Goal: Communication & Community: Answer question/provide support

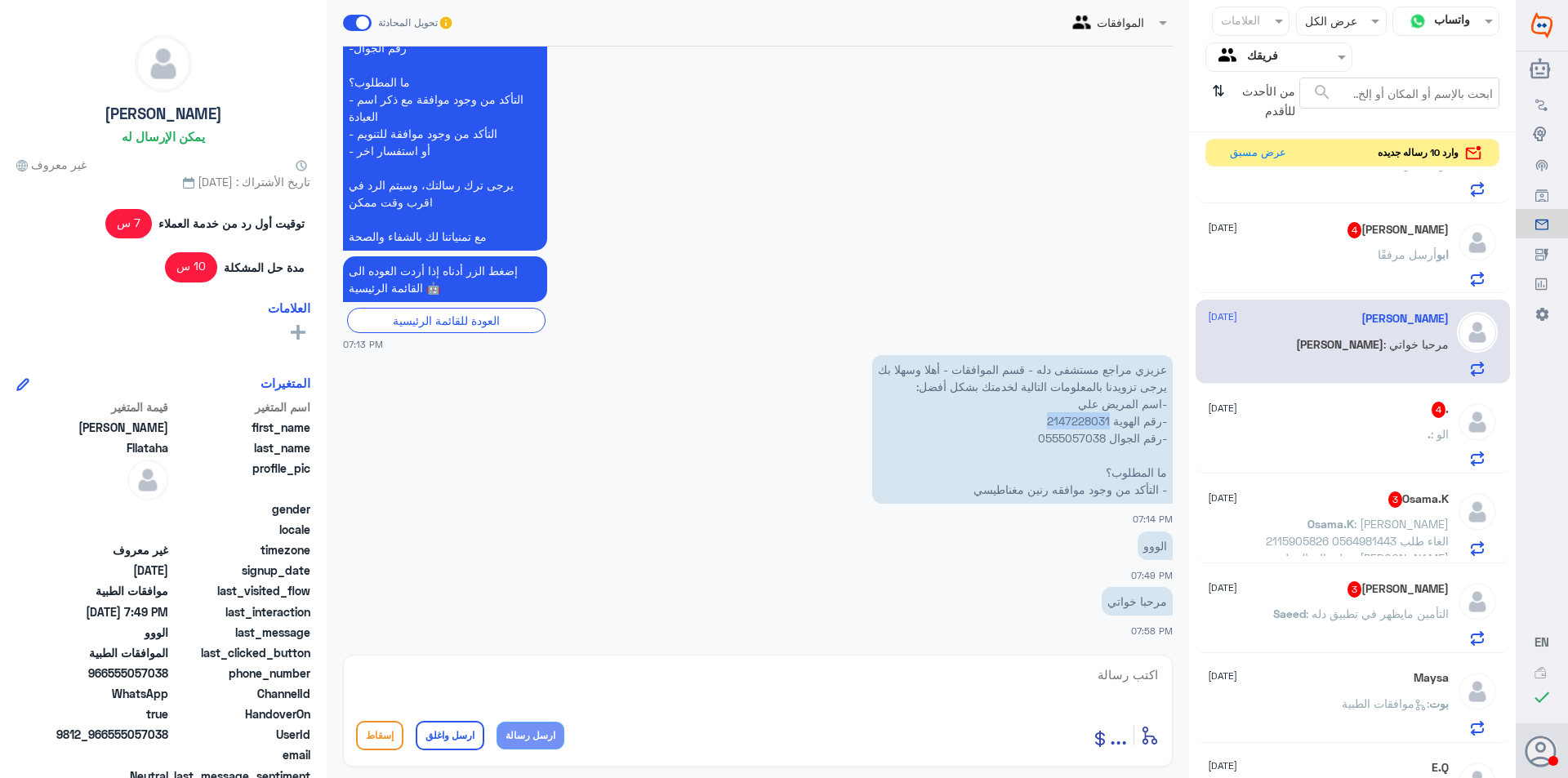
scroll to position [164, 0]
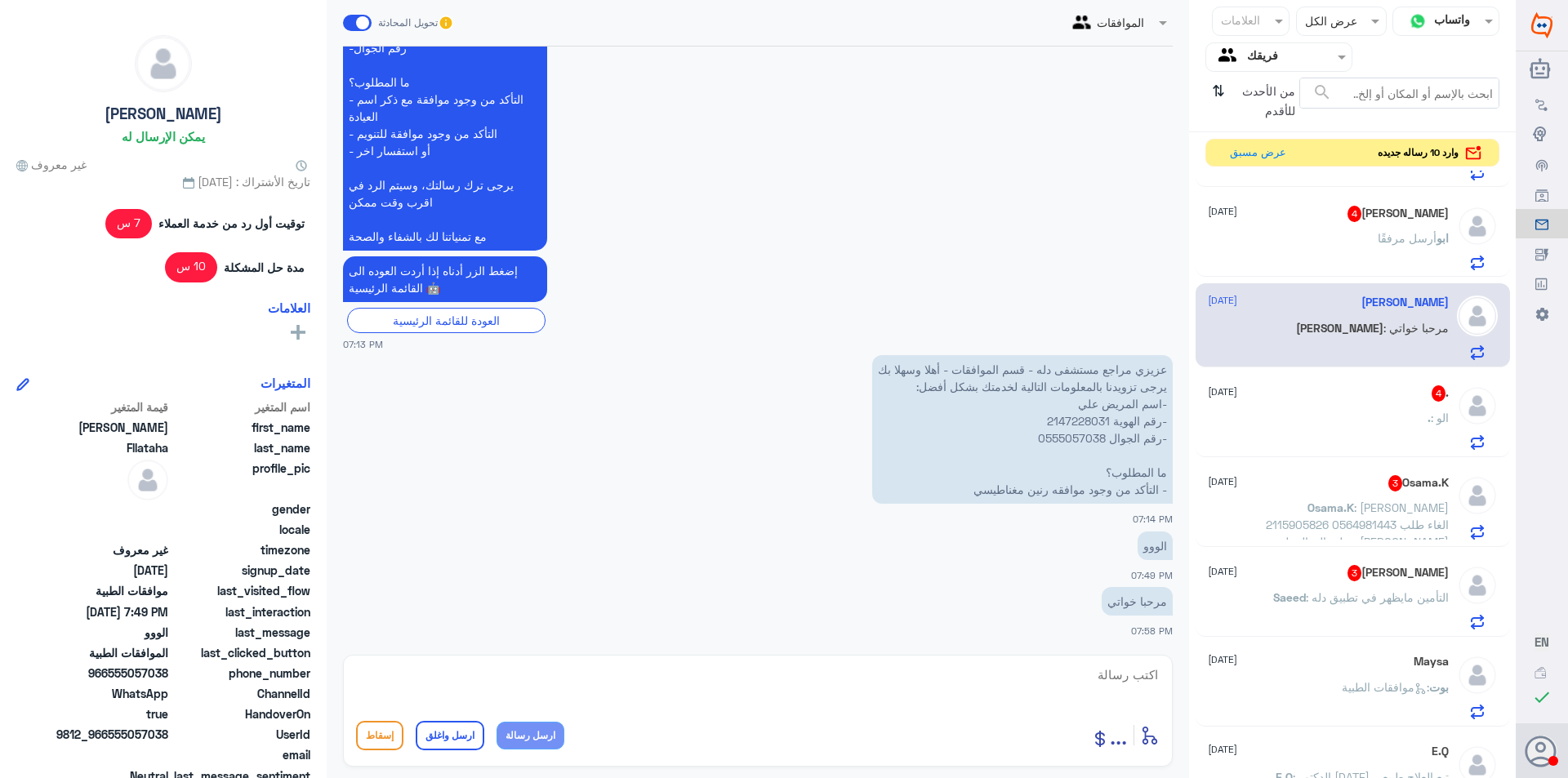
click at [1347, 417] on div ". : الو" at bounding box center [1328, 431] width 241 height 37
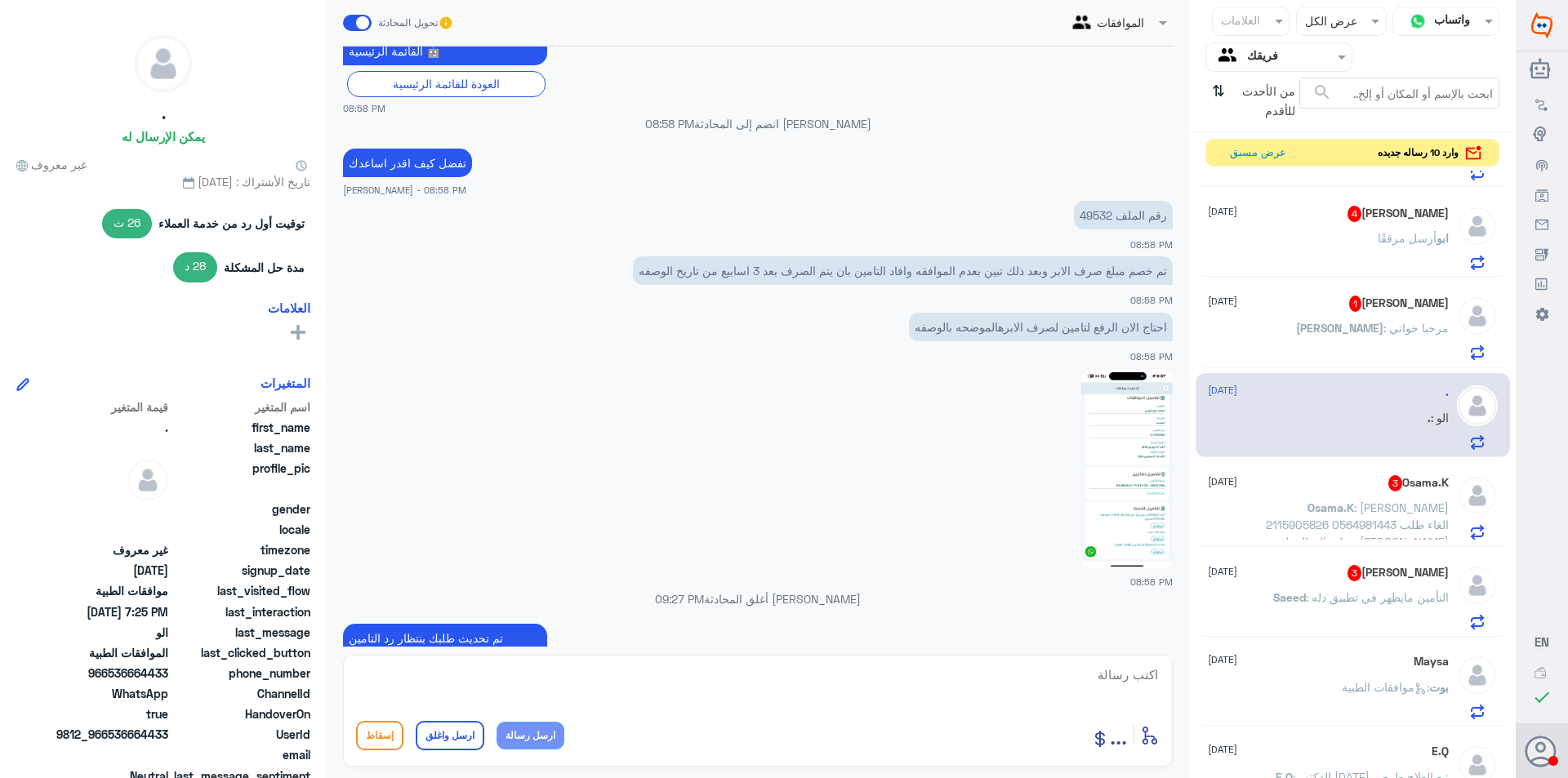
scroll to position [464, 0]
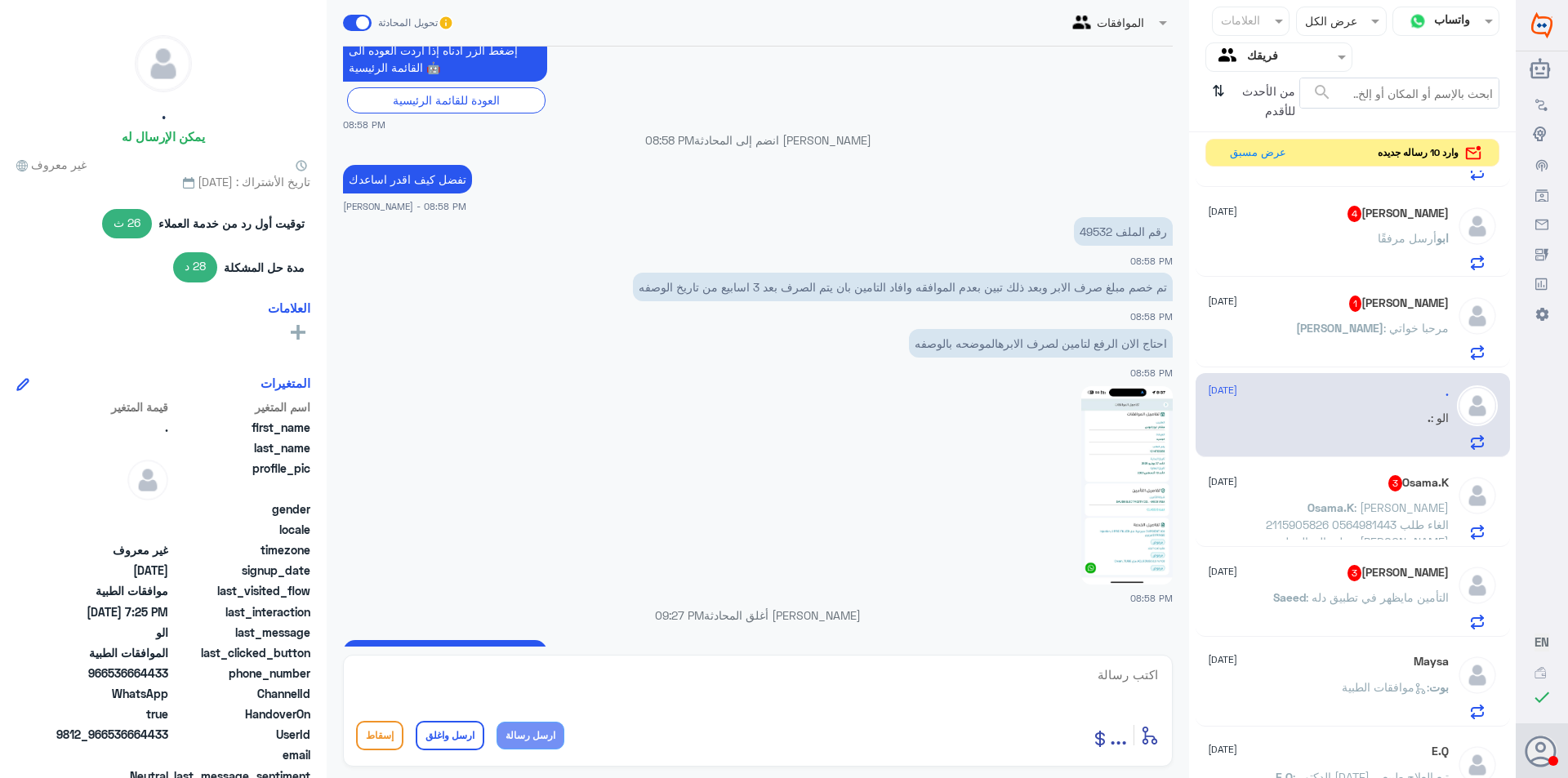
click at [1094, 230] on p "رقم الملف 49532" at bounding box center [1123, 232] width 99 height 29
copy p "49532"
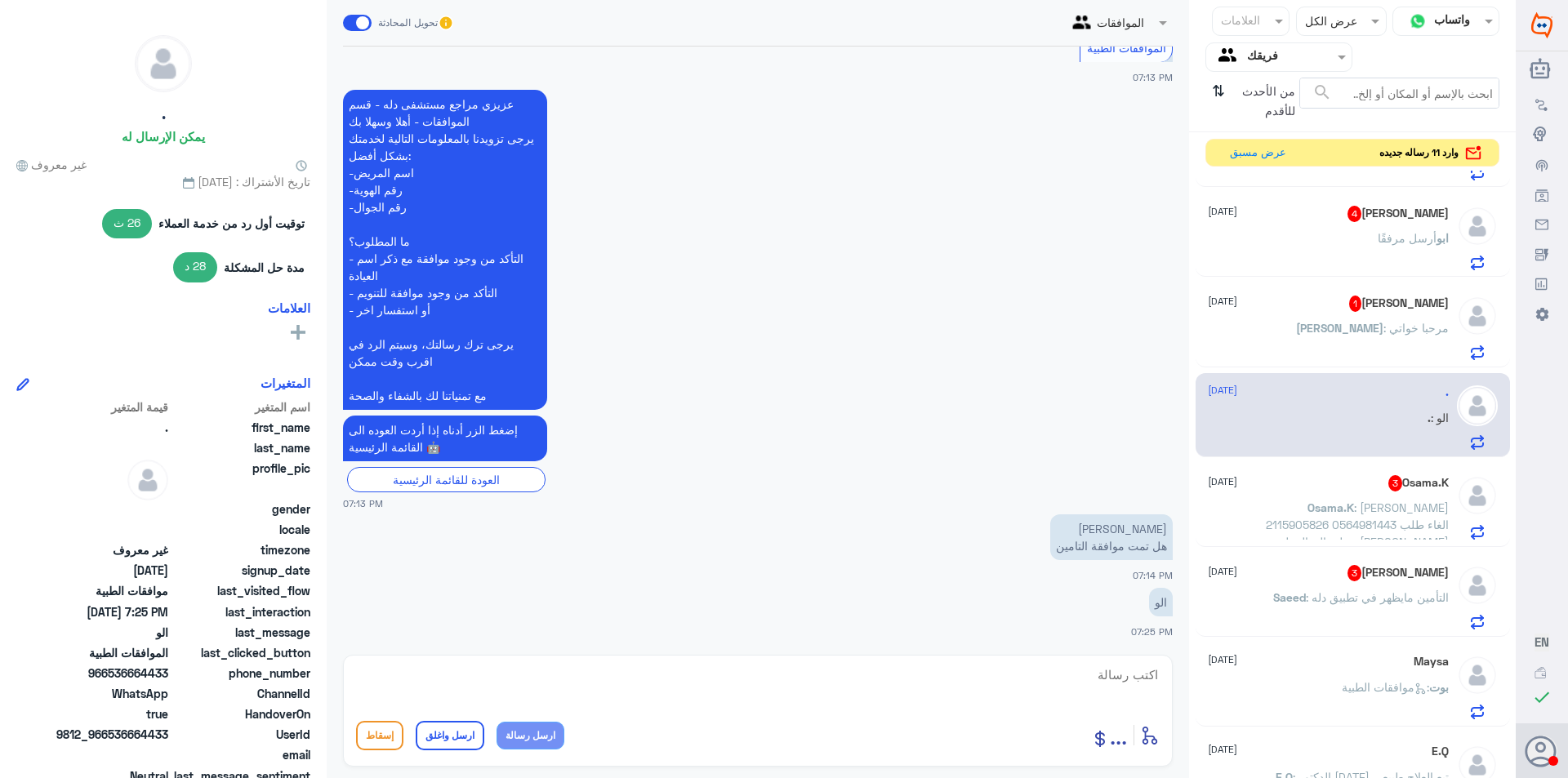
scroll to position [1443, 0]
click at [1061, 688] on textarea at bounding box center [758, 685] width 804 height 40
click at [1352, 527] on span ": [PERSON_NAME] 2115905826 0564981443 الغاء طلب عملية الدوالي لدى [PERSON_NAME]…" at bounding box center [1358, 533] width 183 height 65
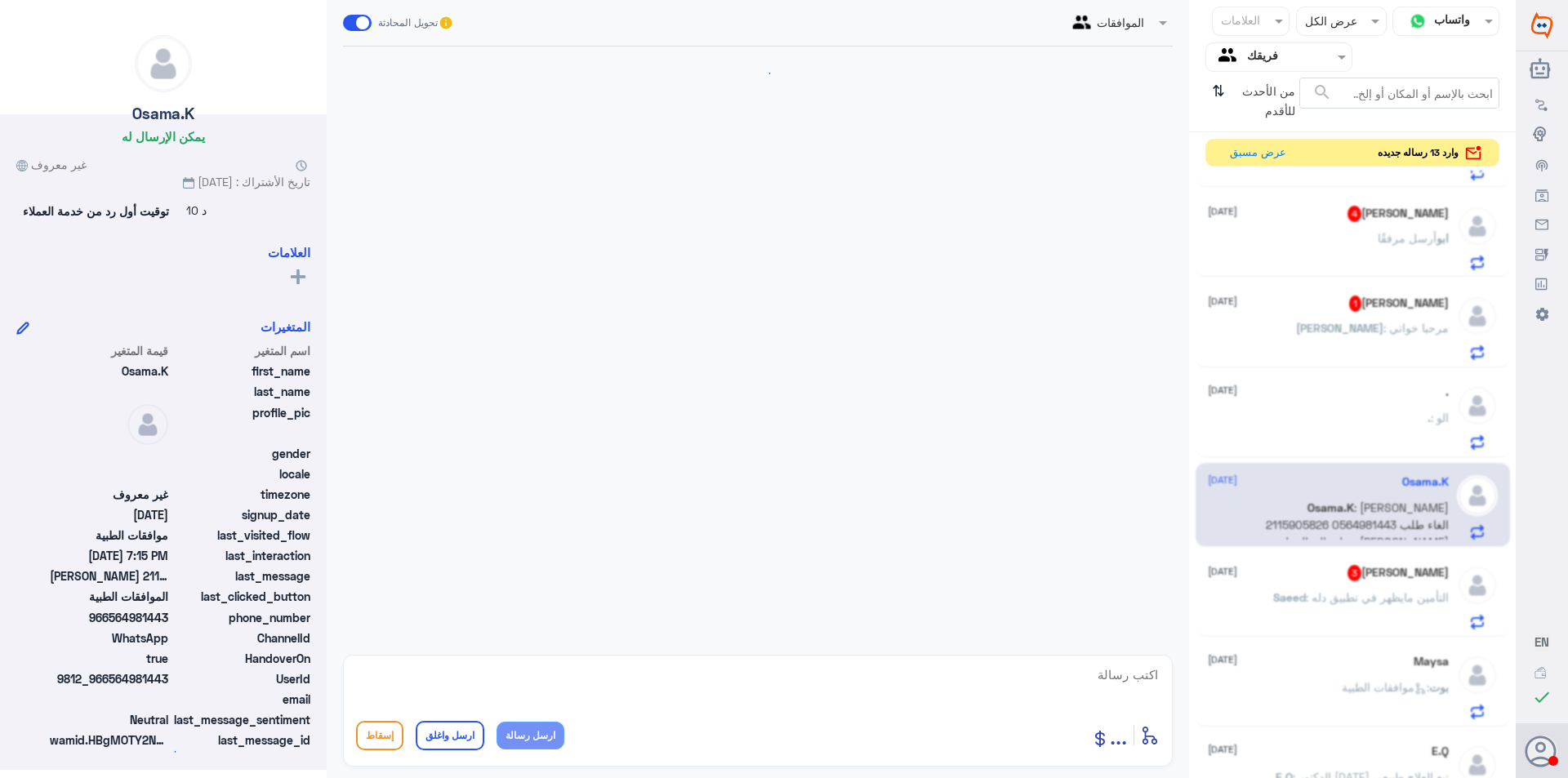
scroll to position [324, 0]
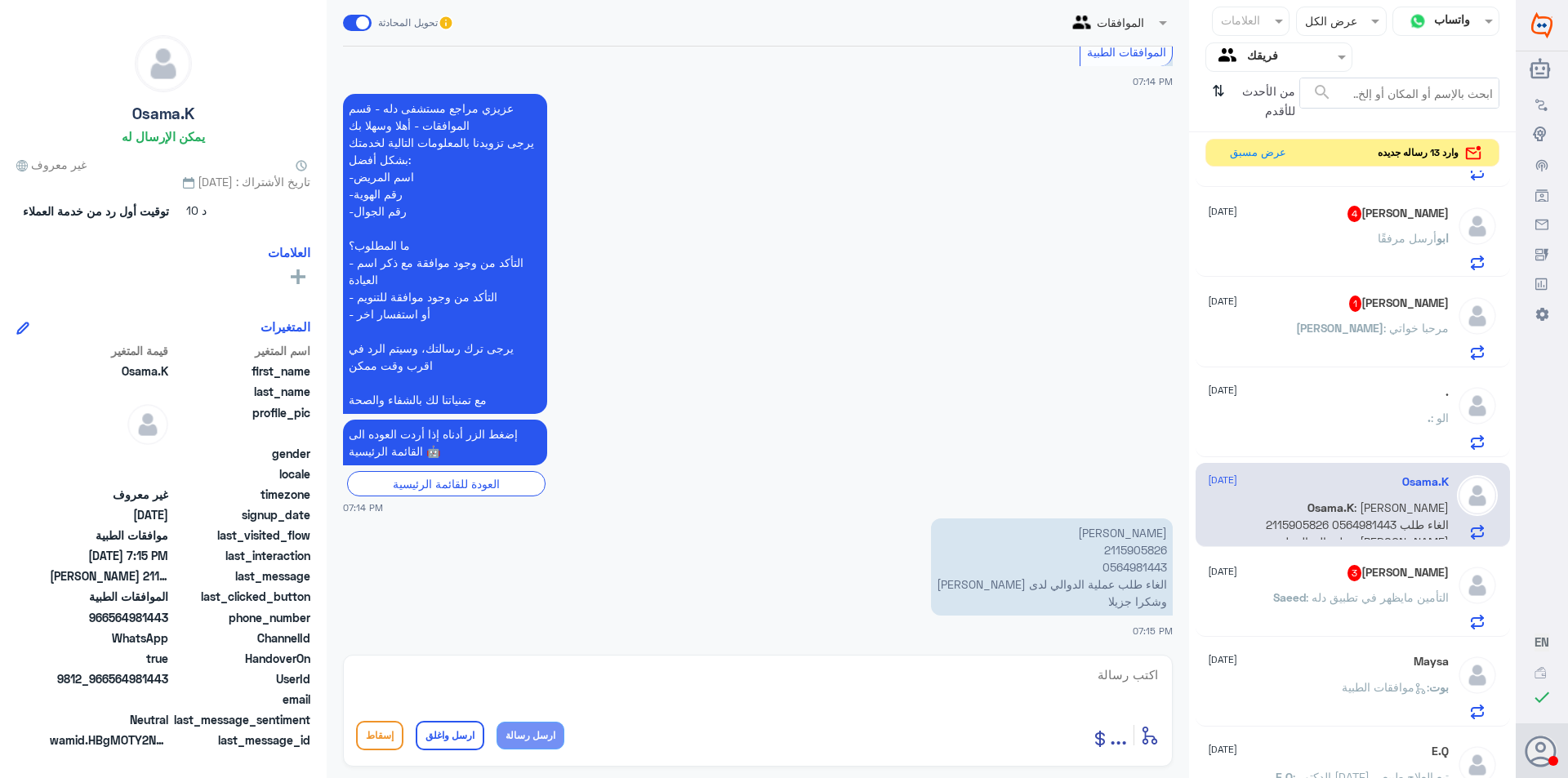
click at [1078, 583] on p "[PERSON_NAME] 2115905826 0564981443 الغاء طلب عملية الدوالي لدى [PERSON_NAME] و…" at bounding box center [1052, 567] width 242 height 97
click at [1139, 551] on p "[PERSON_NAME] 2115905826 0564981443 الغاء طلب عملية الدوالي لدى [PERSON_NAME] و…" at bounding box center [1052, 567] width 242 height 97
copy p "2115905826"
click at [593, 692] on textarea at bounding box center [758, 685] width 804 height 40
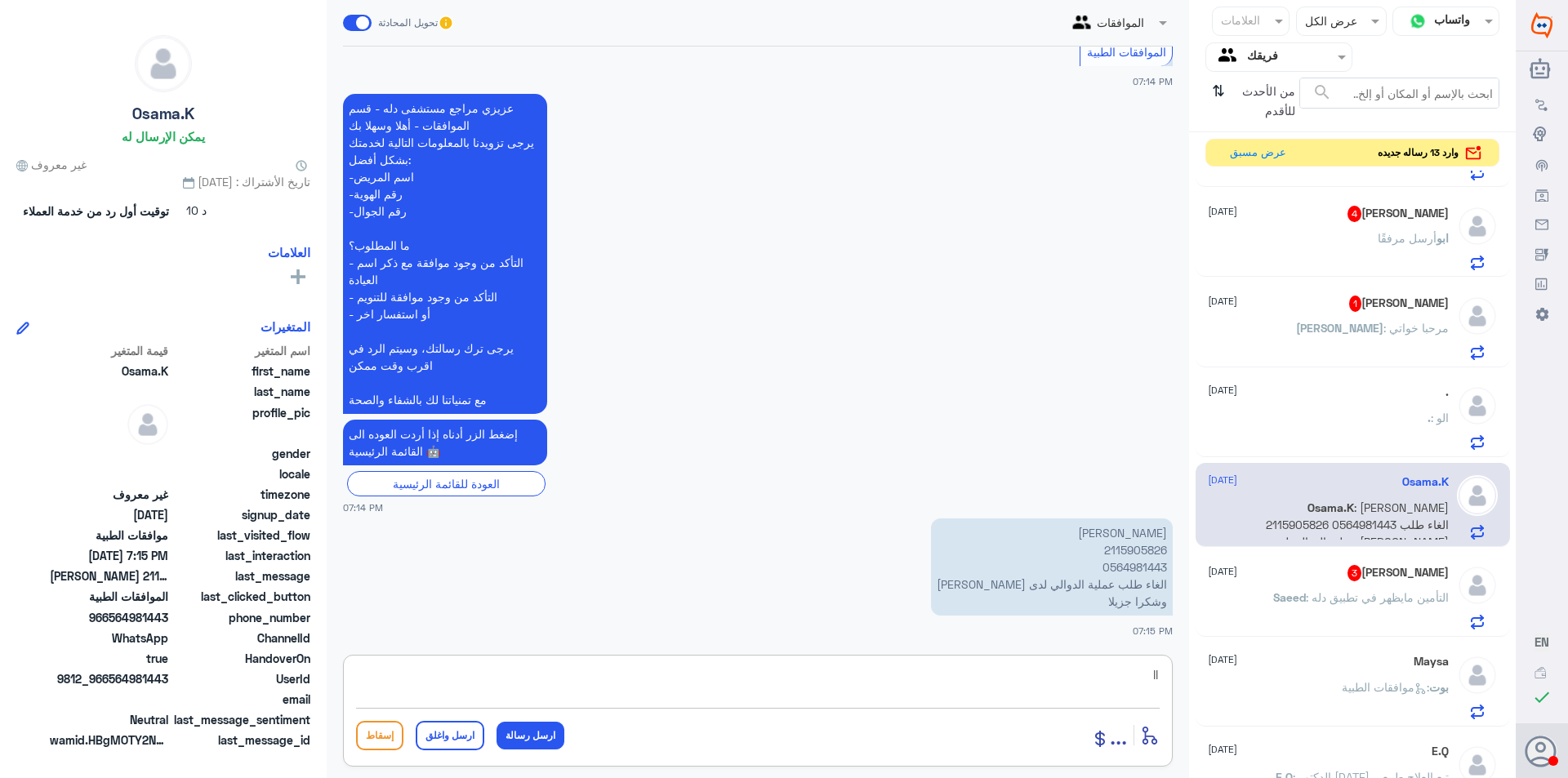
type textarea "l"
drag, startPoint x: 907, startPoint y: 678, endPoint x: 1052, endPoint y: 678, distance: 145.0
click at [1052, 678] on textarea "ممكن تزوديني بسبب الرفضل" at bounding box center [758, 685] width 804 height 40
type textarea "ممكن تزوديني بسبب الالغاء"
click at [543, 735] on button "ارسل رسالة" at bounding box center [531, 736] width 67 height 28
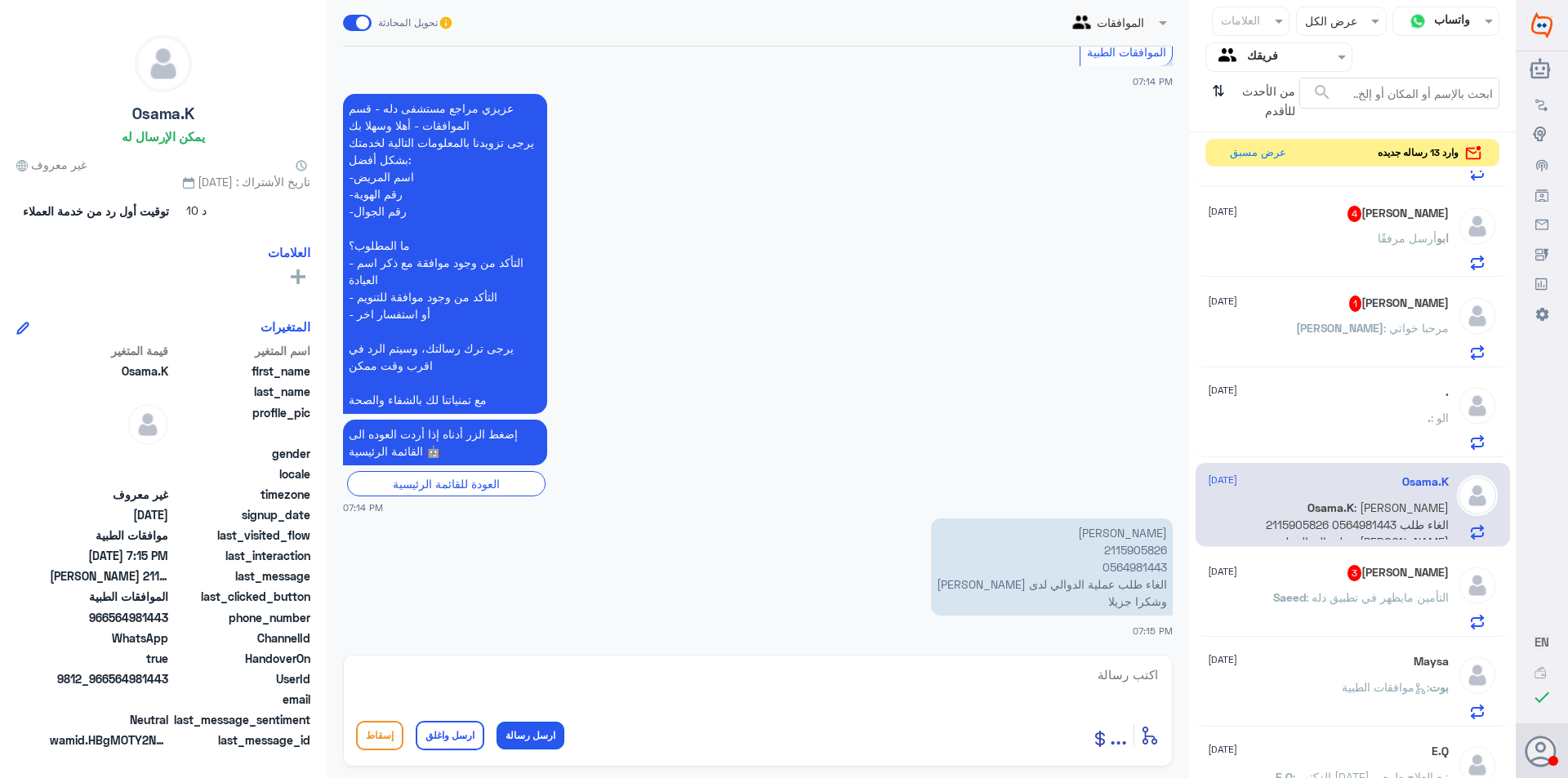
scroll to position [377, 0]
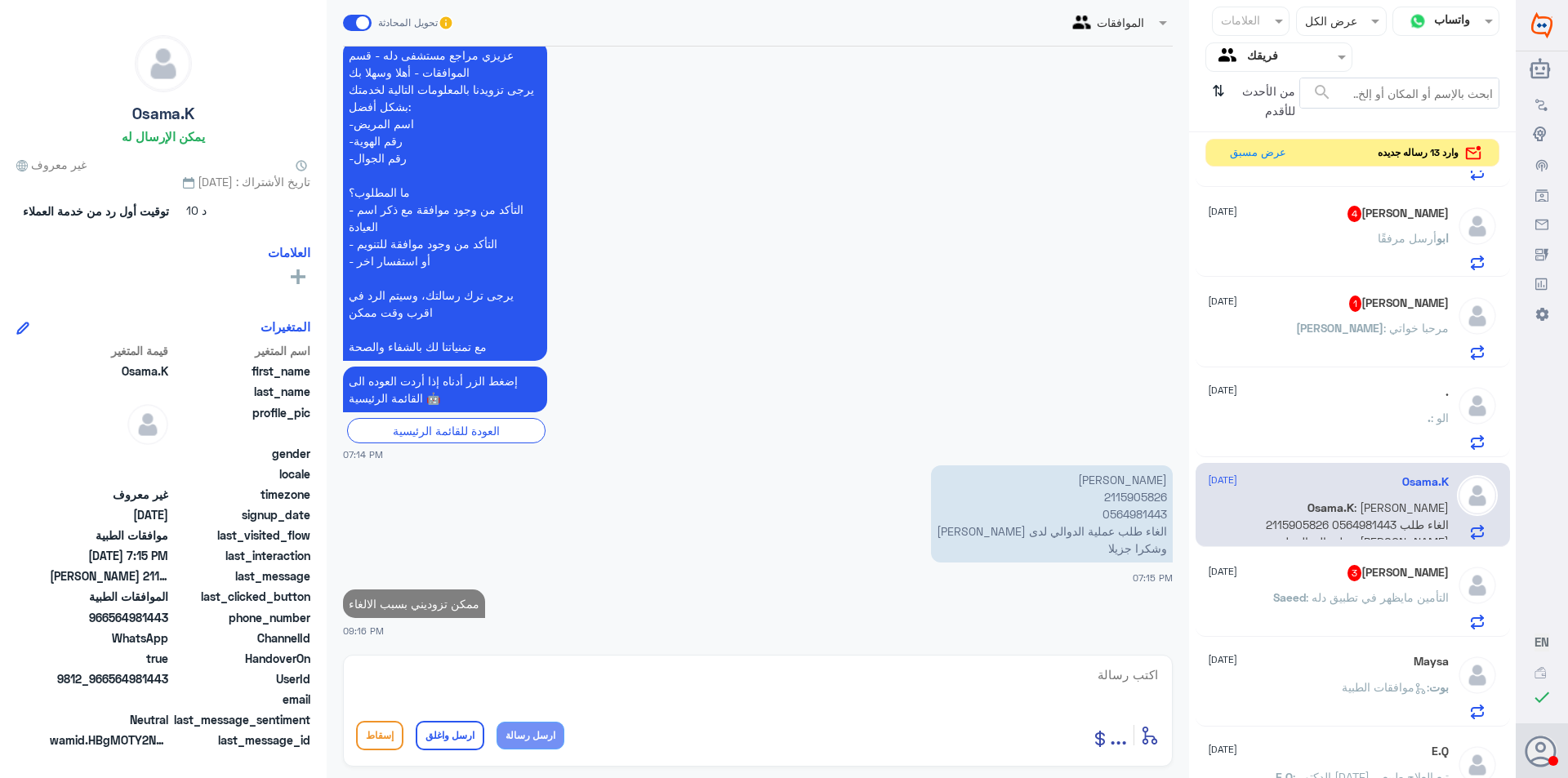
click at [1396, 328] on span ": مرحبا خواتي" at bounding box center [1417, 327] width 65 height 13
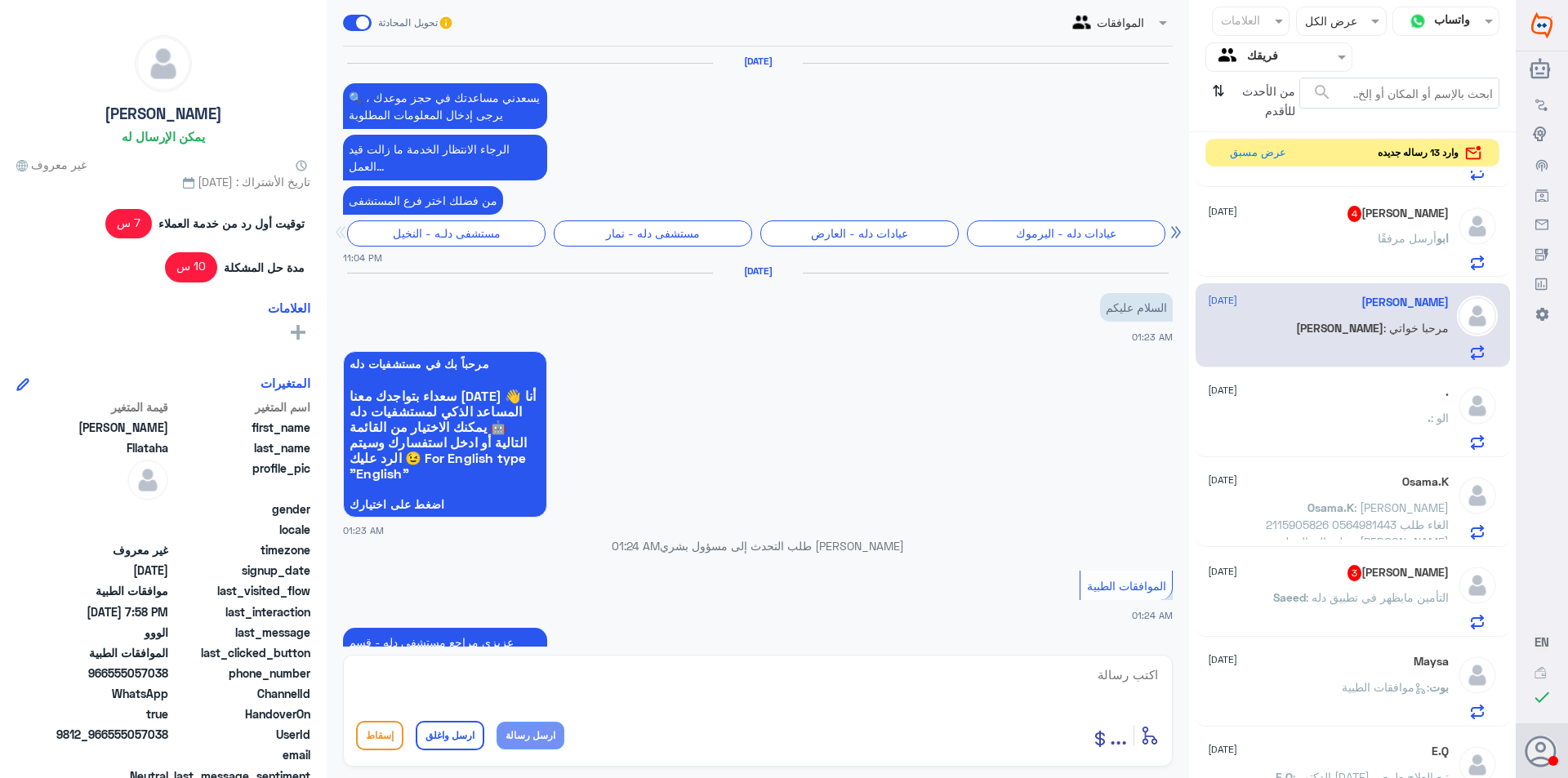
scroll to position [1778, 0]
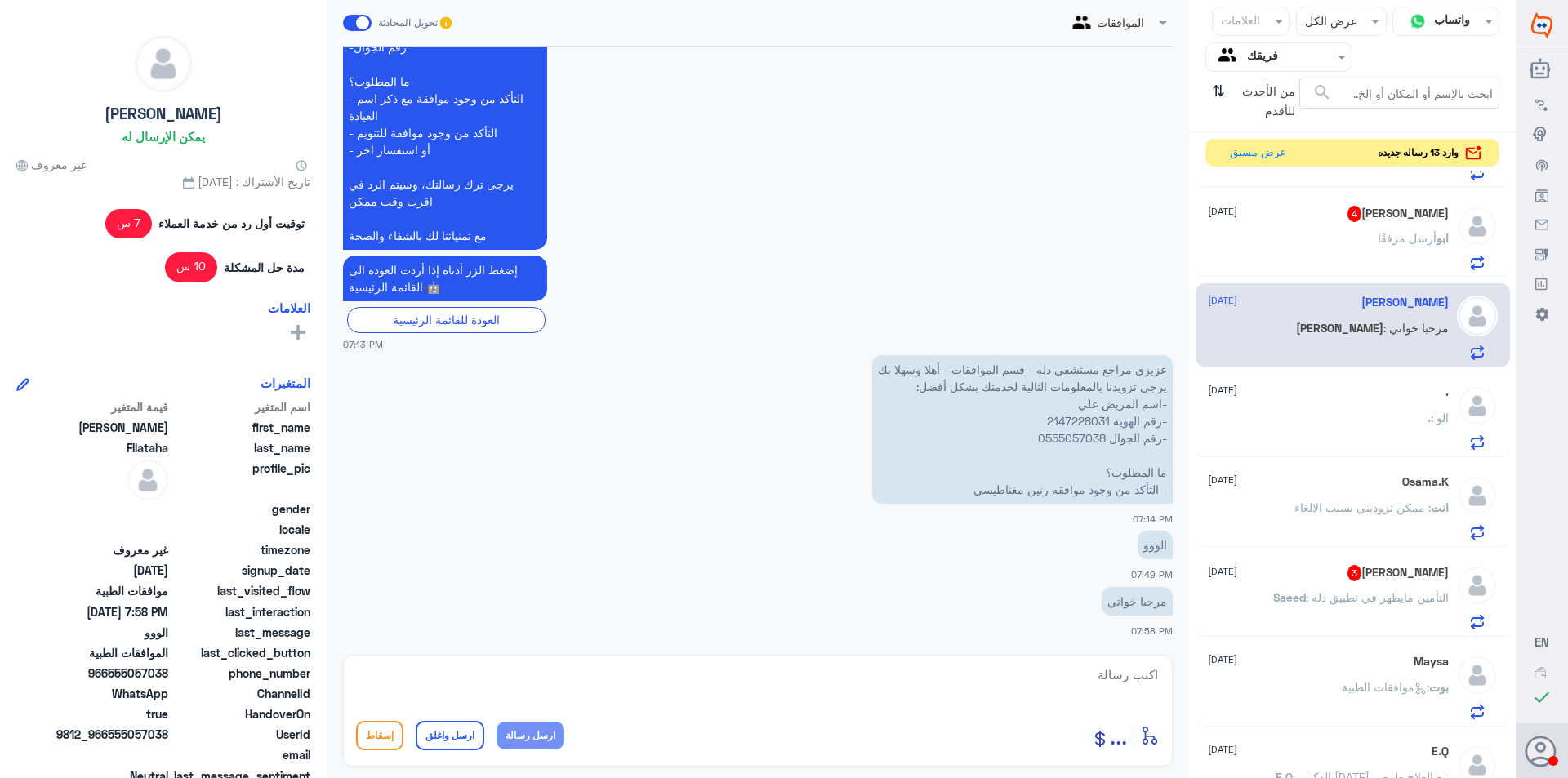
click at [1102, 422] on p "عزيزي مراجع مستشفى دله - قسم الموافقات - أهلا وسهلا بك يرجى تزويدنا بالمعلومات …" at bounding box center [1023, 429] width 301 height 148
copy p "2147228031"
click at [1412, 422] on div ". : الو" at bounding box center [1328, 431] width 241 height 37
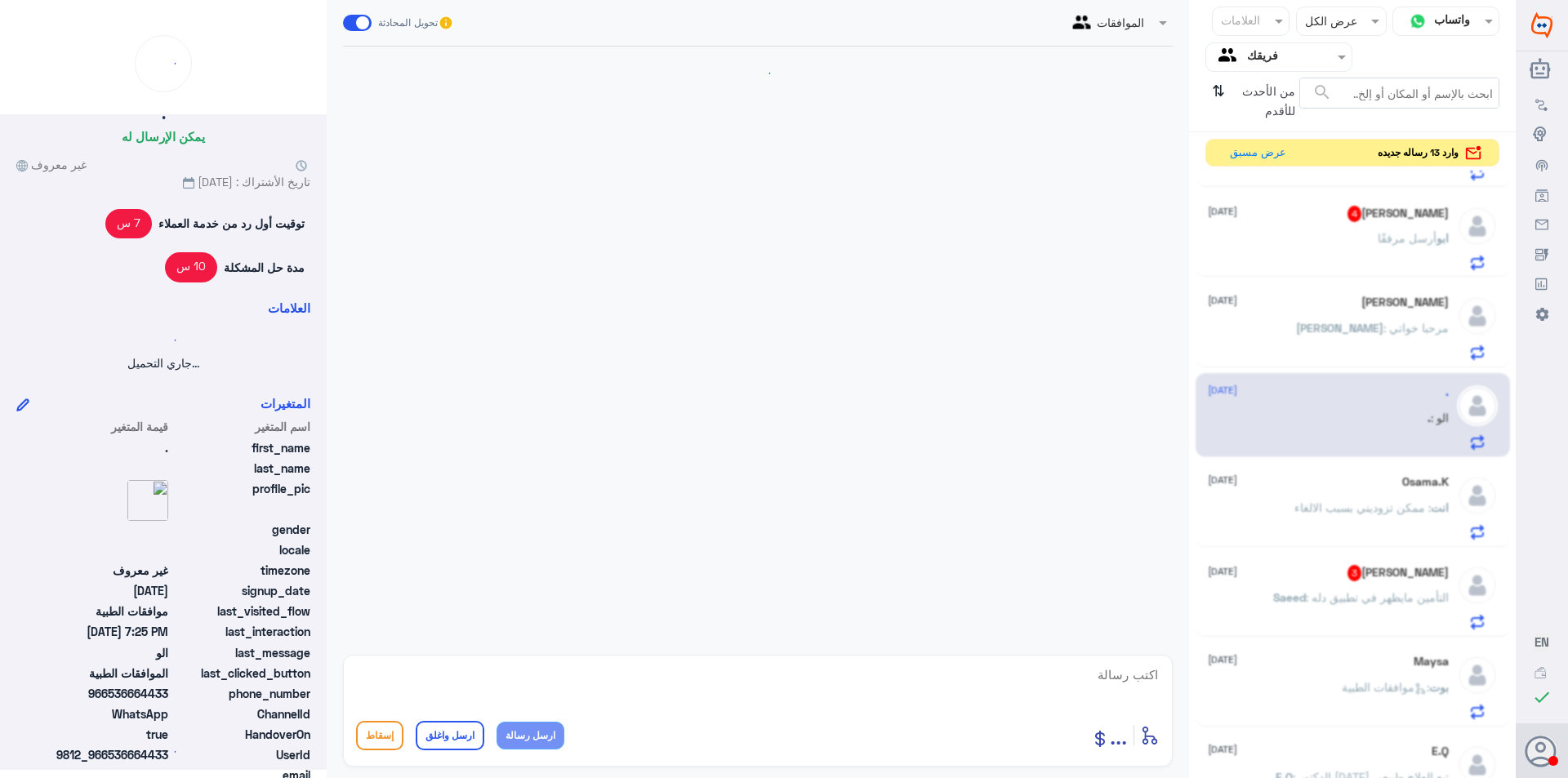
click at [1411, 249] on p "[PERSON_NAME] مرفقًا" at bounding box center [1414, 249] width 71 height 40
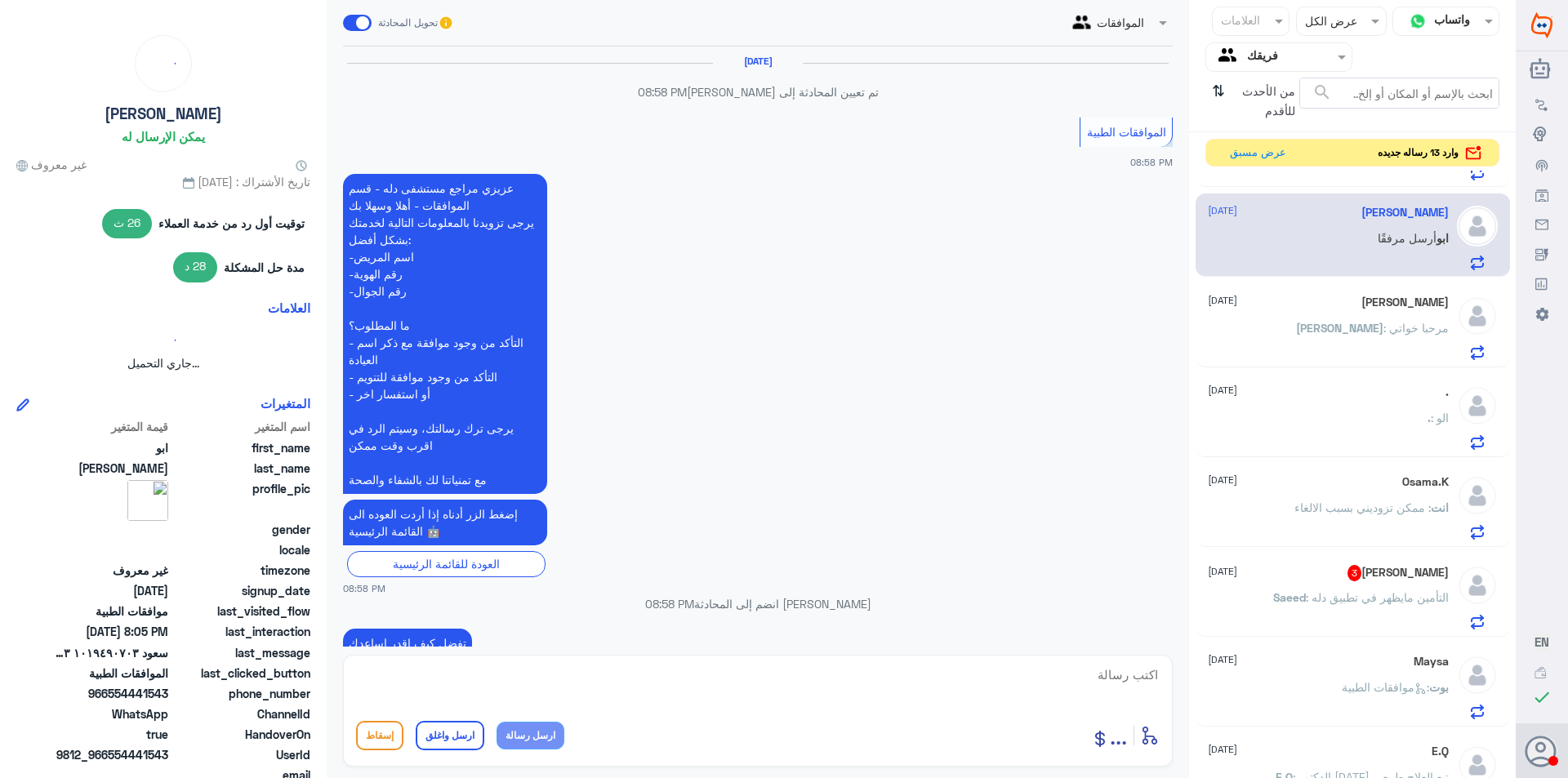
scroll to position [1443, 0]
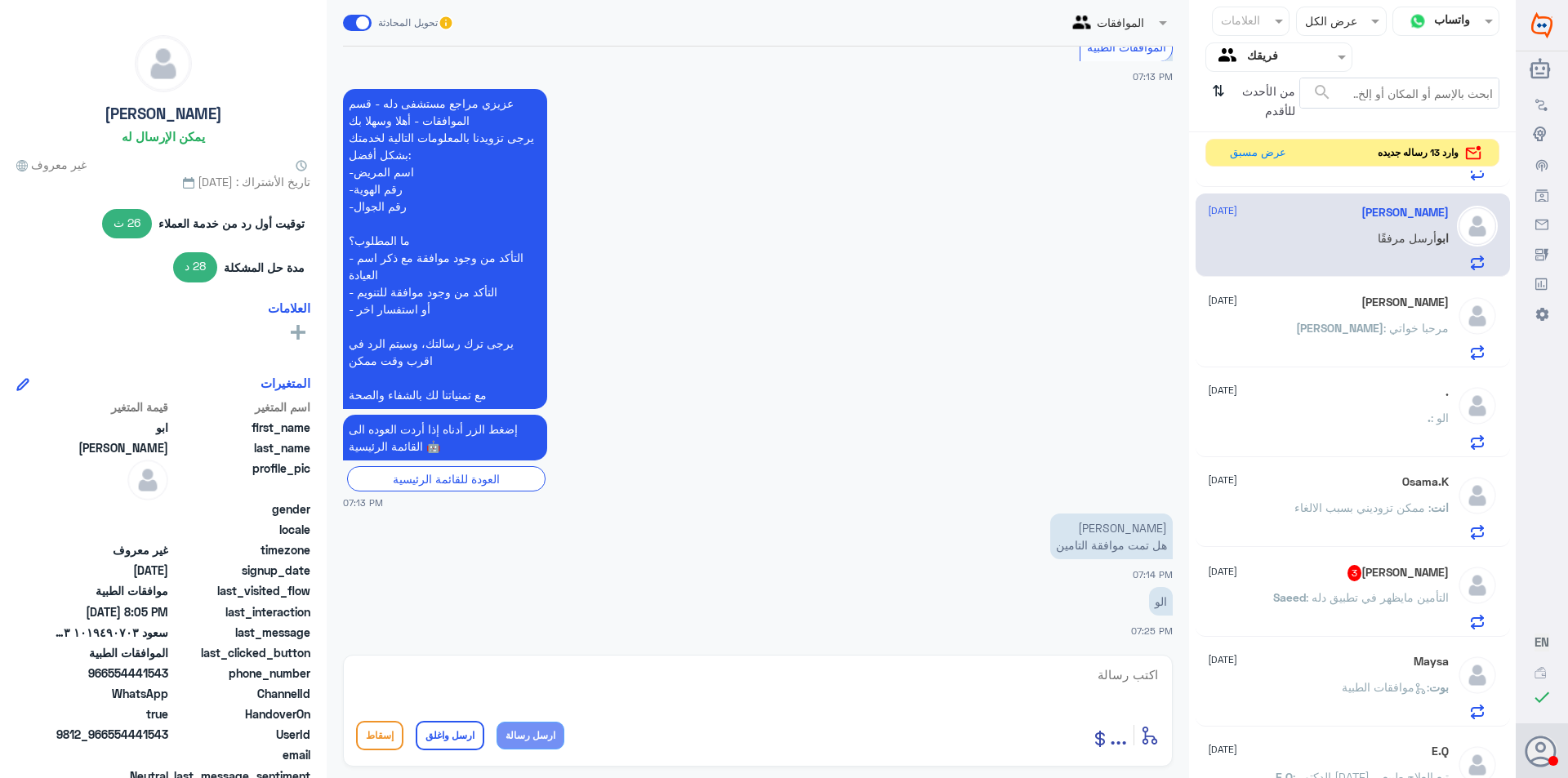
click at [1342, 588] on p "Saeed : التأمين مايظهر في تطبيق دله" at bounding box center [1361, 609] width 175 height 40
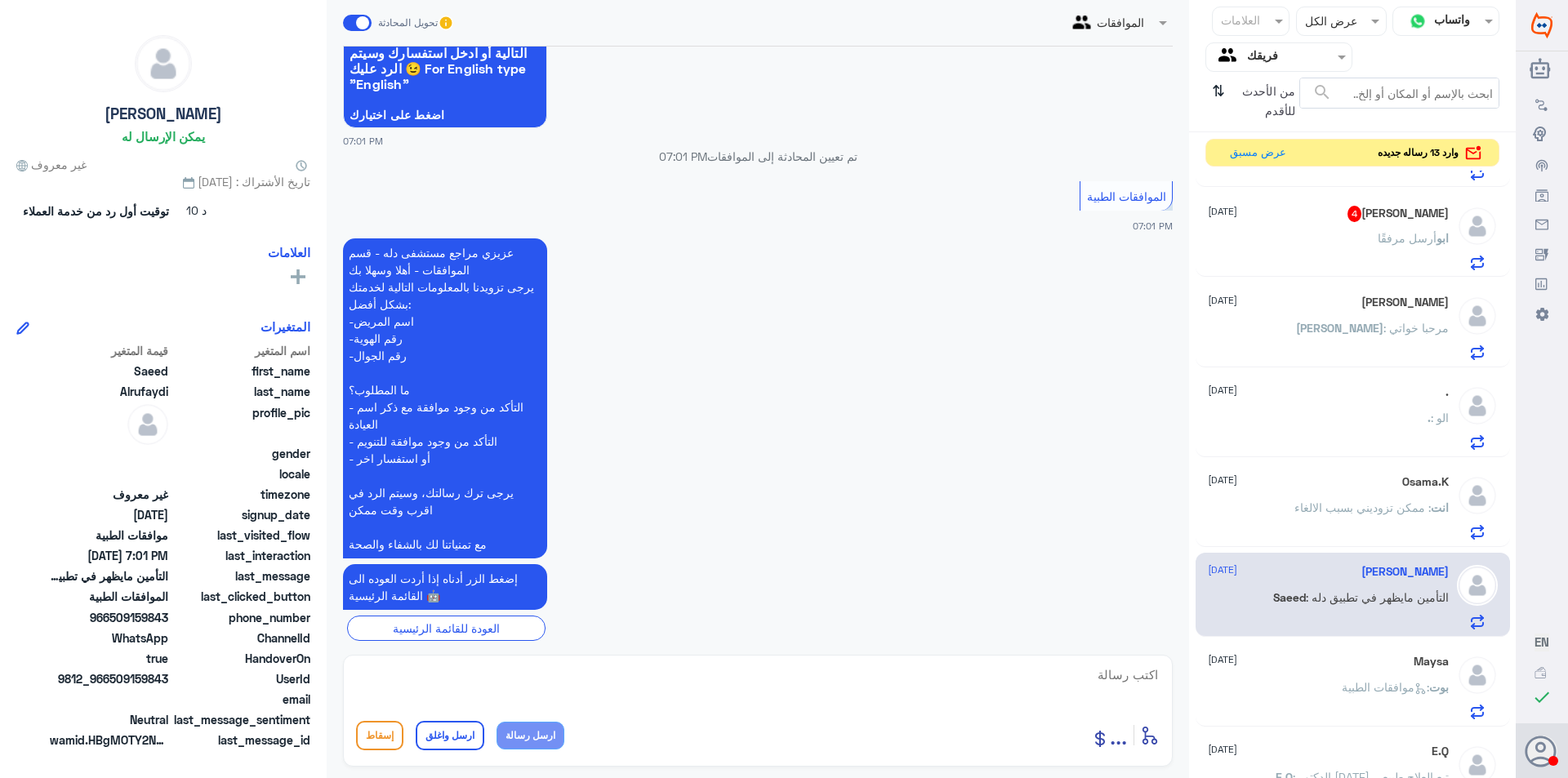
scroll to position [245, 0]
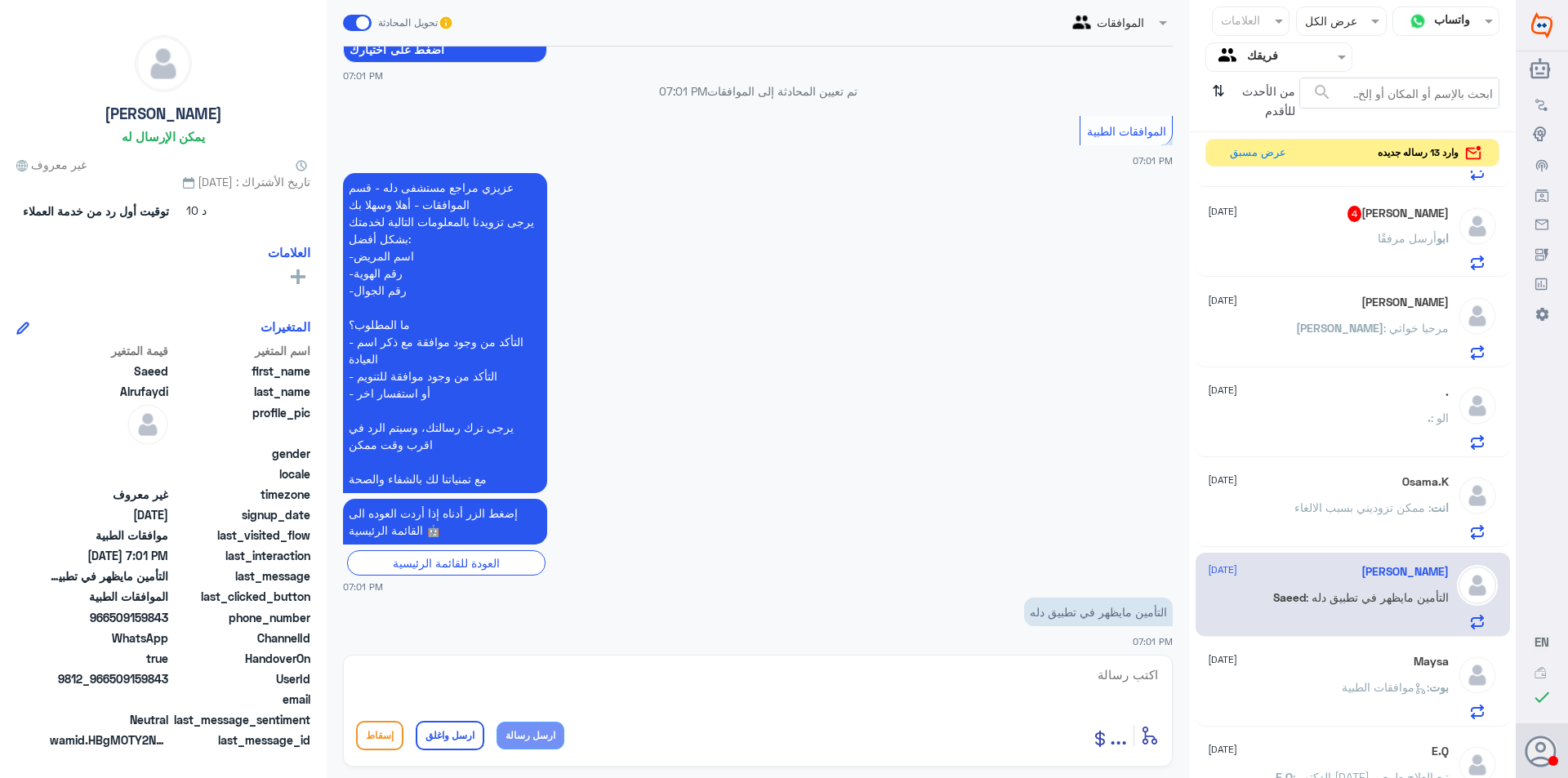
click at [1342, 687] on span ": موافقات الطبية" at bounding box center [1385, 687] width 88 height 13
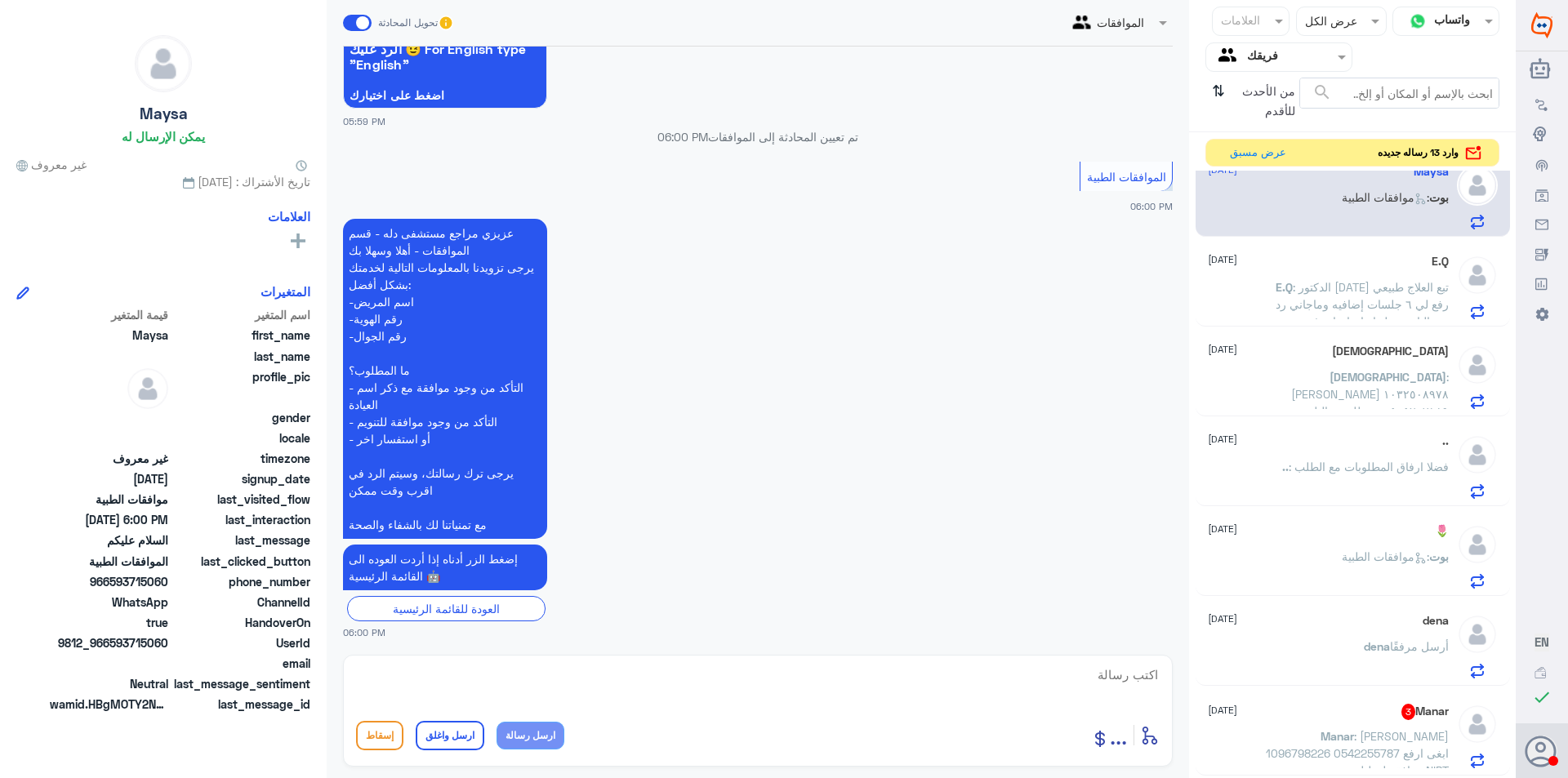
scroll to position [200, 0]
click at [815, 693] on textarea at bounding box center [758, 685] width 804 height 40
type textarea "و"
click at [1374, 738] on span ": [PERSON_NAME] 1096798226 0542255787 ابغى ارفع موافقة لتحليل NIPT" at bounding box center [1358, 753] width 183 height 48
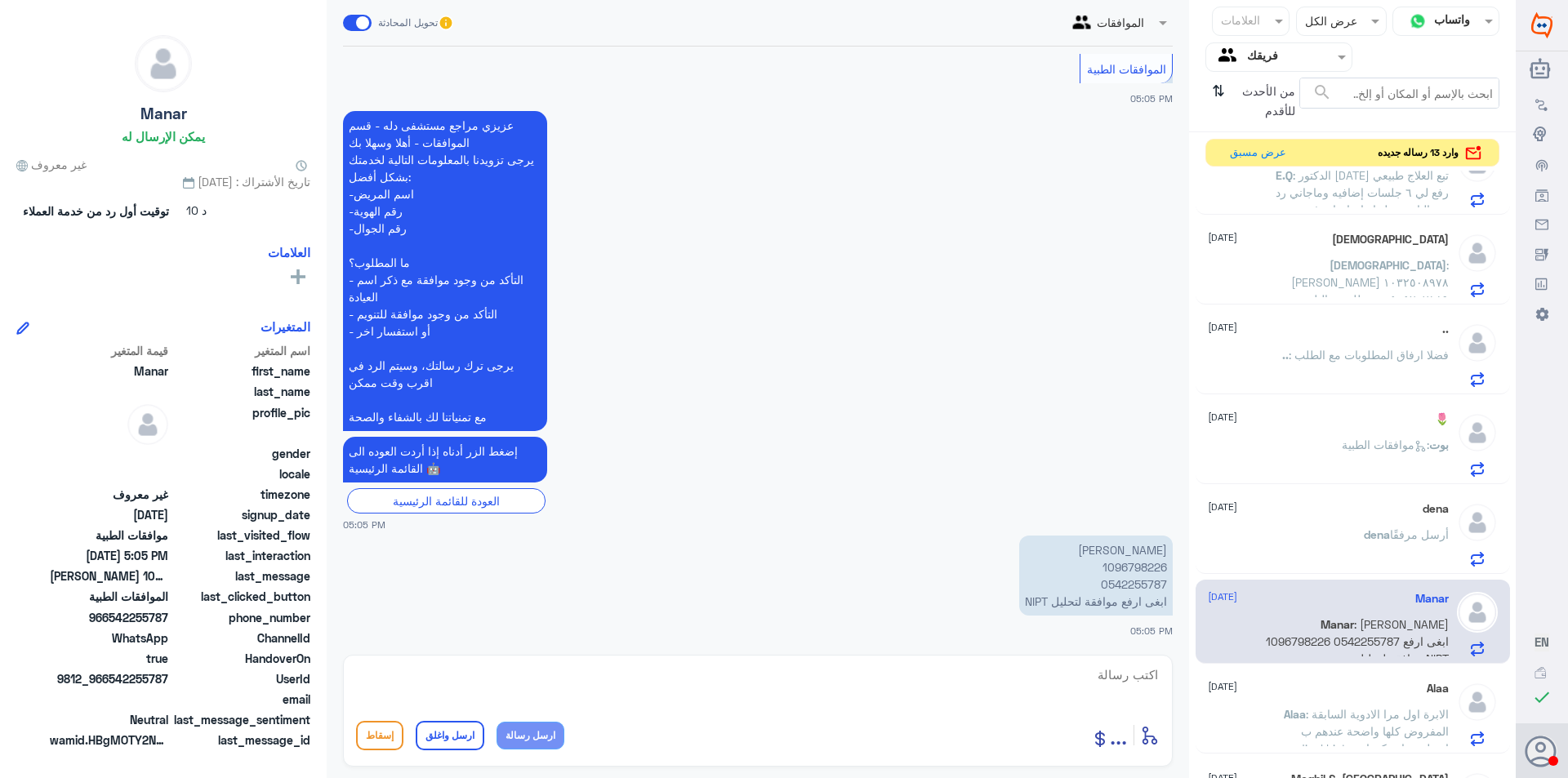
scroll to position [980, 0]
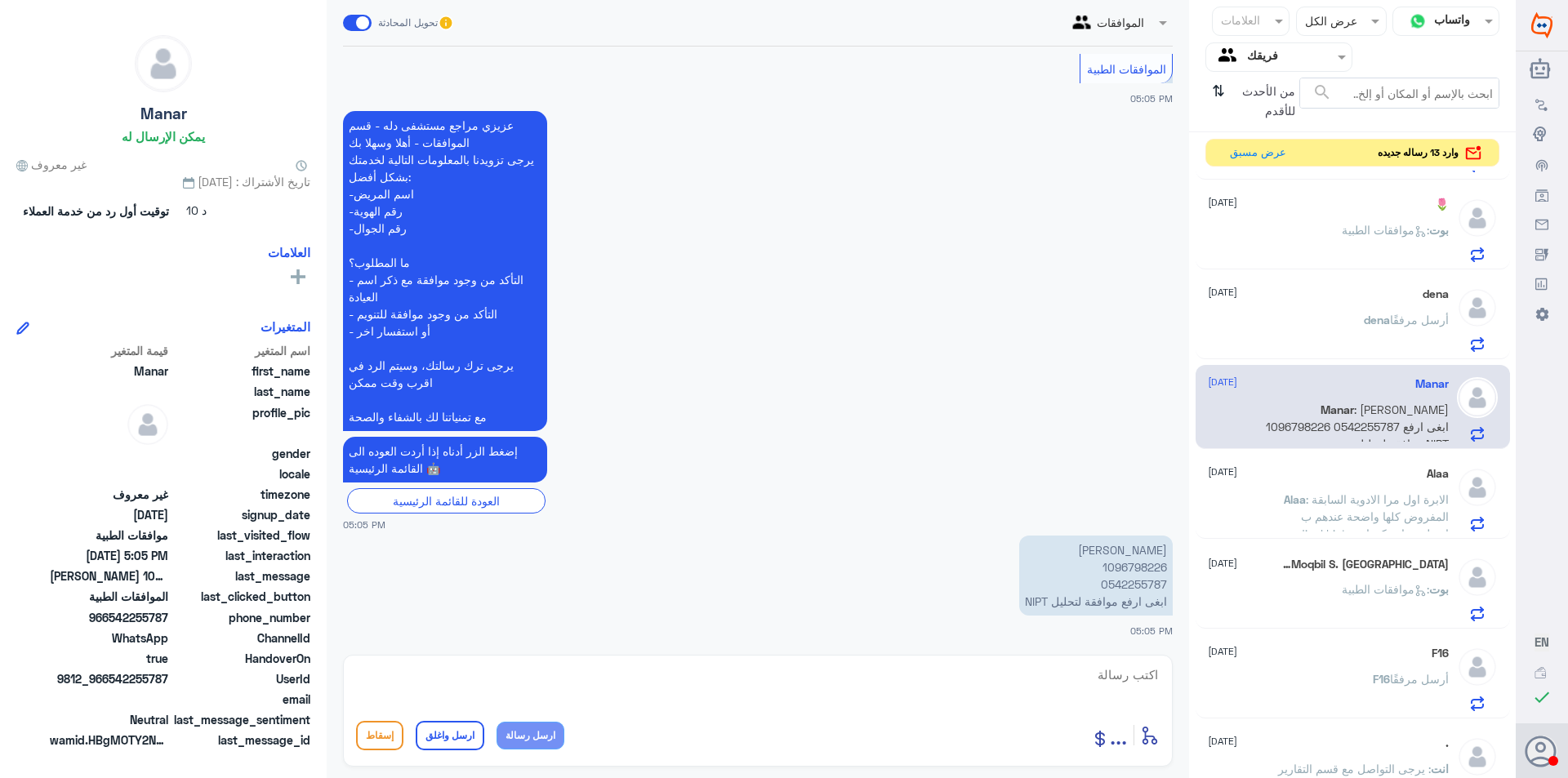
click at [1342, 588] on span ": موافقات الطبية" at bounding box center [1385, 589] width 88 height 13
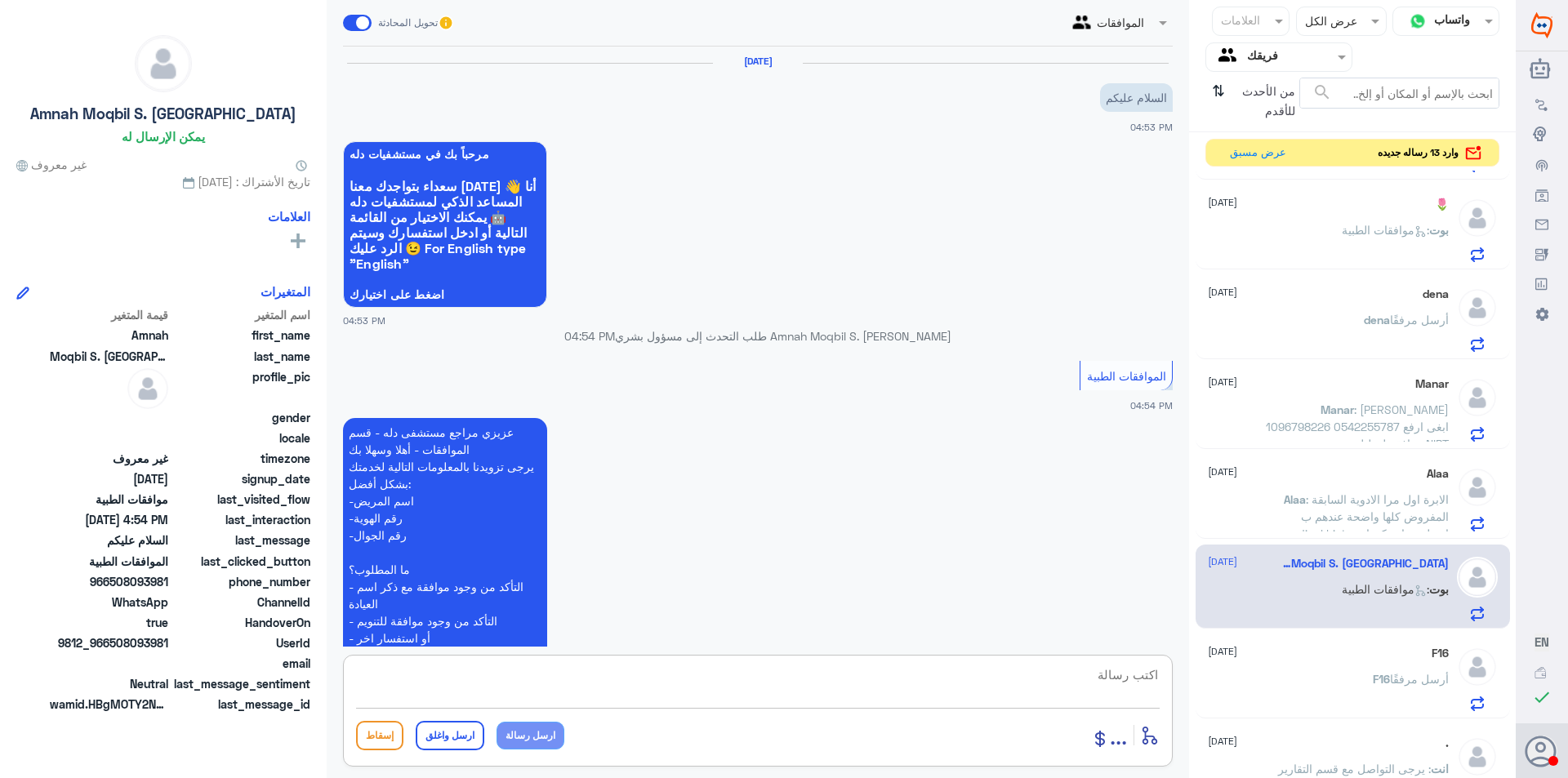
click at [999, 684] on textarea at bounding box center [758, 685] width 804 height 40
type textarea "تفضلي كيف اخدمك ؟"
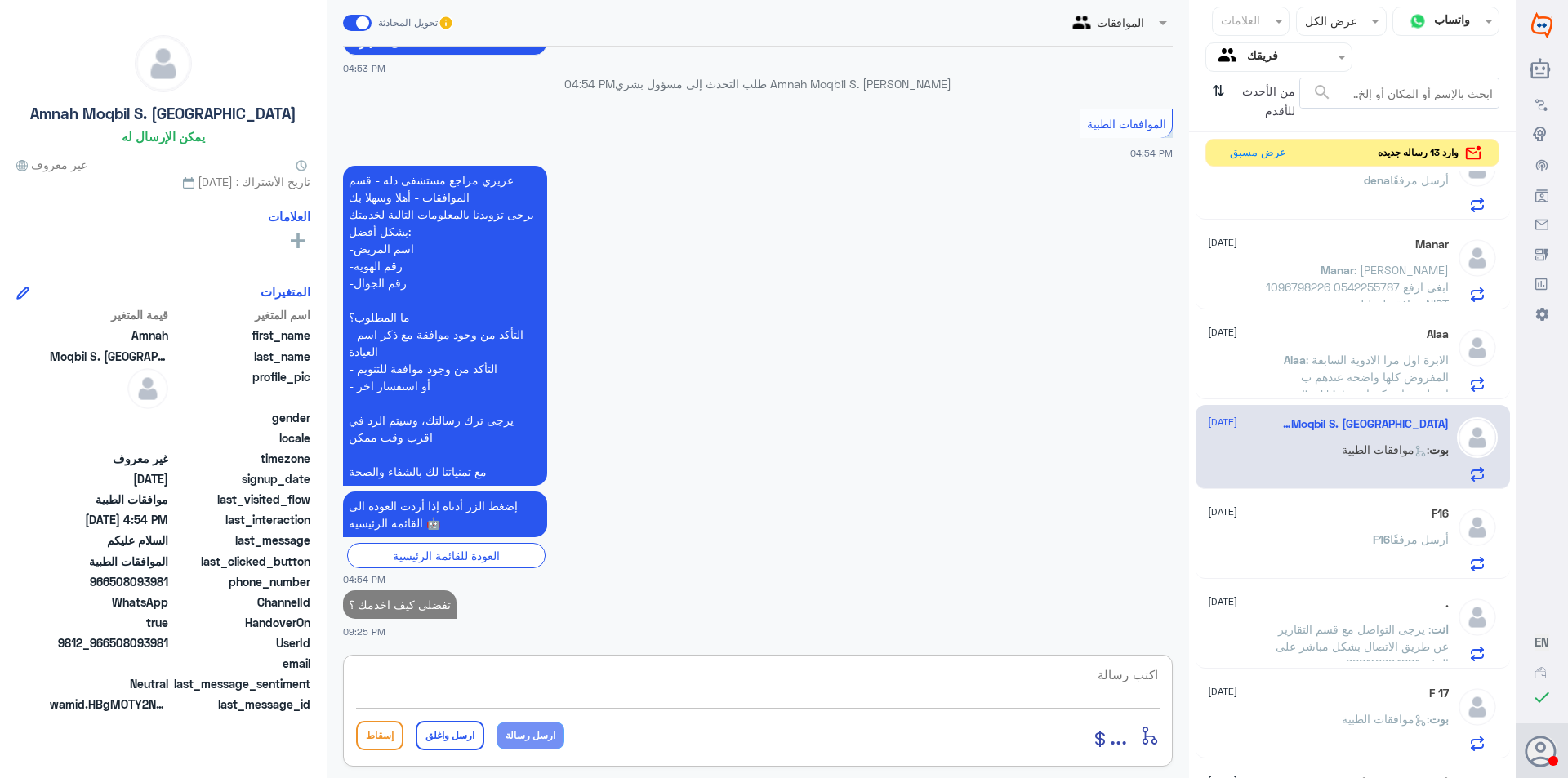
scroll to position [1191, 0]
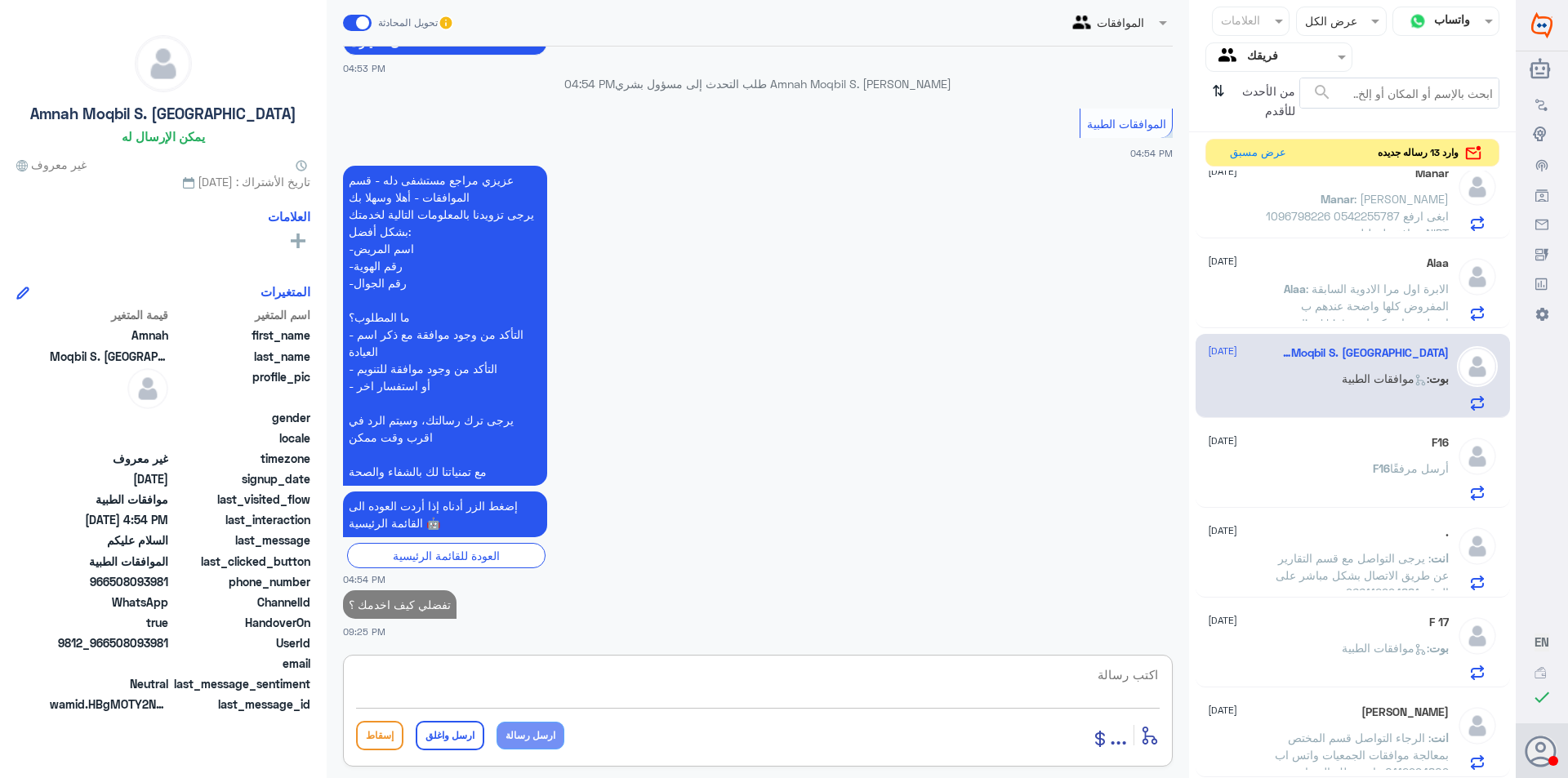
click at [1299, 566] on p "انت : يرجى التواصل مع قسم التقارير عن طريق الاتصال بشكل مباشر على الرقم 9661129…" at bounding box center [1357, 570] width 184 height 40
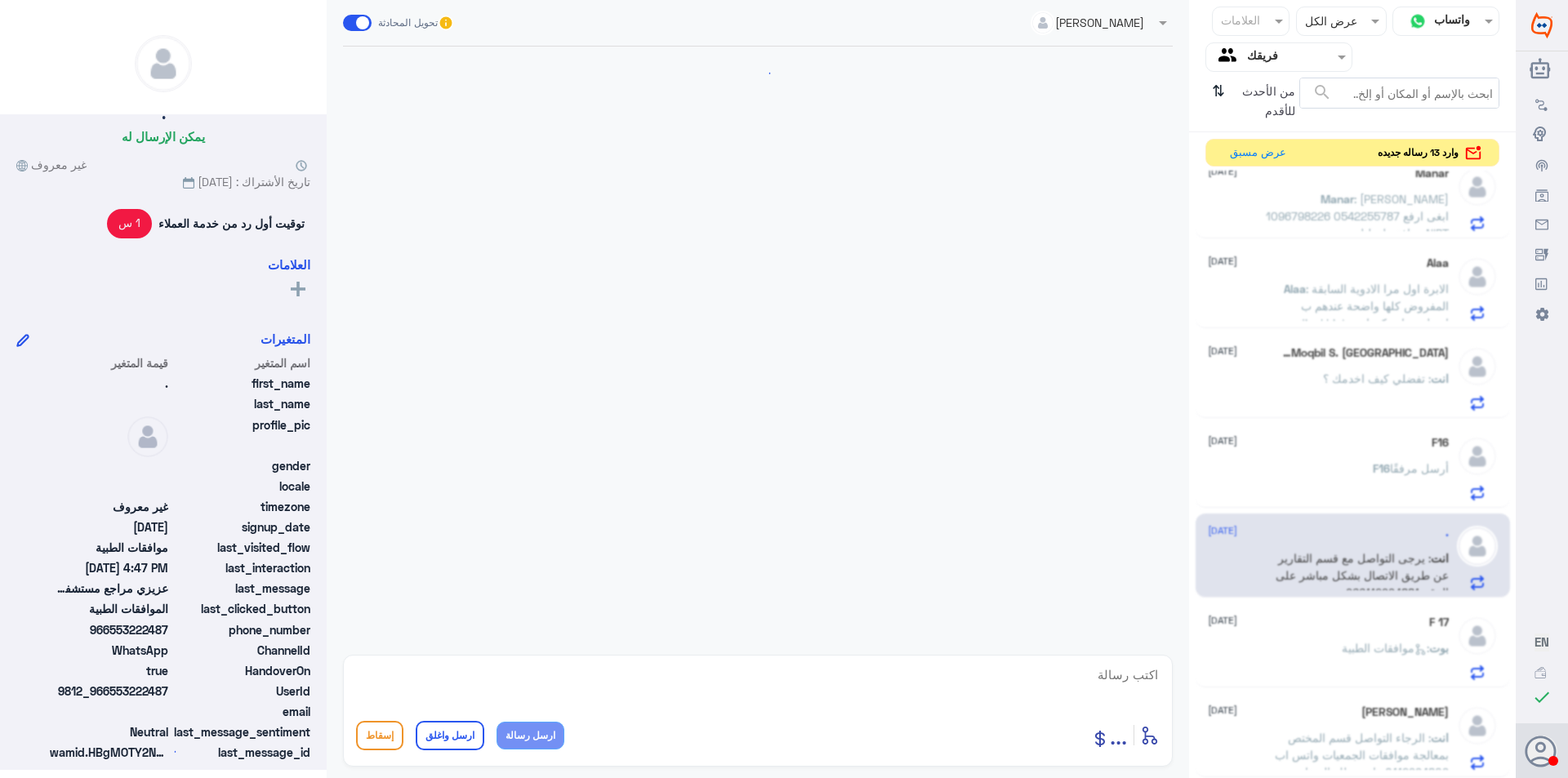
scroll to position [1796, 0]
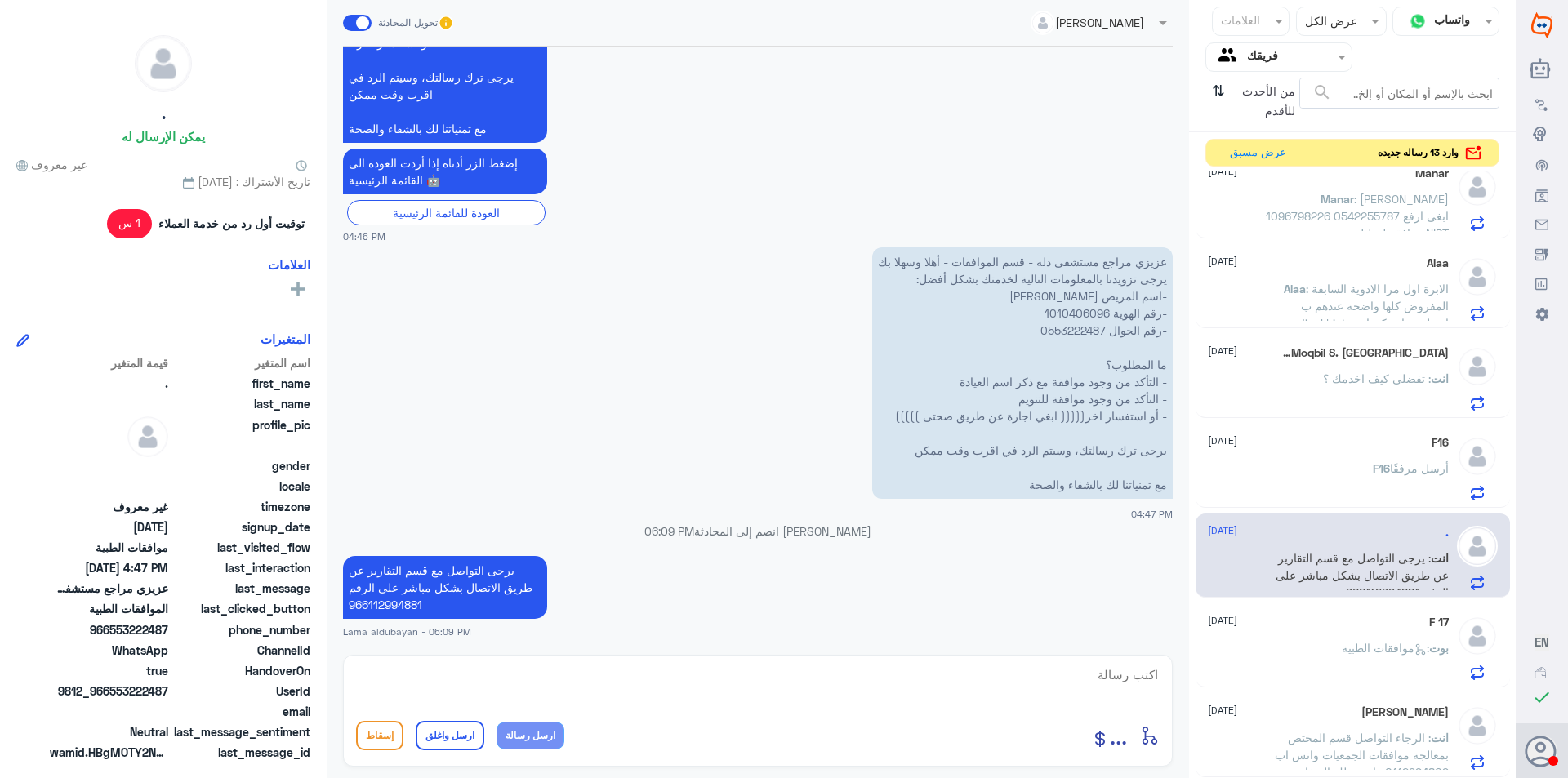
click at [1287, 645] on div "بوت : موافقات الطبية" at bounding box center [1328, 661] width 241 height 37
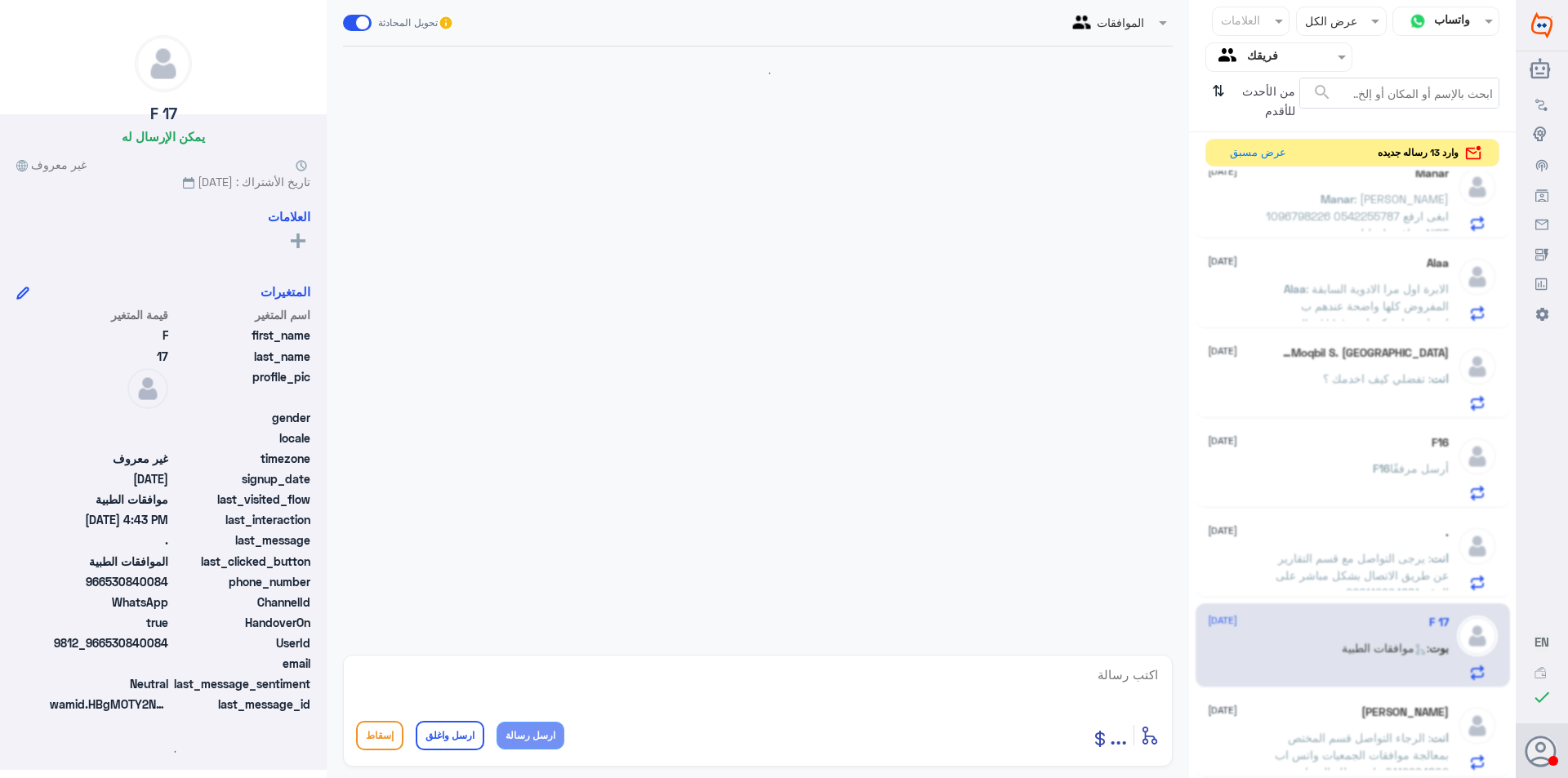
scroll to position [200, 0]
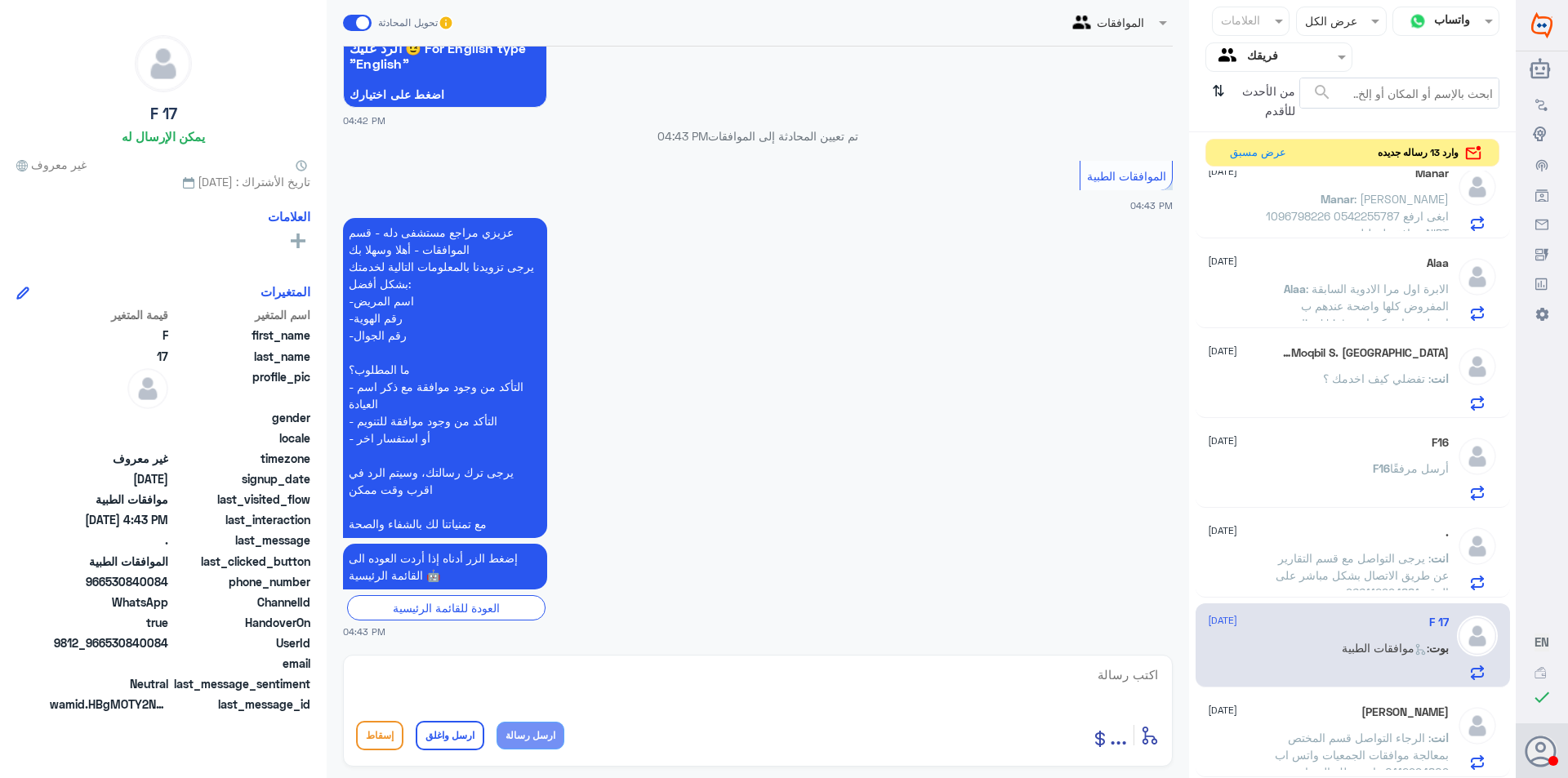
click at [1298, 582] on span ": يرجى التواصل مع قسم التقارير عن طريق الاتصال بشكل مباشر على الرقم 966112994881" at bounding box center [1363, 575] width 173 height 48
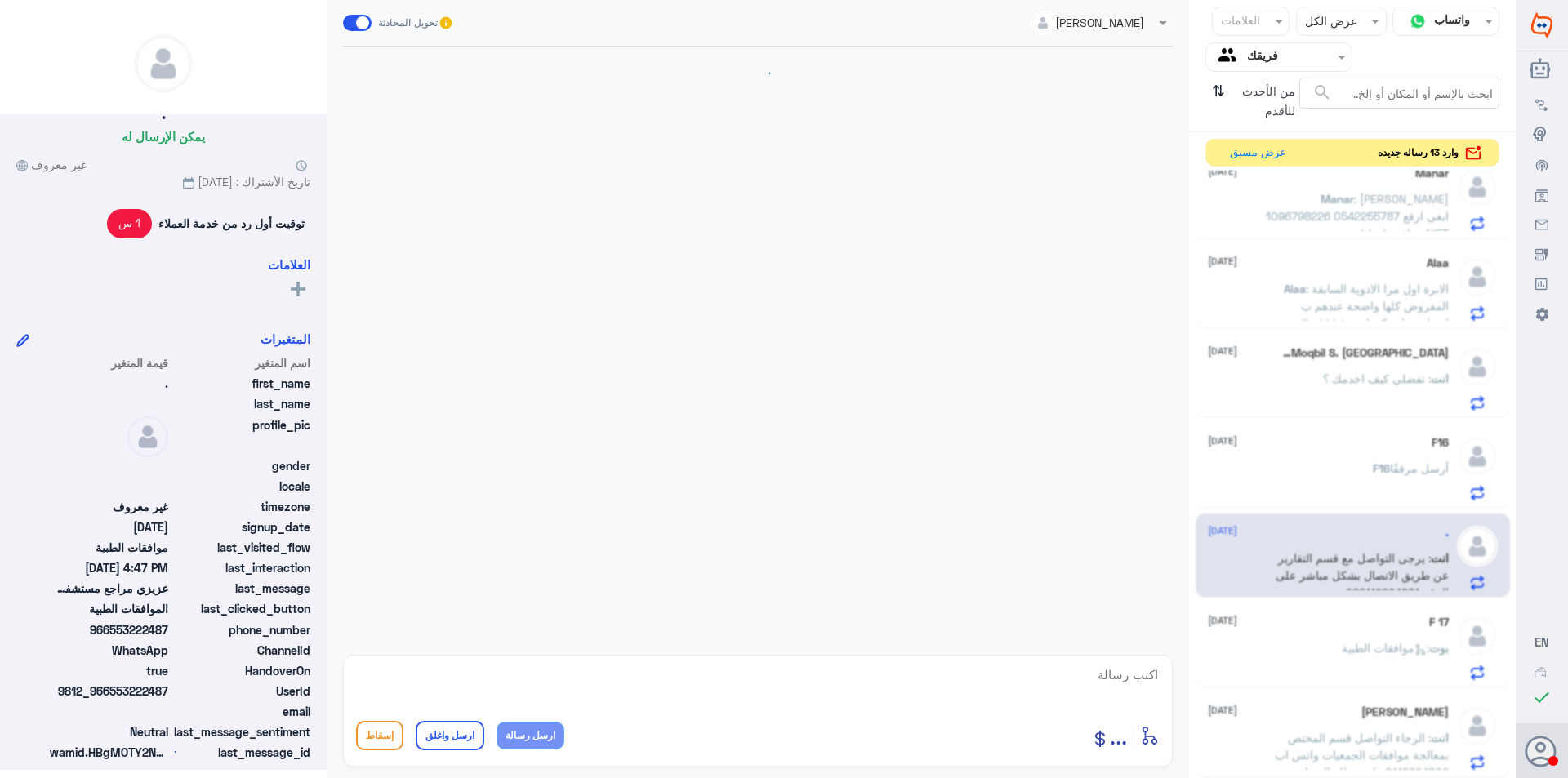
scroll to position [1796, 0]
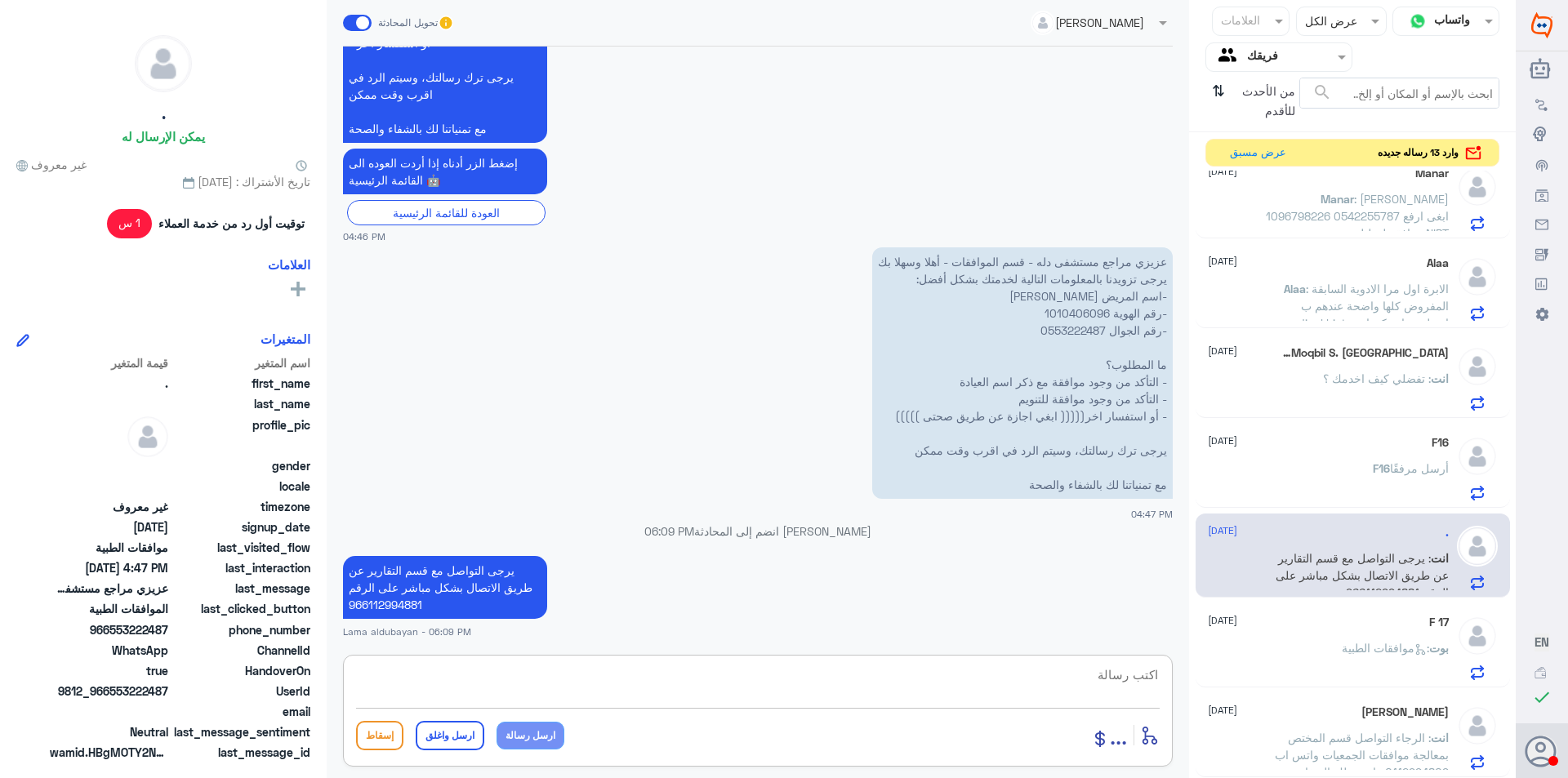
click at [924, 671] on textarea at bounding box center [758, 685] width 804 height 40
drag, startPoint x: 954, startPoint y: 678, endPoint x: 1426, endPoint y: 788, distance: 484.6
click at [1426, 777] on html "Dallah Hospitals منشئ البوت مهارات تدريب البوت إذاعة الجمهور صندوق الوارد أدوات…" at bounding box center [784, 389] width 1568 height 778
type textarea "اتمنى لك دوام الصحه والعافيه"
click at [454, 740] on button "ارسل واغلق" at bounding box center [450, 736] width 68 height 30
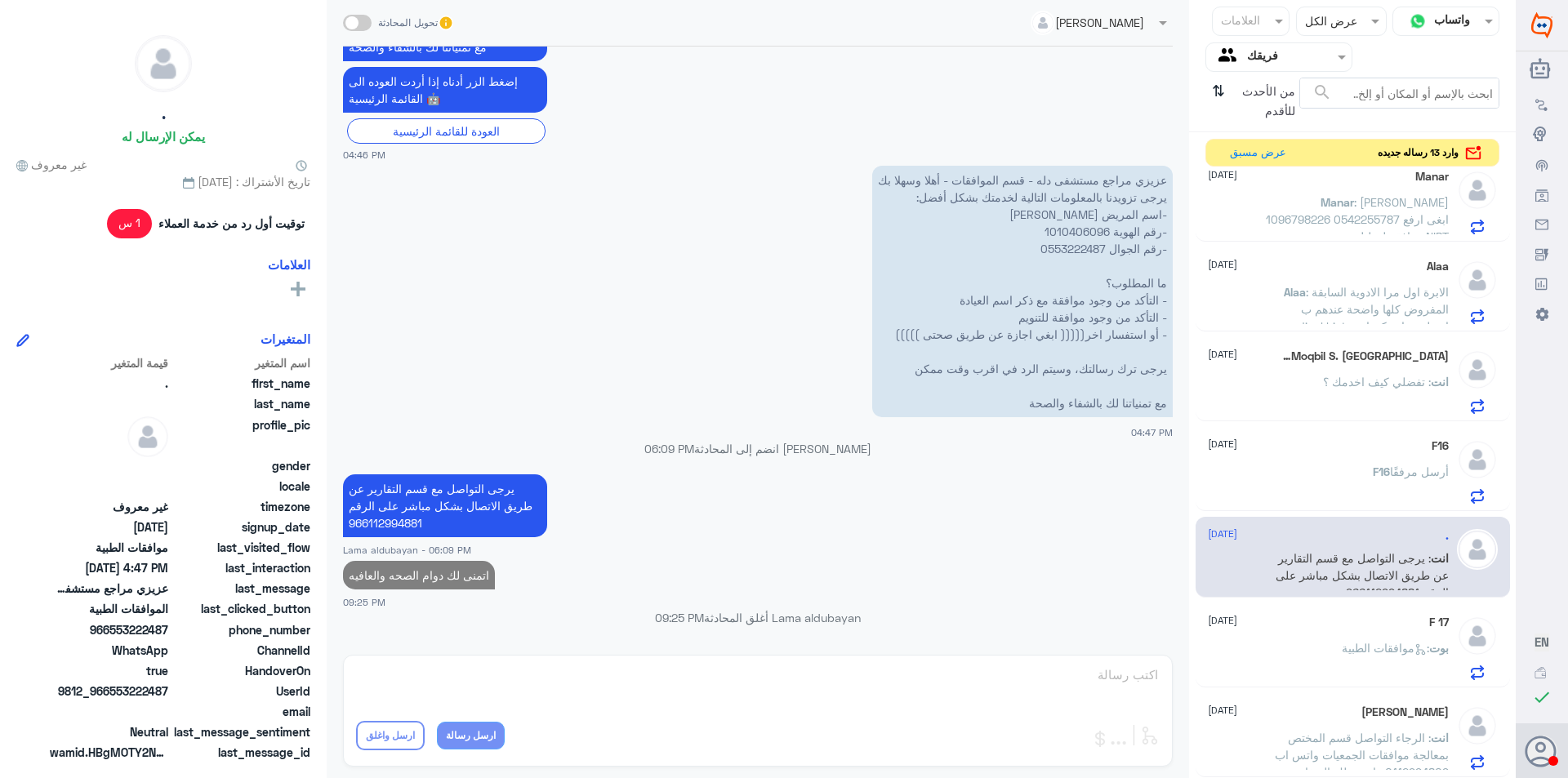
scroll to position [1187, 0]
click at [1348, 641] on span ": موافقات الطبية" at bounding box center [1385, 648] width 88 height 13
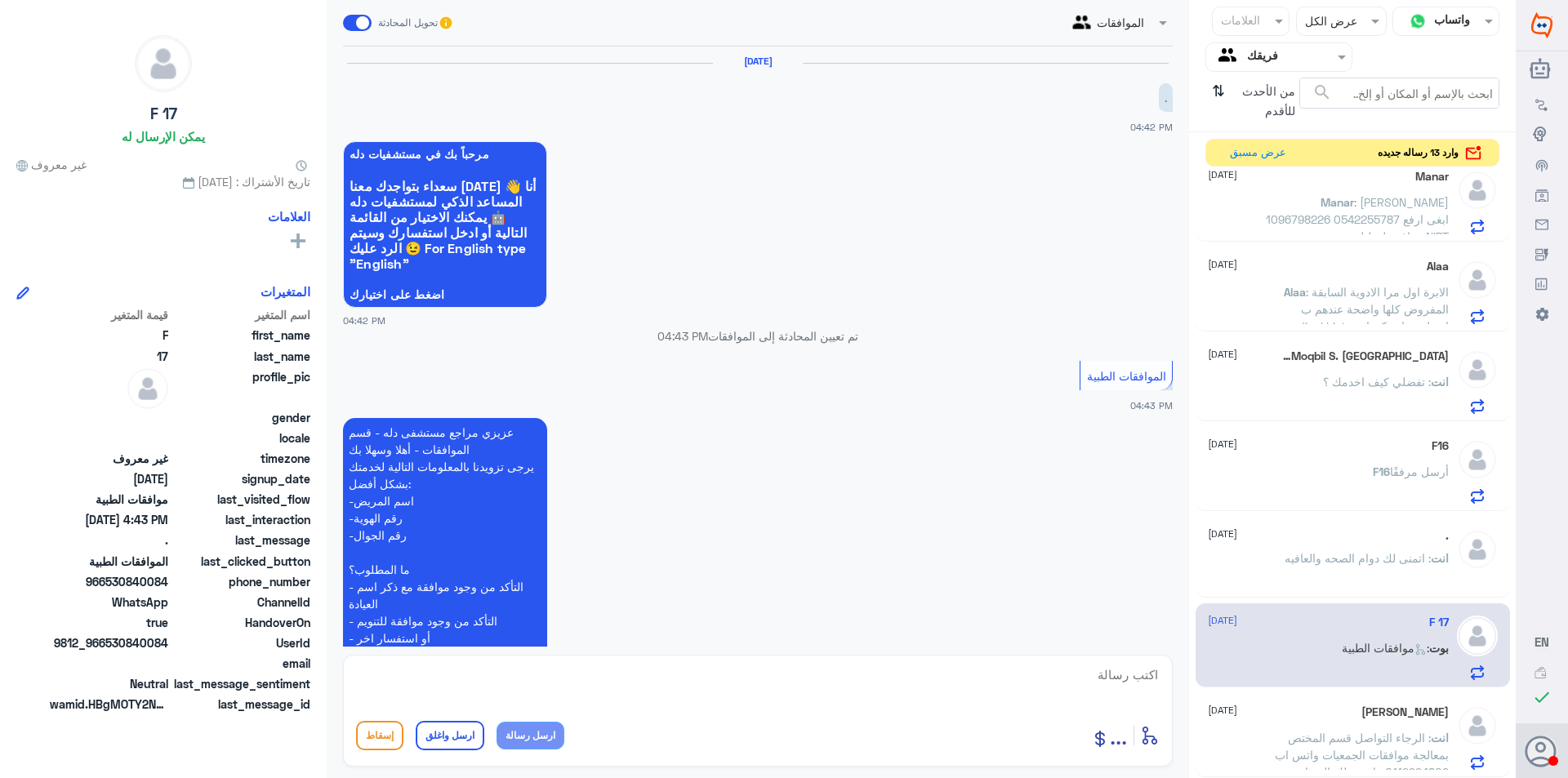
scroll to position [200, 0]
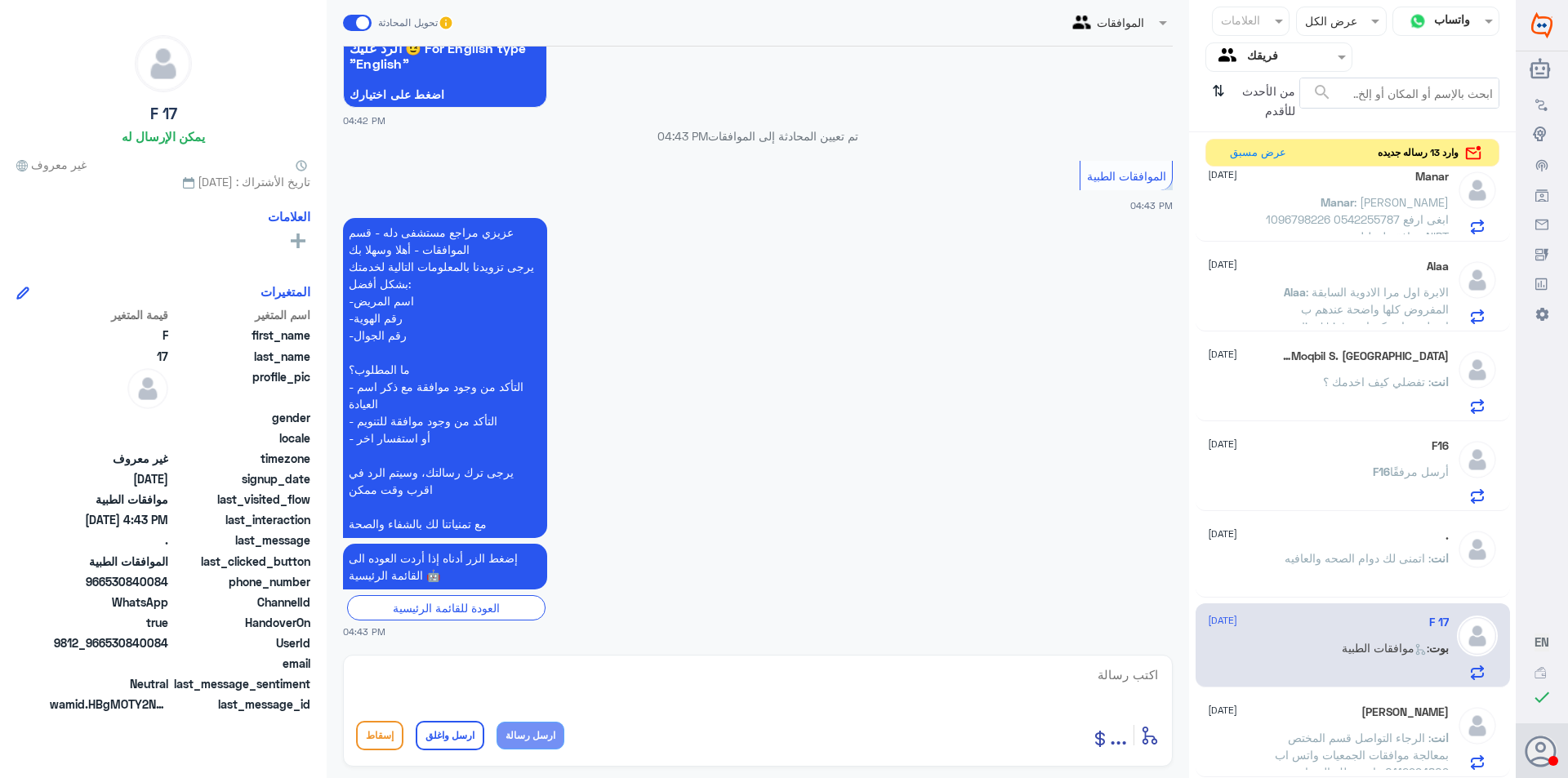
click at [928, 686] on textarea at bounding box center [758, 685] width 804 height 40
type textarea "تفضل كيف اخدمك ؟"
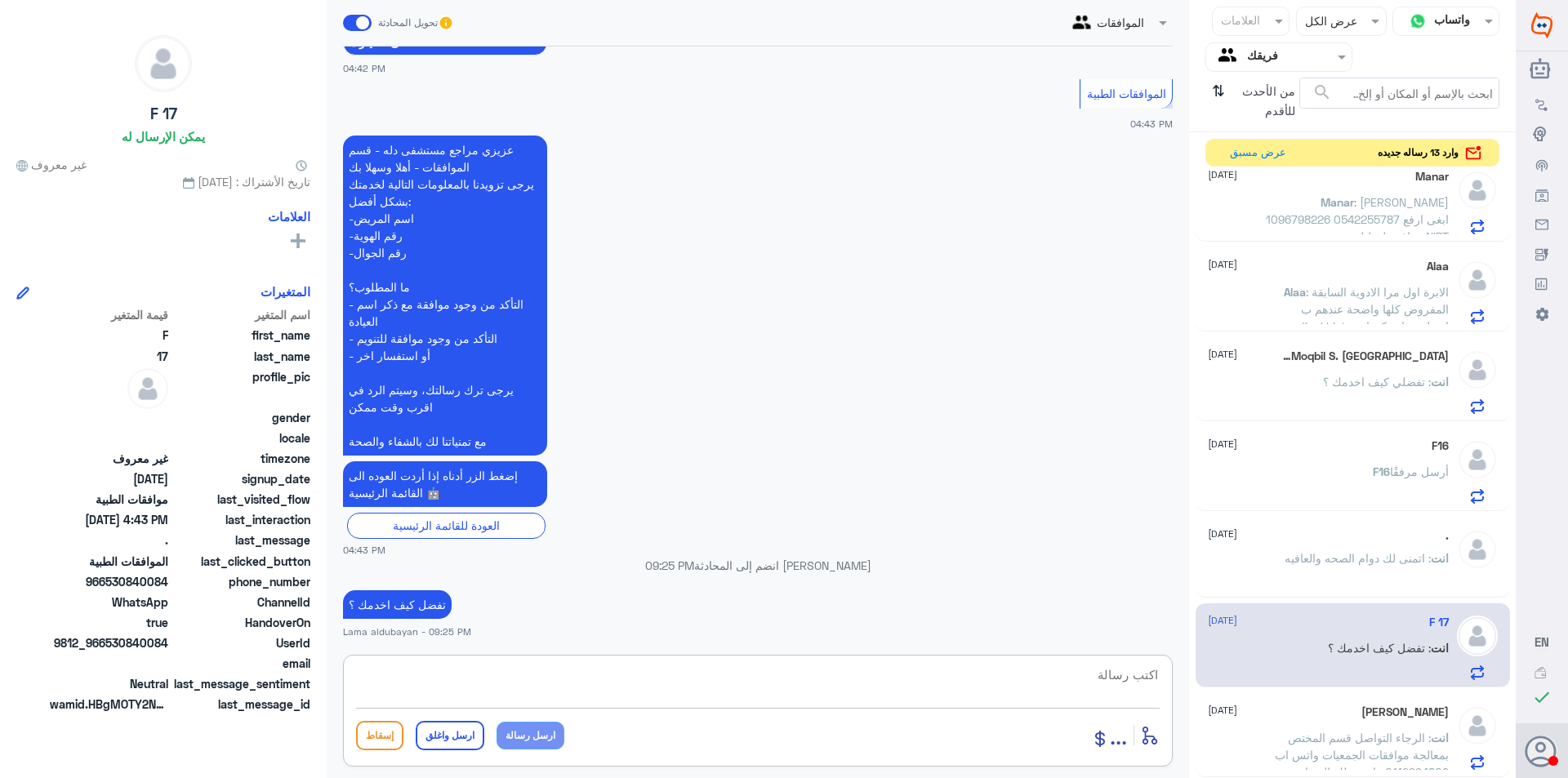
click at [1347, 729] on div "[PERSON_NAME] [DATE] انت : الرجاء التواصل قسم المختص بمعالجة موافقات الجمعيات و…" at bounding box center [1328, 738] width 241 height 65
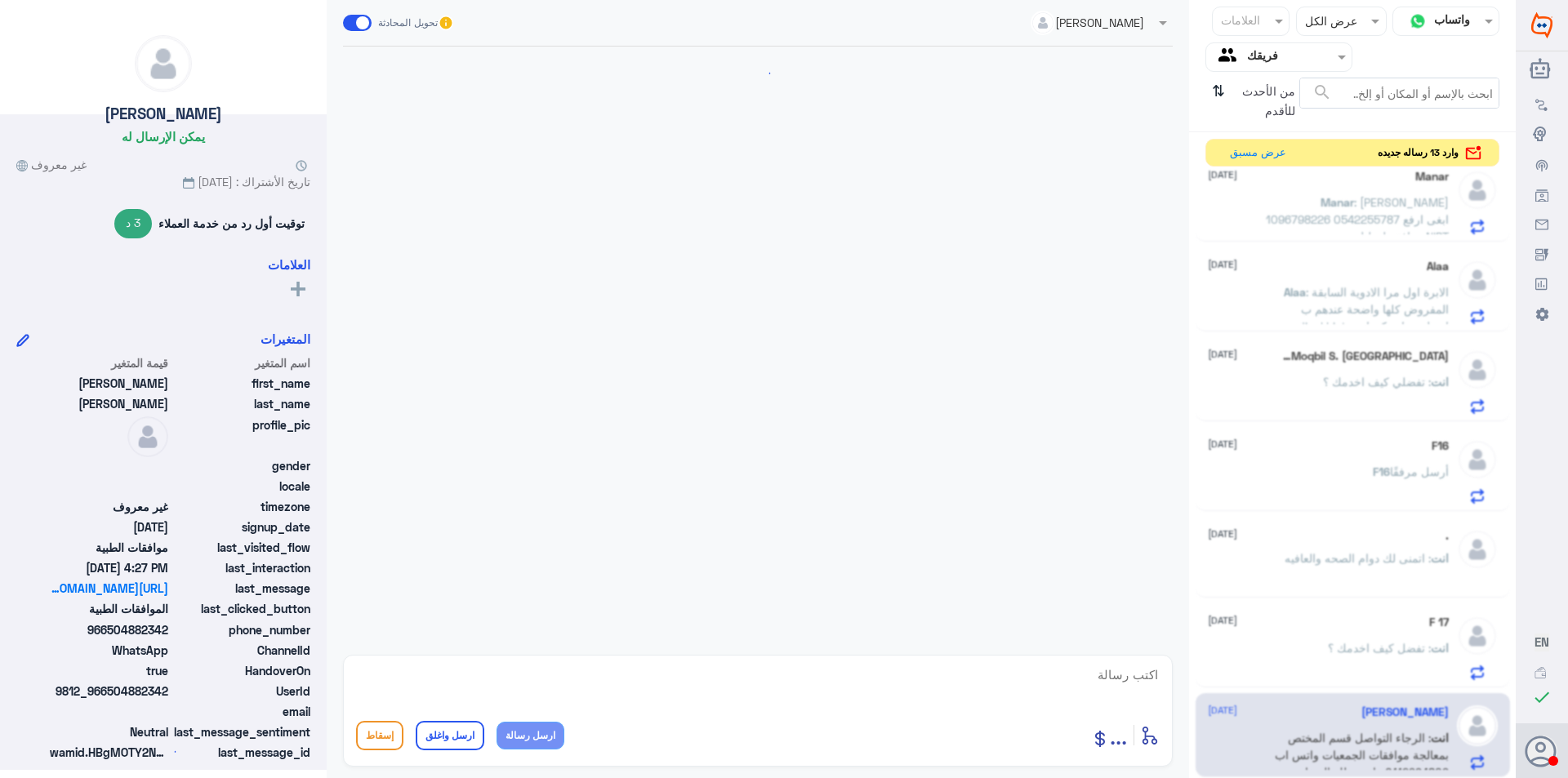
scroll to position [1006, 0]
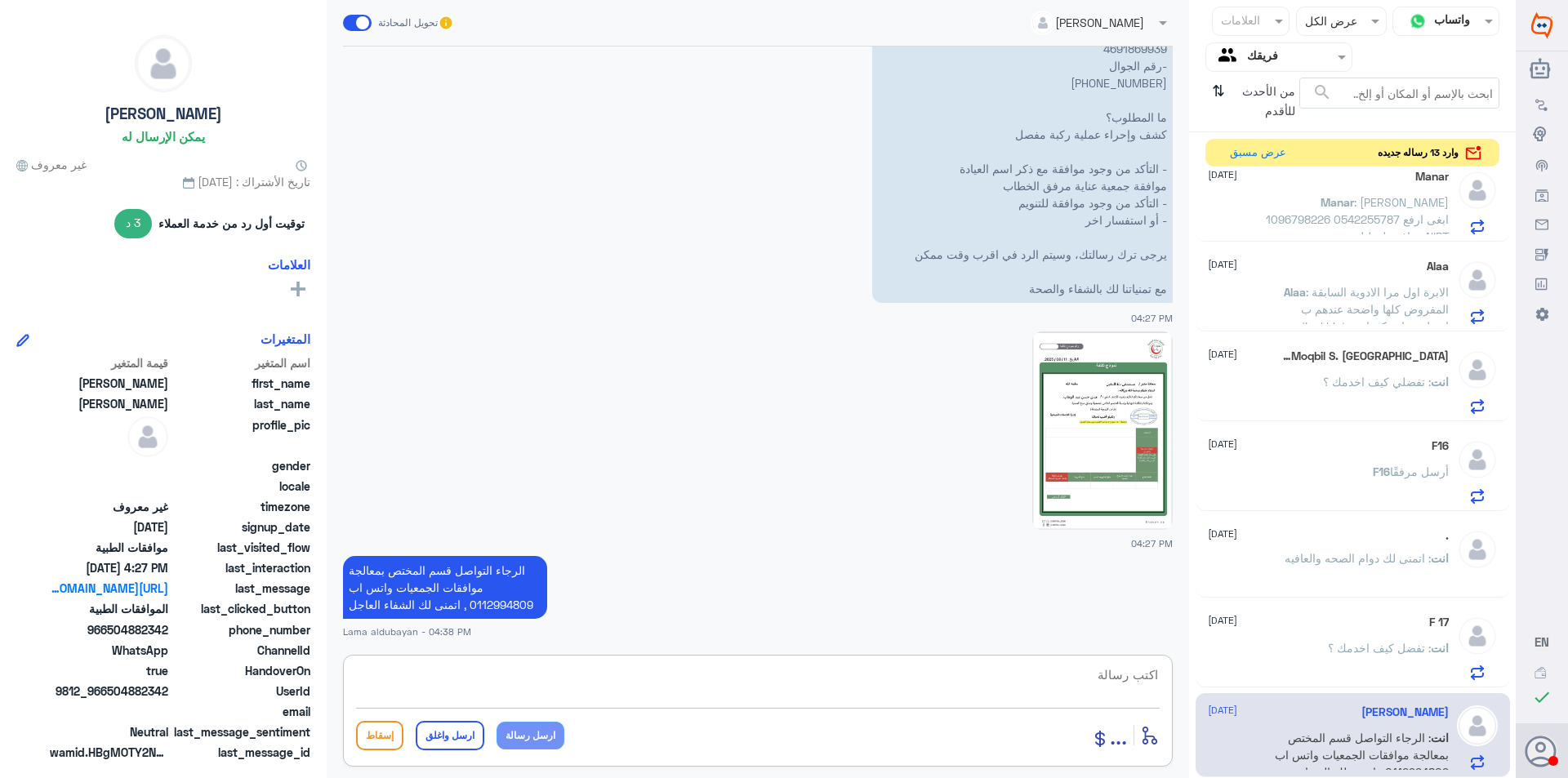
click at [1116, 683] on textarea at bounding box center [758, 685] width 804 height 40
paste textarea "اتمنى لك دوام الصحه والعافيه"
type textarea "اتمنى لك دوام الصحه والعافيه"
click at [469, 749] on button "ارسل واغلق" at bounding box center [450, 736] width 68 height 30
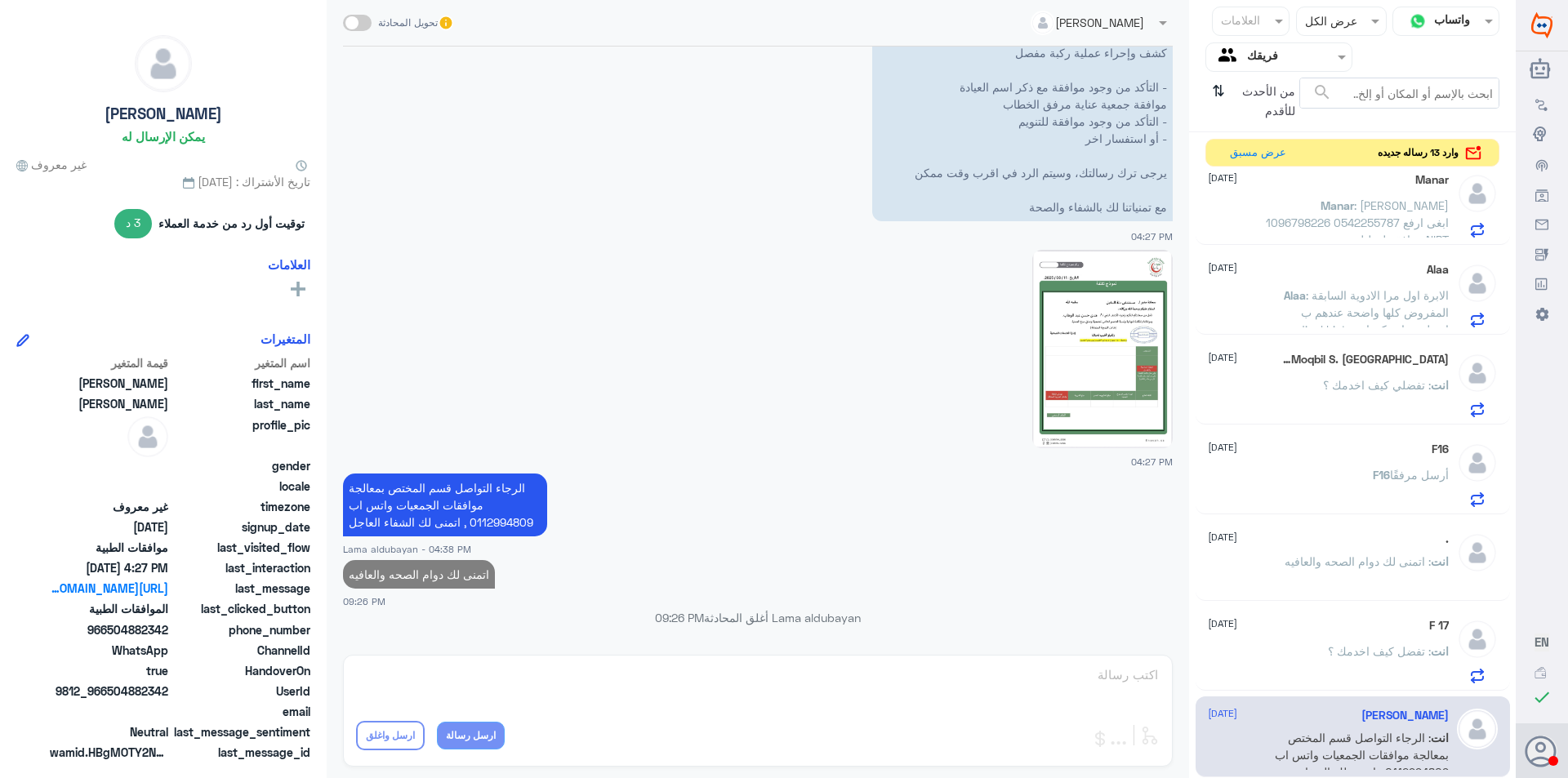
scroll to position [1184, 0]
click at [1332, 653] on span ": تفضل كيف اخدمك ؟" at bounding box center [1379, 651] width 103 height 13
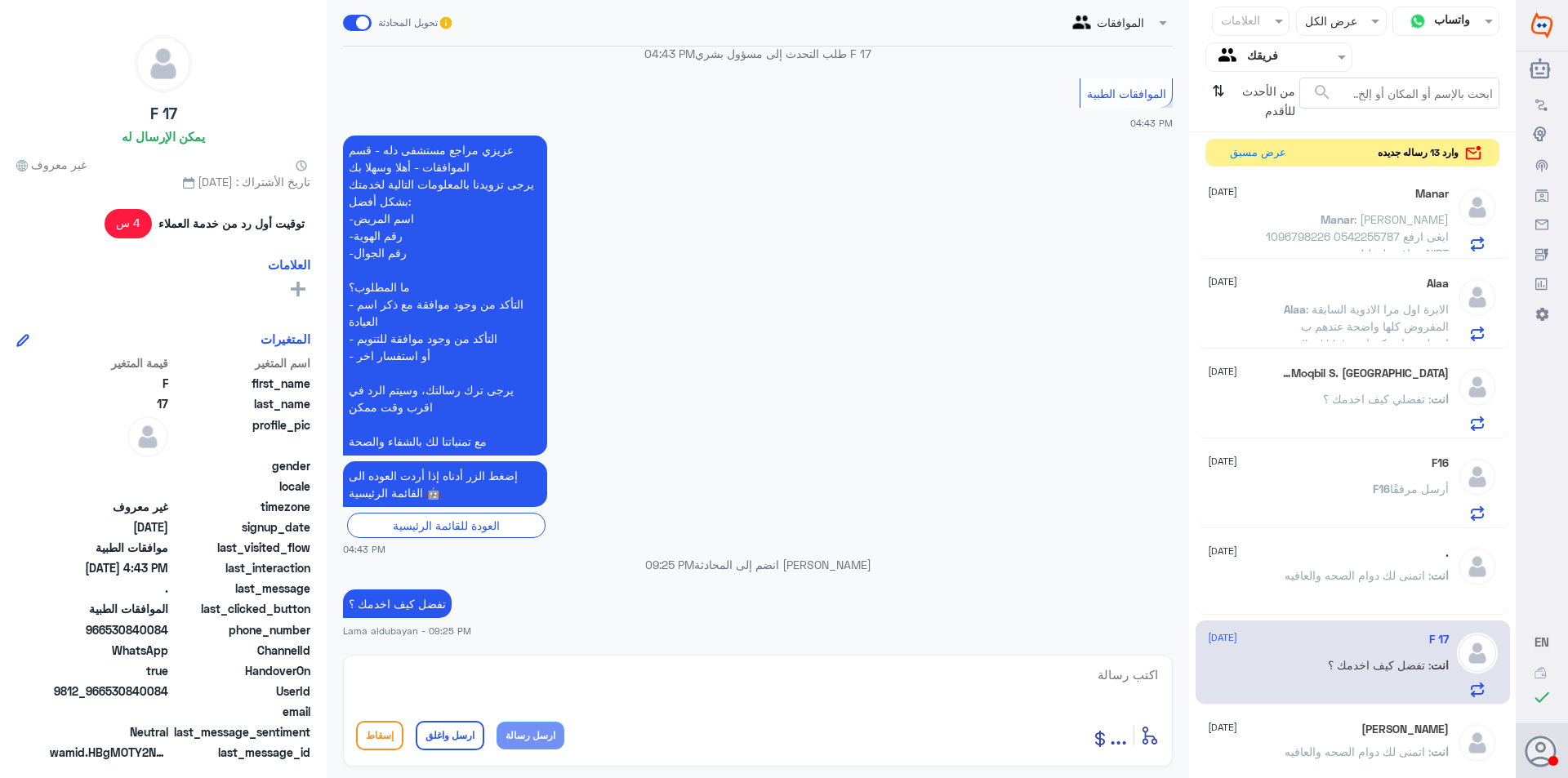
scroll to position [1184, 0]
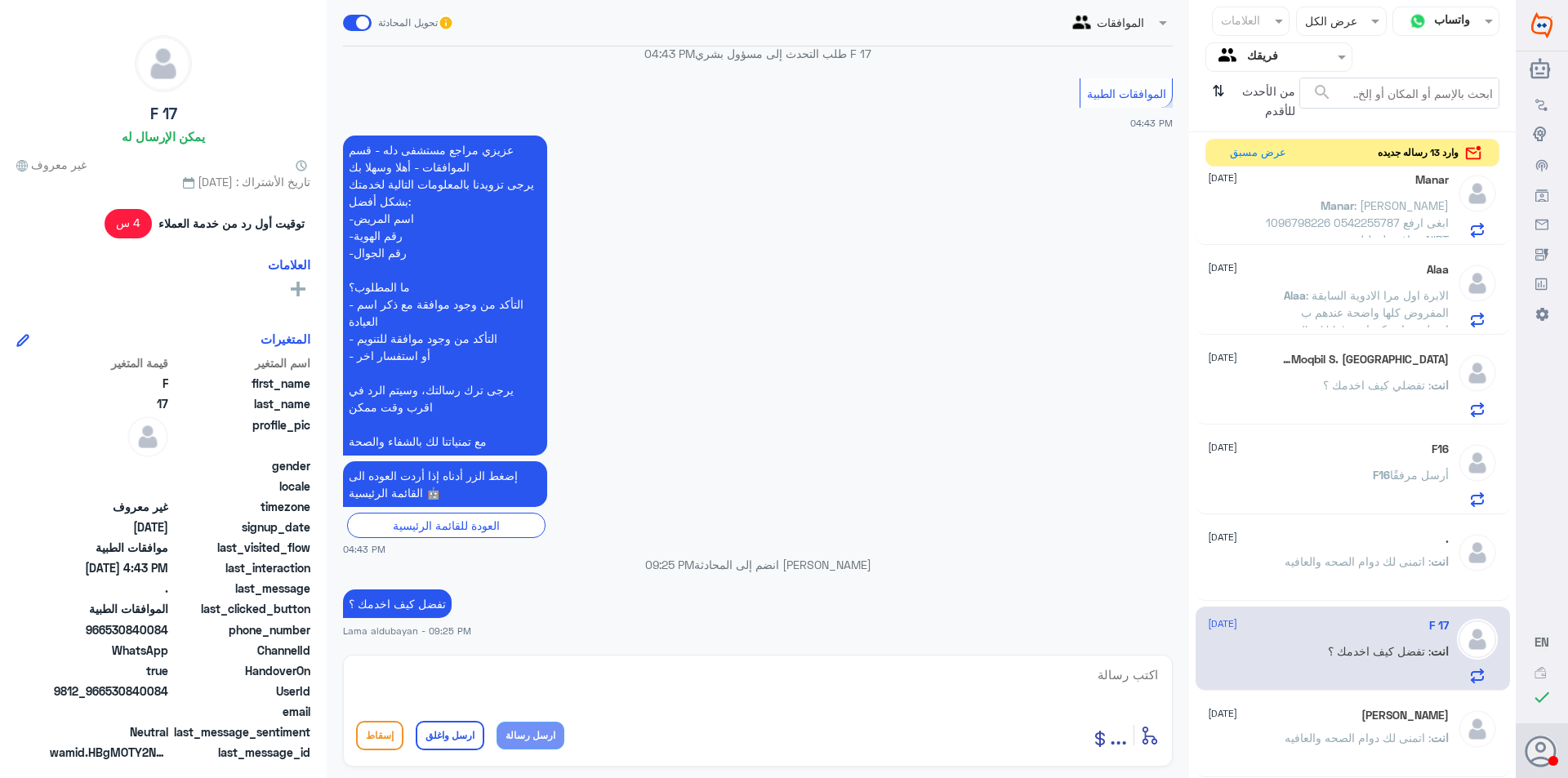
click at [1419, 492] on p "F16 أرسل مرفقًا" at bounding box center [1411, 486] width 76 height 40
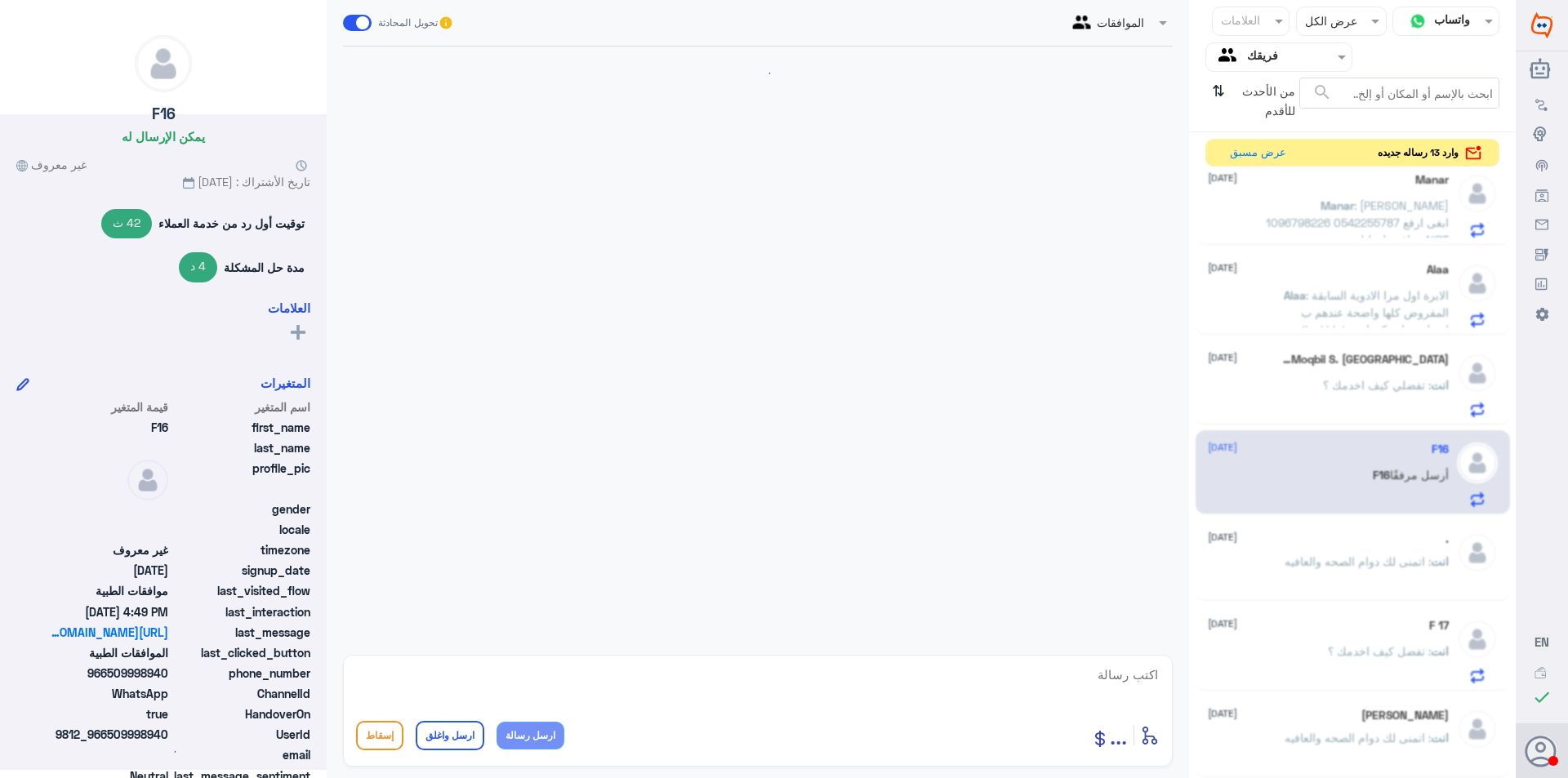
scroll to position [1578, 0]
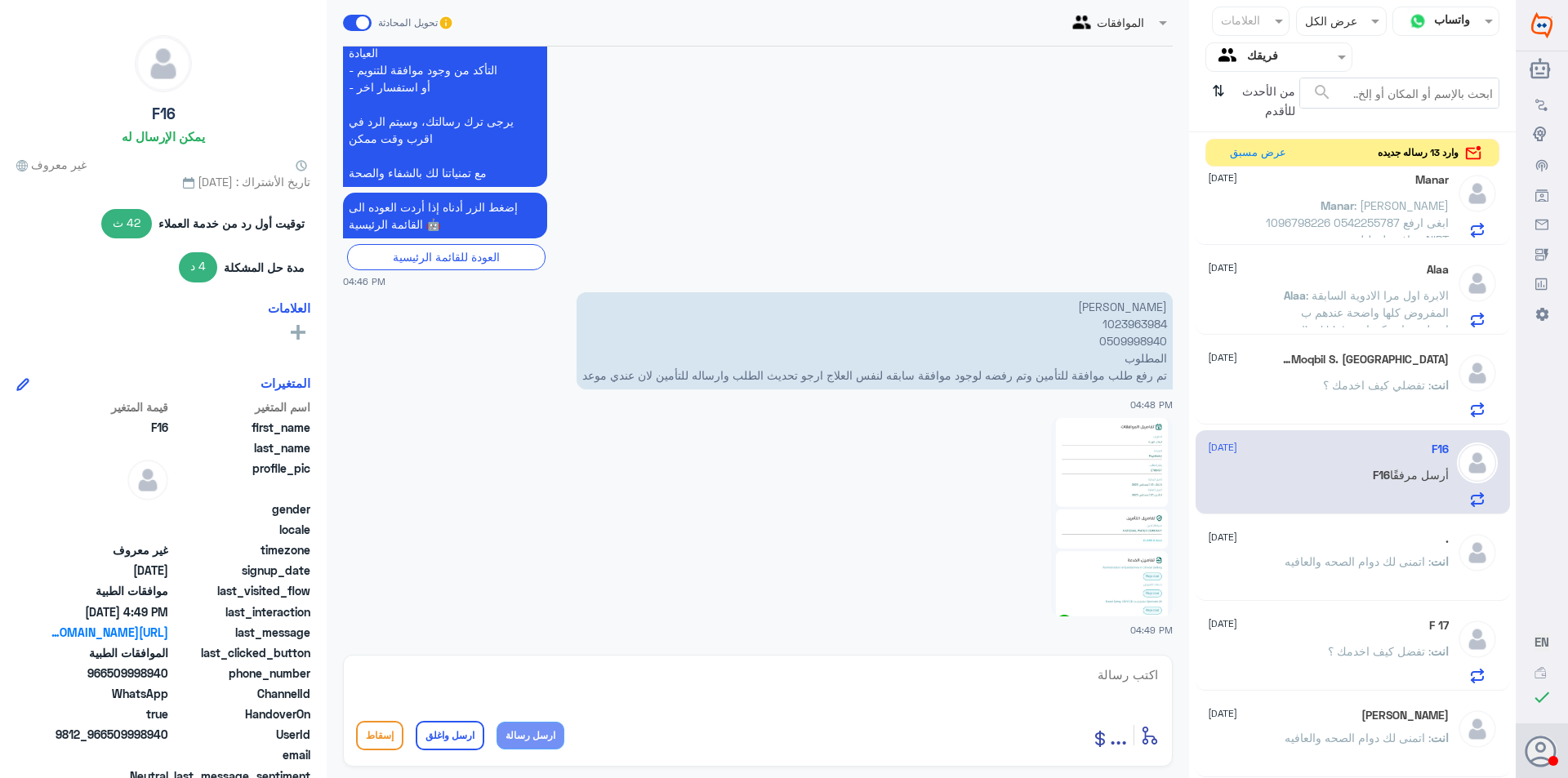
click at [1385, 382] on span ": تفضلي كيف اخدمك ؟" at bounding box center [1377, 385] width 108 height 13
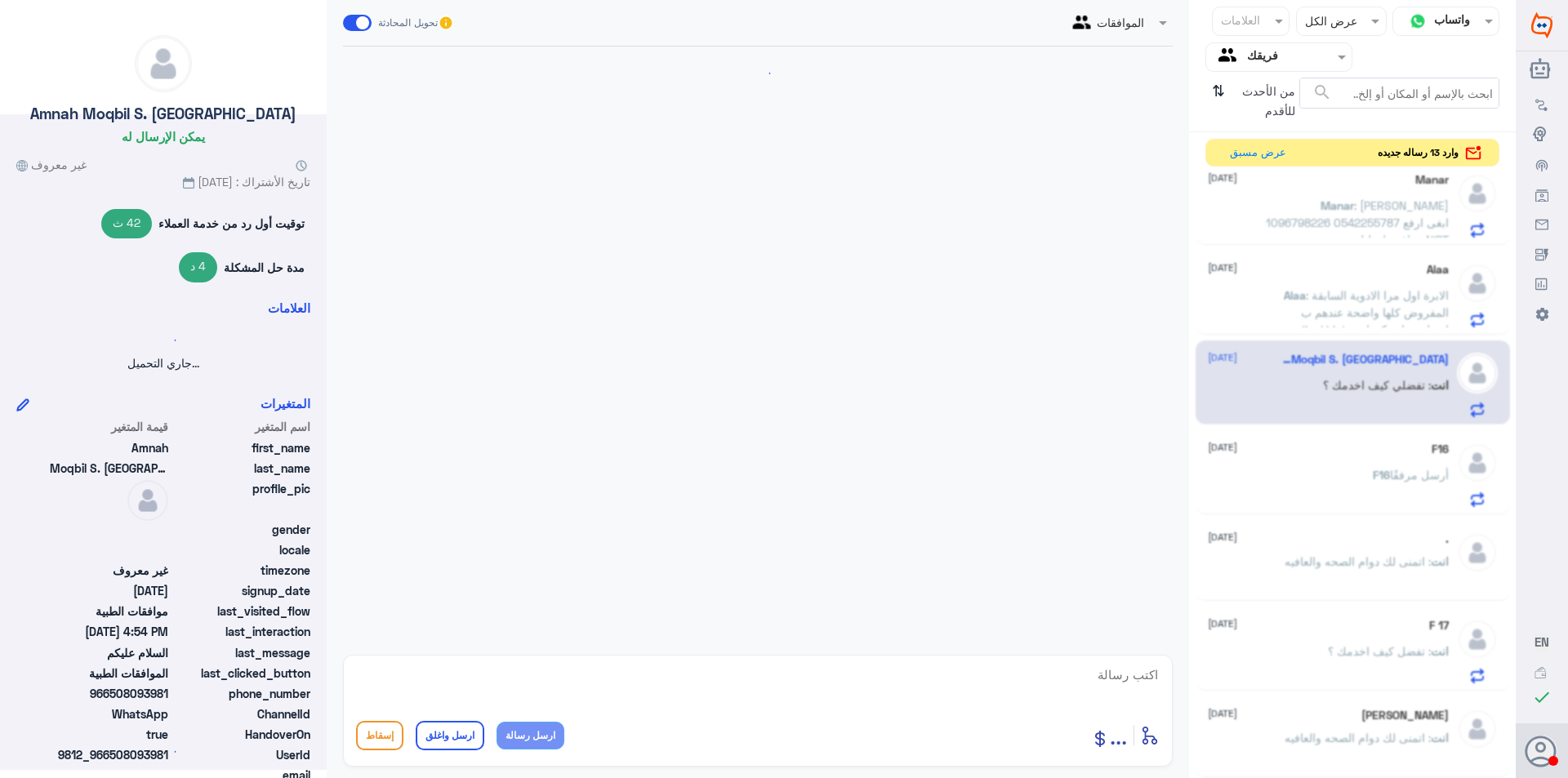
scroll to position [282, 0]
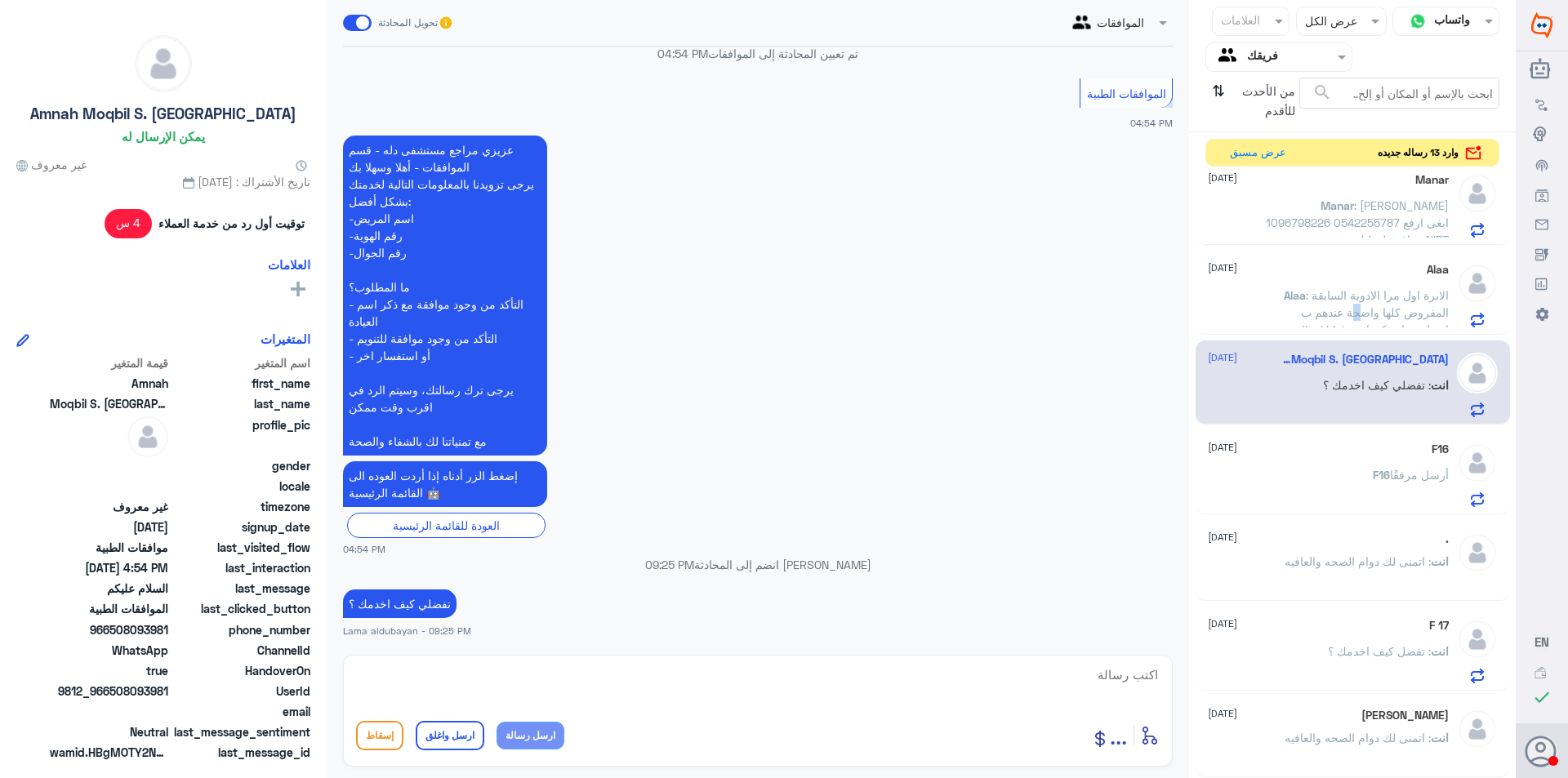
click at [1351, 313] on span ": الابرة اول مرا الادوية السابقة المفروض كلها واضحة عندهم ب medical history او …" at bounding box center [1366, 321] width 168 height 65
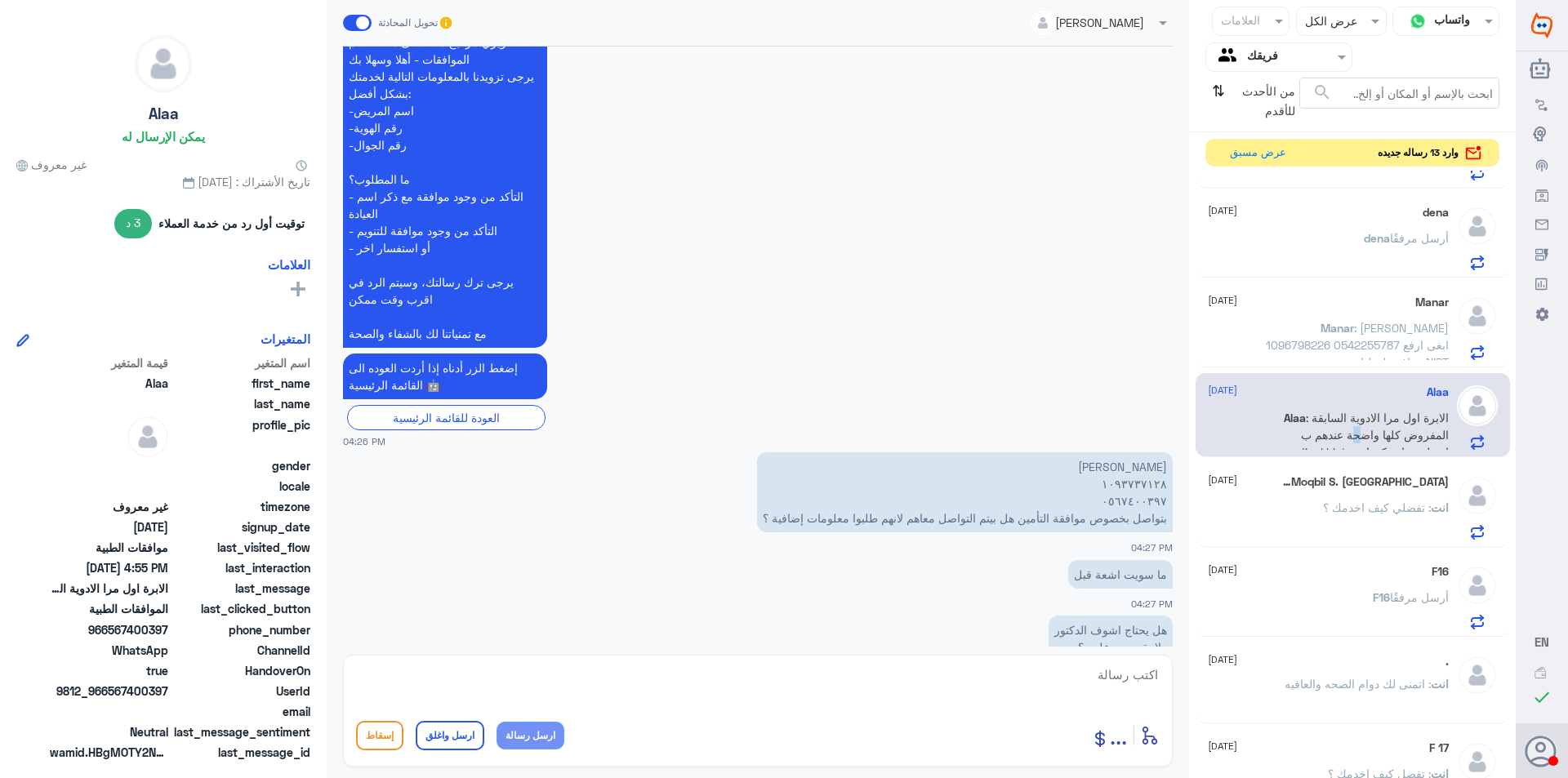
scroll to position [635, 0]
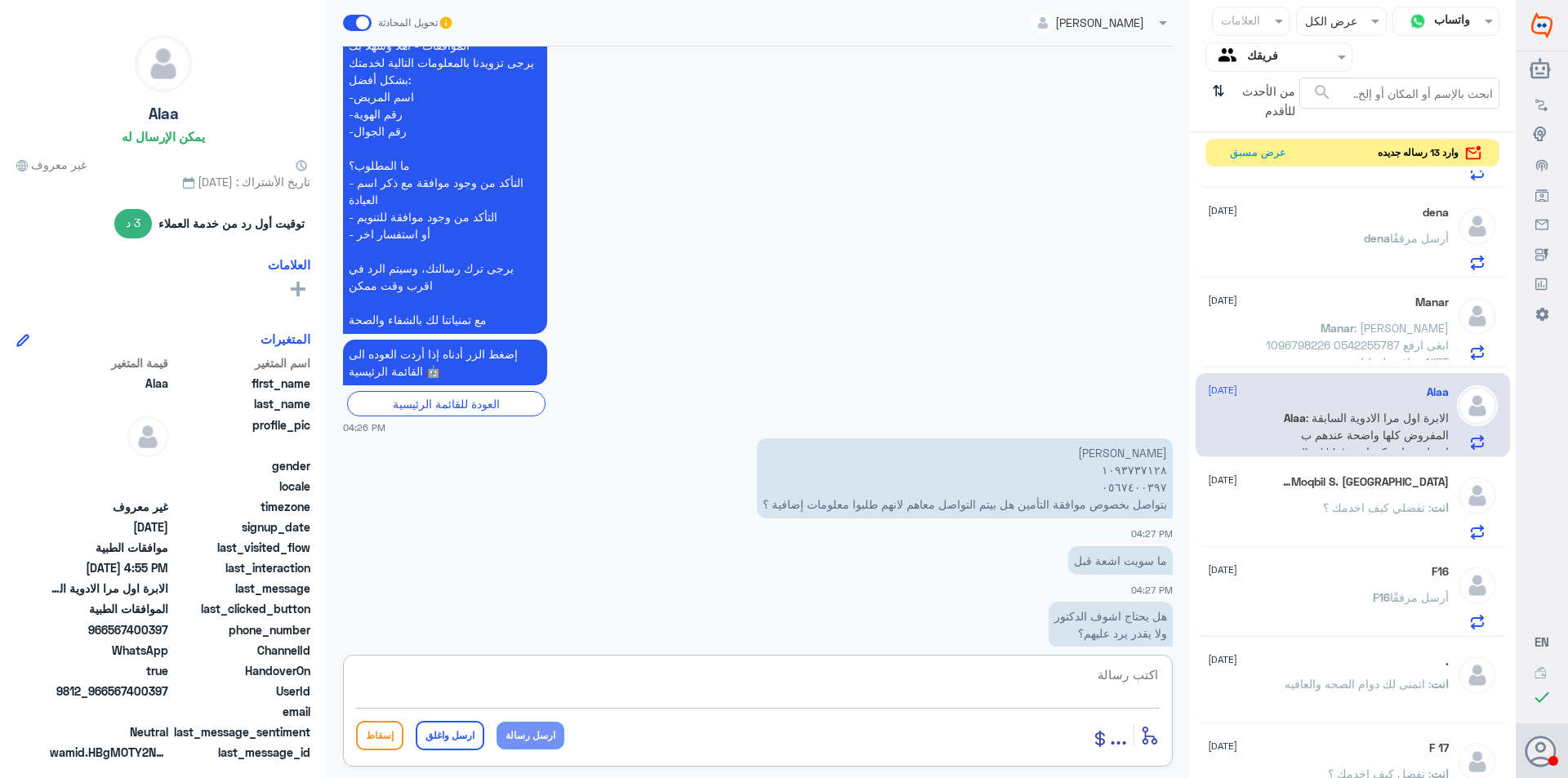
click at [1090, 685] on textarea at bounding box center [758, 685] width 804 height 40
drag, startPoint x: 1084, startPoint y: 679, endPoint x: 1213, endPoint y: 669, distance: 129.4
click at [1211, 670] on div "قناة واتساب Status × عرض الكل العلامات Agent Filter فريقك search من الأحدث للأق…" at bounding box center [758, 391] width 1516 height 783
type textarea "1093737128"
click at [609, 672] on textarea "1093737128" at bounding box center [758, 685] width 804 height 40
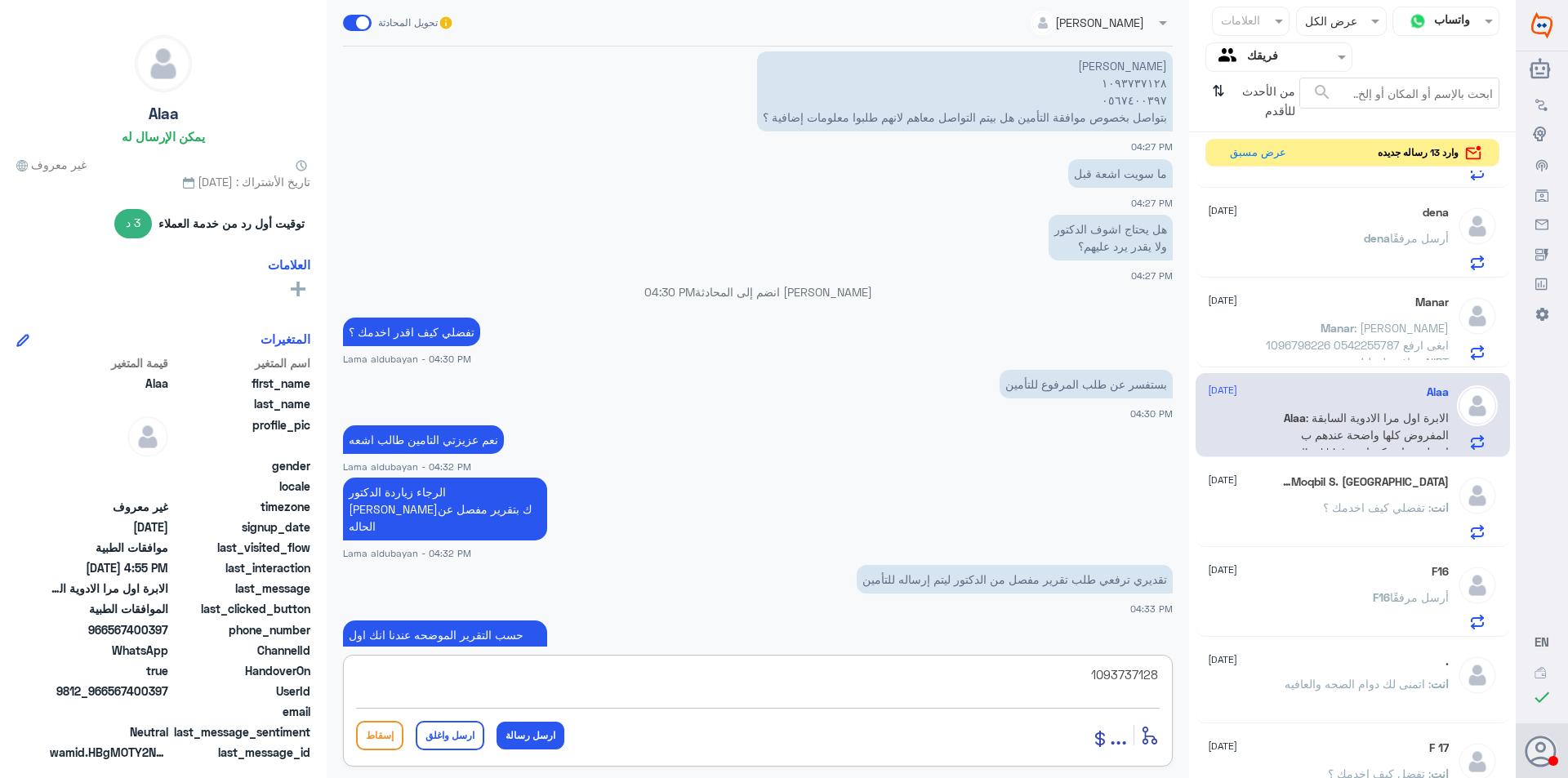
scroll to position [1125, 0]
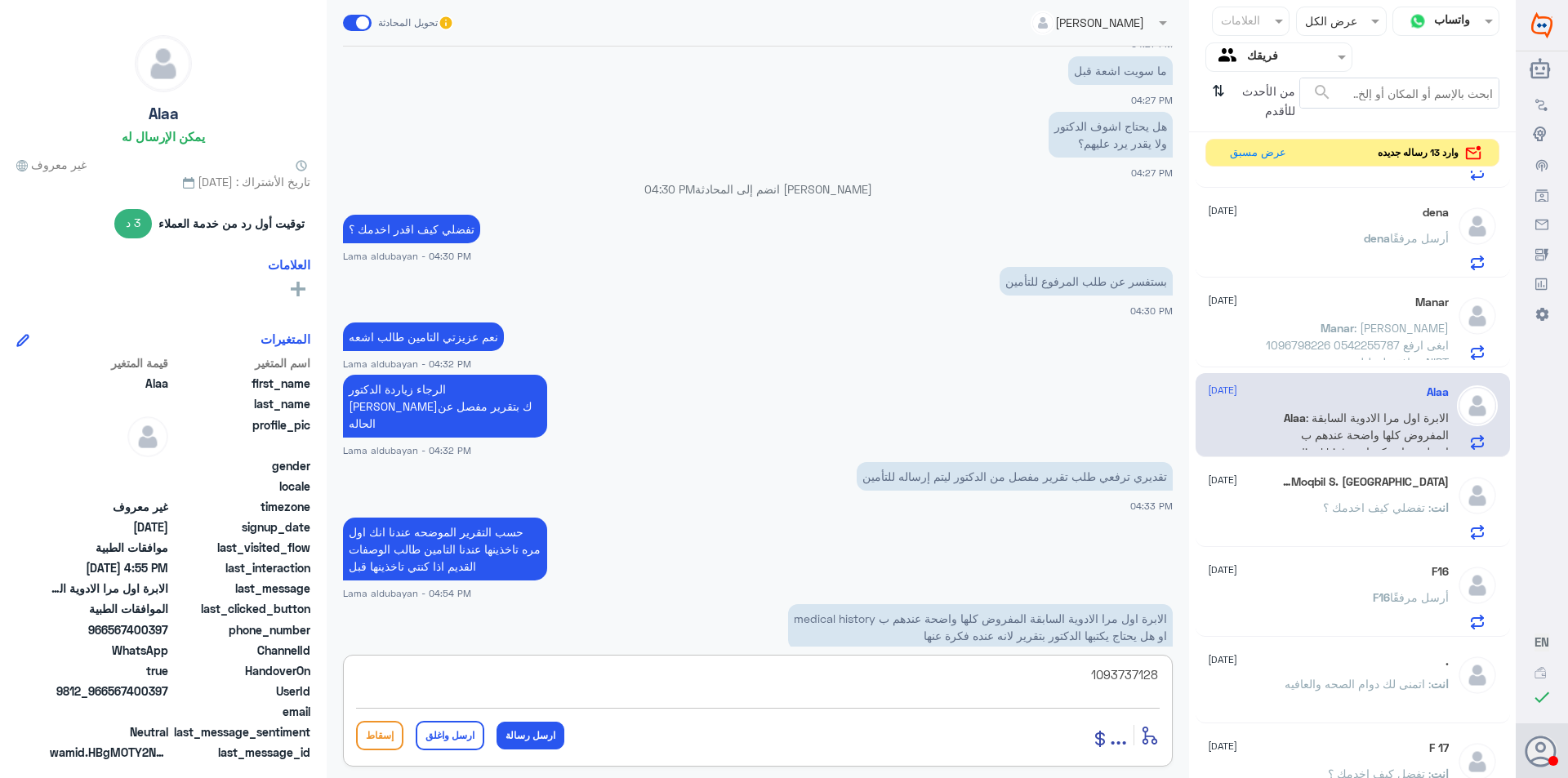
drag, startPoint x: 868, startPoint y: 694, endPoint x: 1218, endPoint y: 665, distance: 351.2
click at [1207, 669] on div "قناة واتساب Status × عرض الكل العلامات Agent Filter فريقك search من الأحدث للأق…" at bounding box center [758, 391] width 1516 height 783
type textarea "تم رفع الموافقه الى طبيب التامين لمراجعة الحاله ورفع التقارير الالزمه والرد على…"
click at [530, 734] on button "ارسل رسالة" at bounding box center [531, 736] width 67 height 28
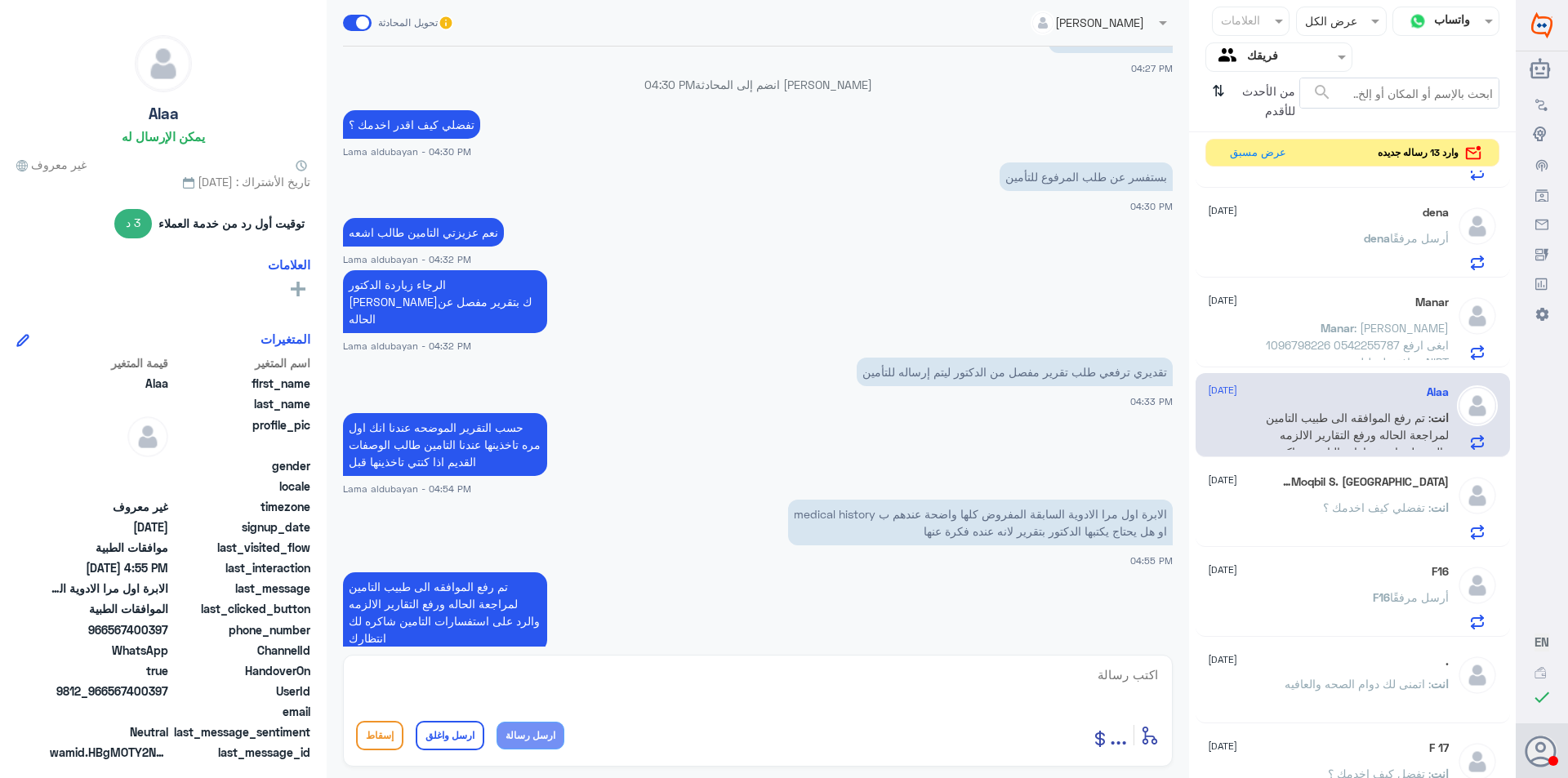
click at [1390, 330] on span ": [PERSON_NAME] 1096798226 0542255787 ابغى ارفع موافقة لتحليل NIPT" at bounding box center [1358, 345] width 183 height 48
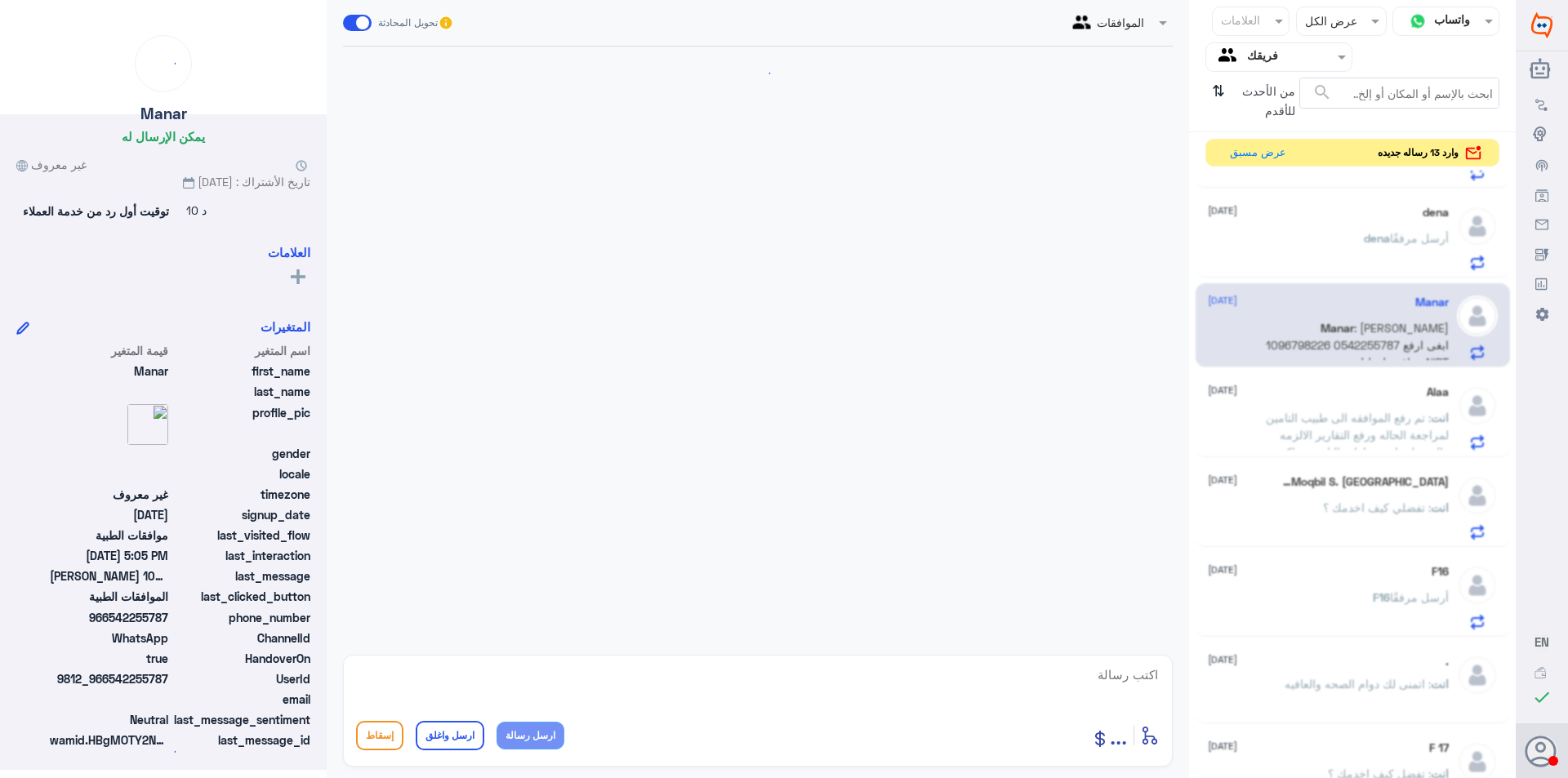
scroll to position [307, 0]
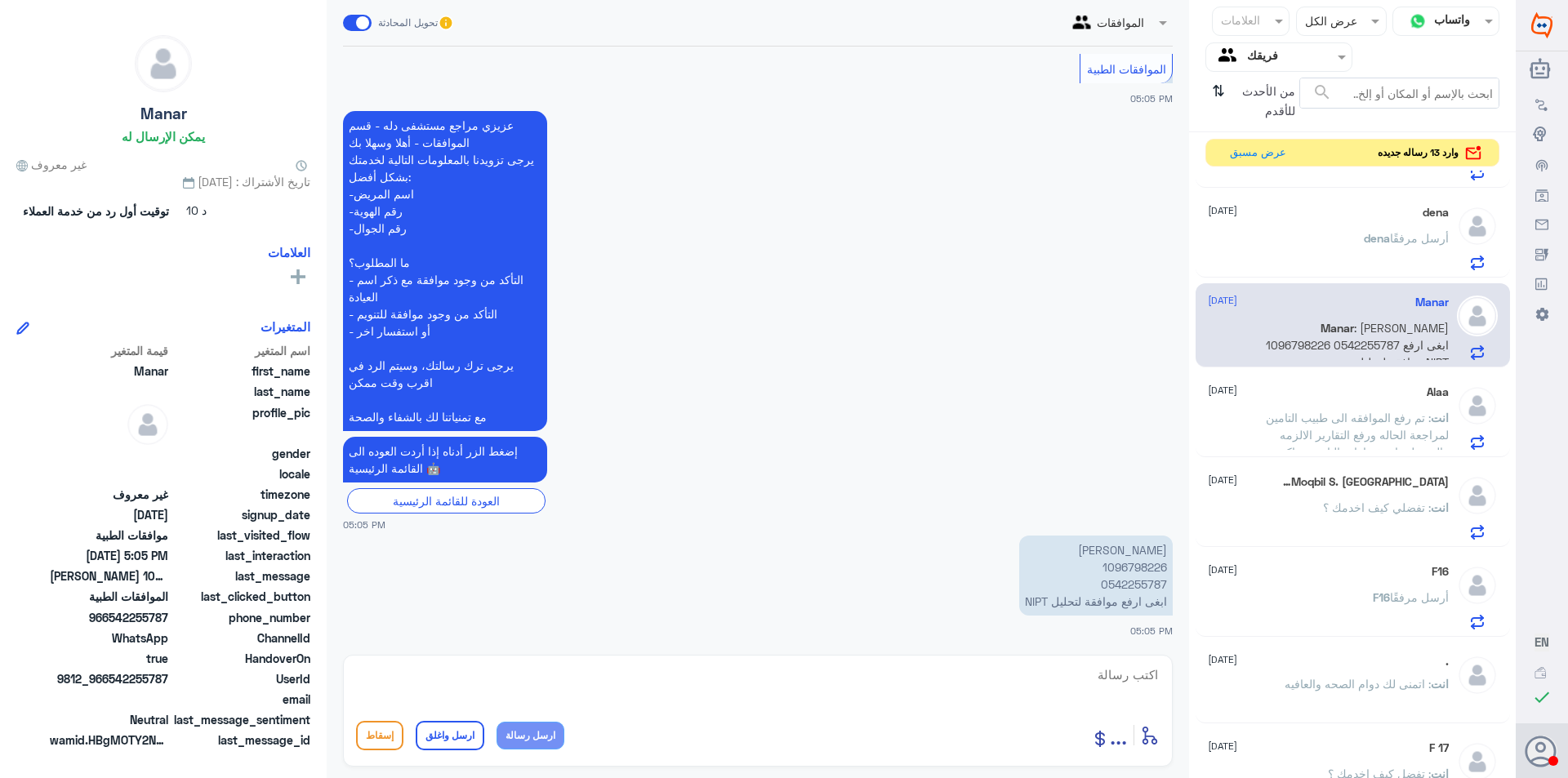
click at [1392, 238] on span "أرسل مرفقًا" at bounding box center [1419, 238] width 59 height 13
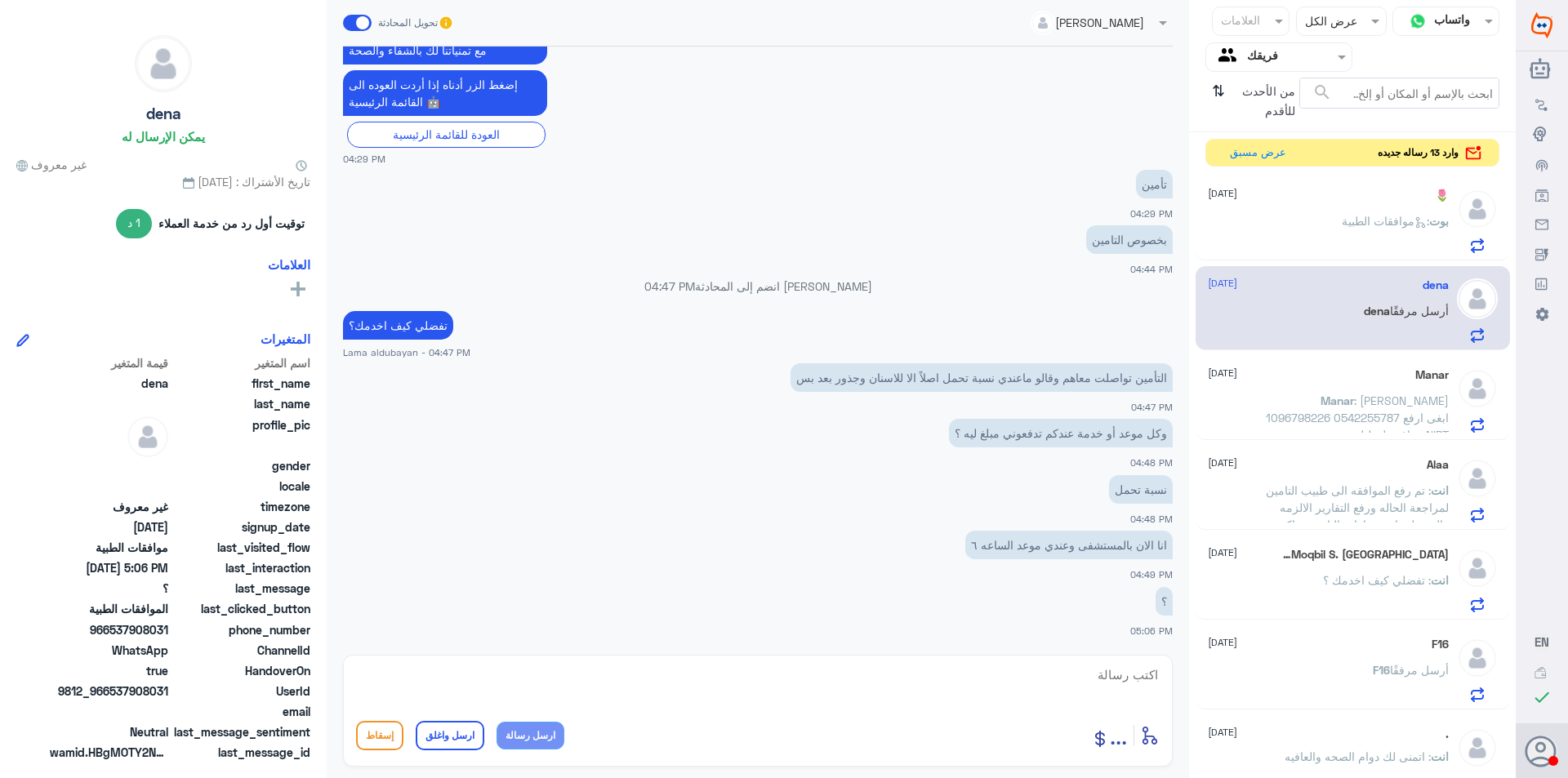
scroll to position [898, 0]
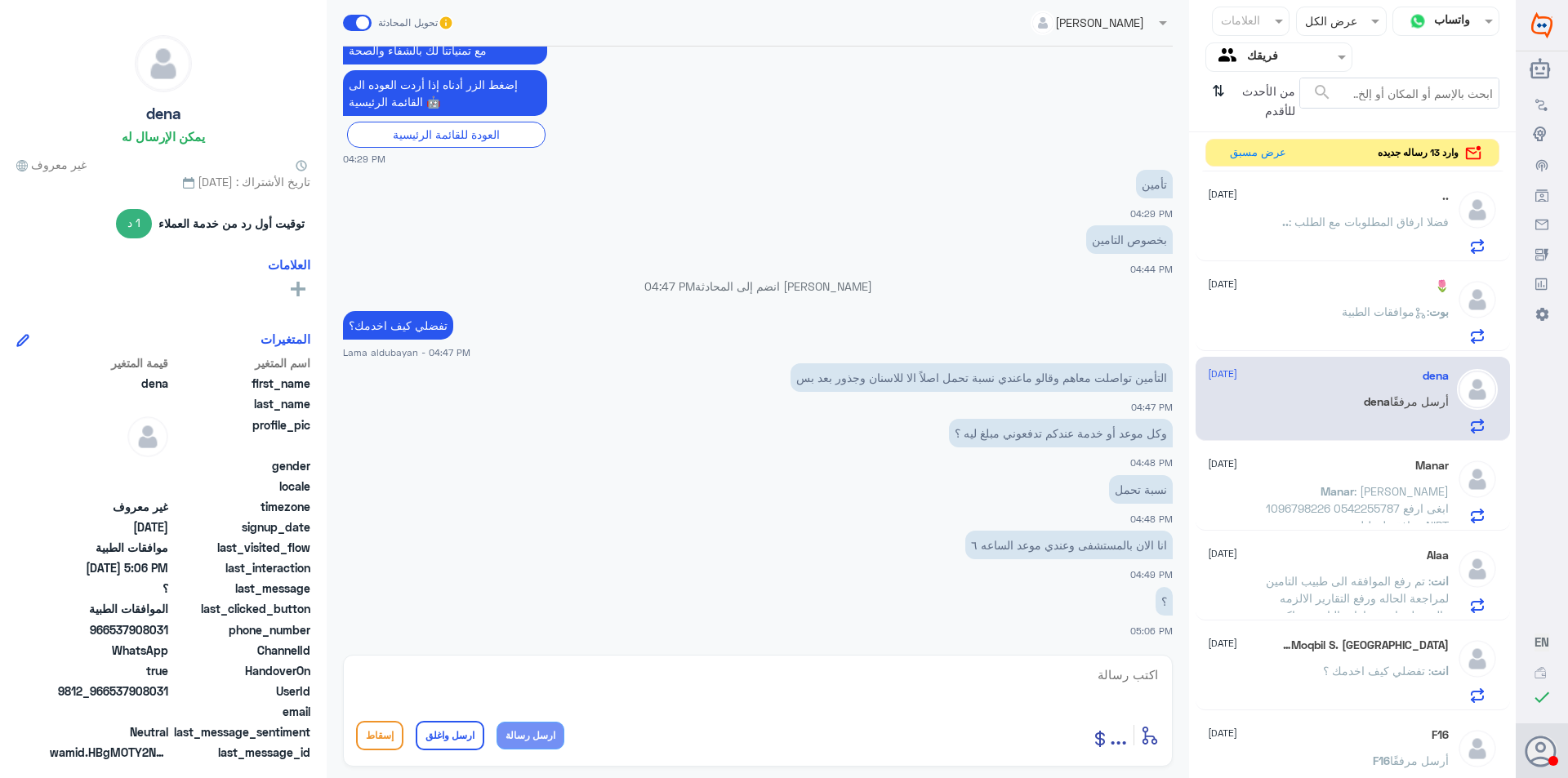
click at [1390, 321] on p "بوت : موافقات الطبية" at bounding box center [1395, 324] width 107 height 40
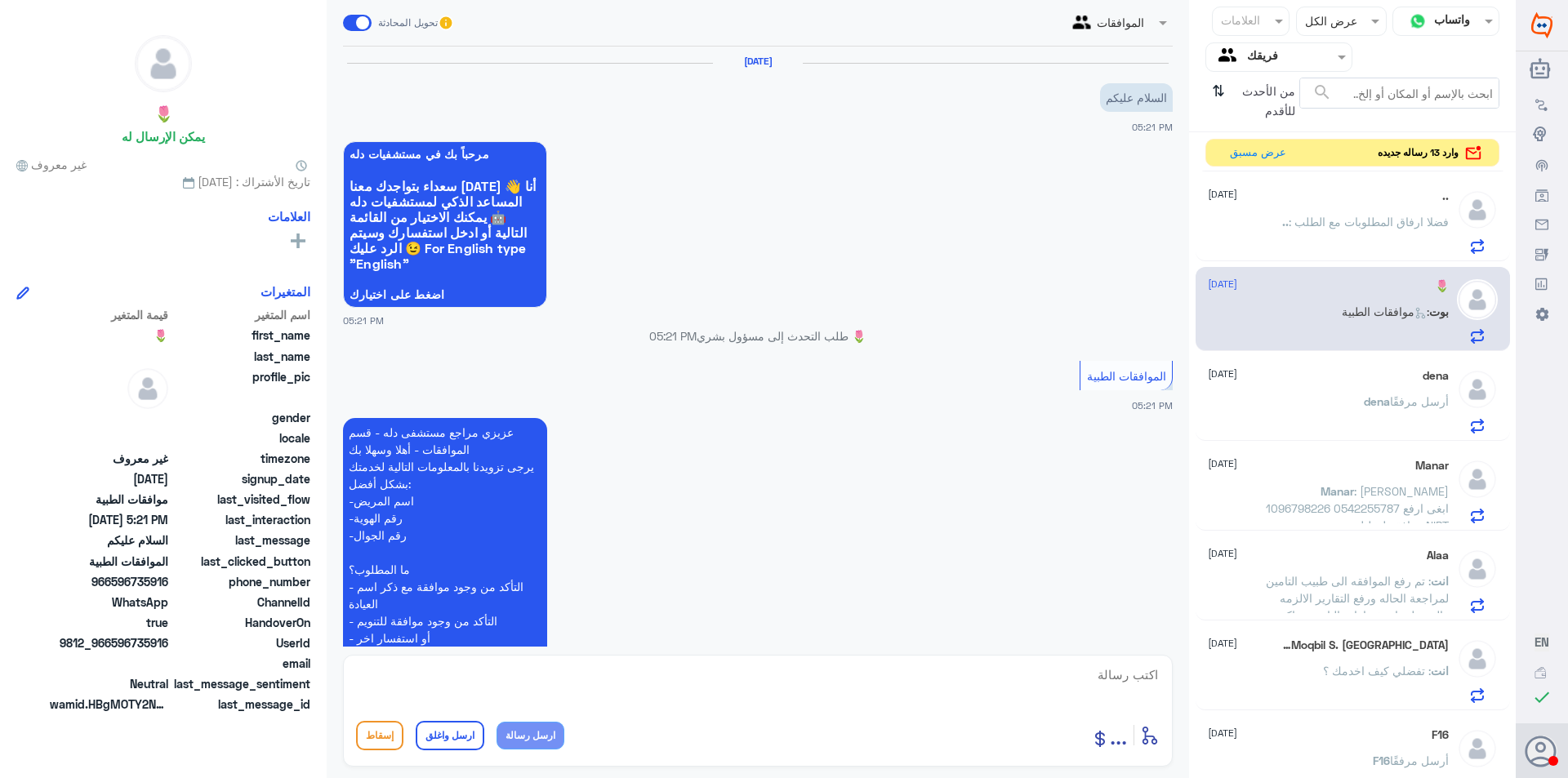
click at [1347, 229] on p ".. : فضلا ارفاق المطلوبات مع الطلب" at bounding box center [1366, 233] width 167 height 40
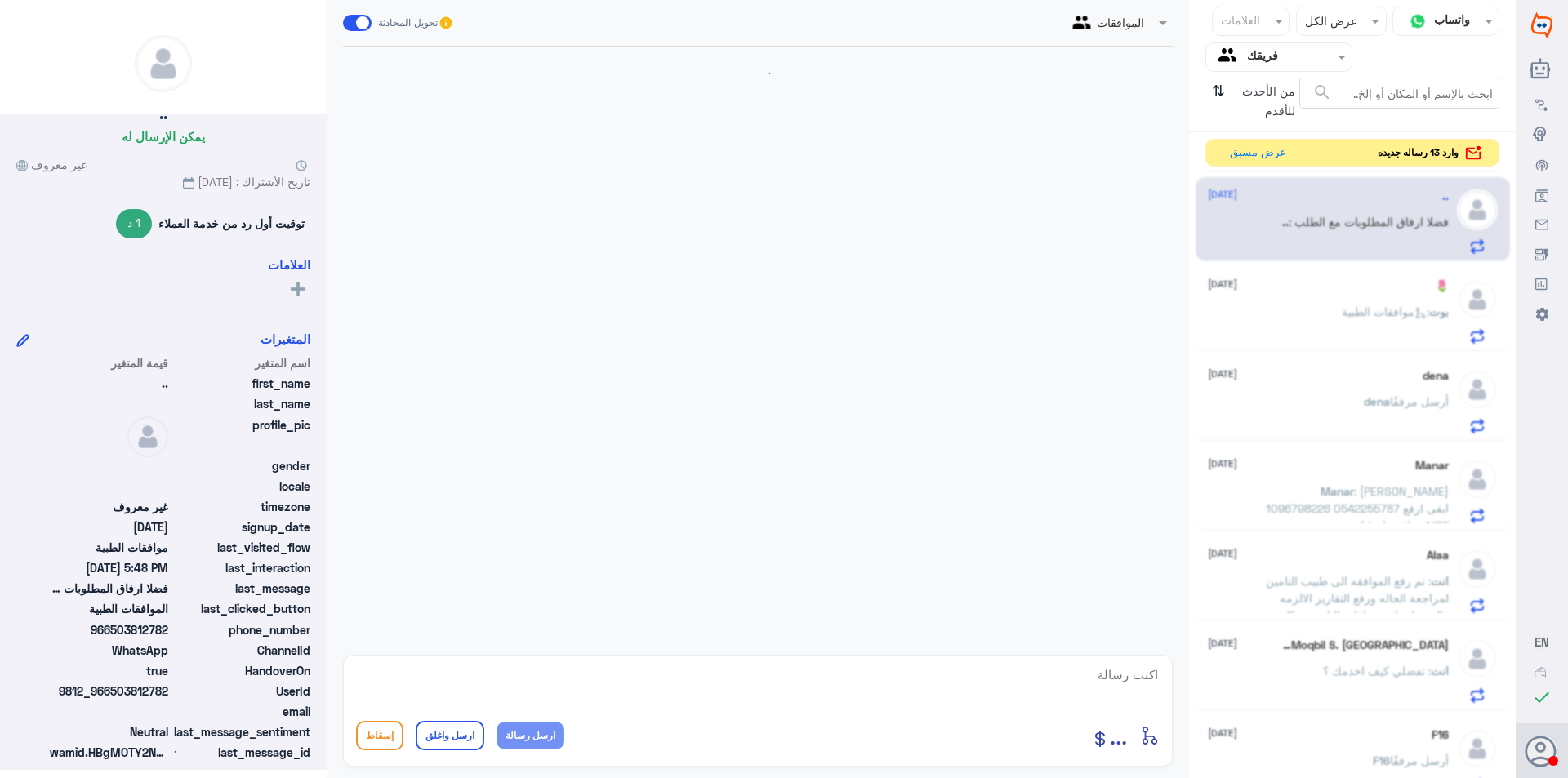
scroll to position [1543, 0]
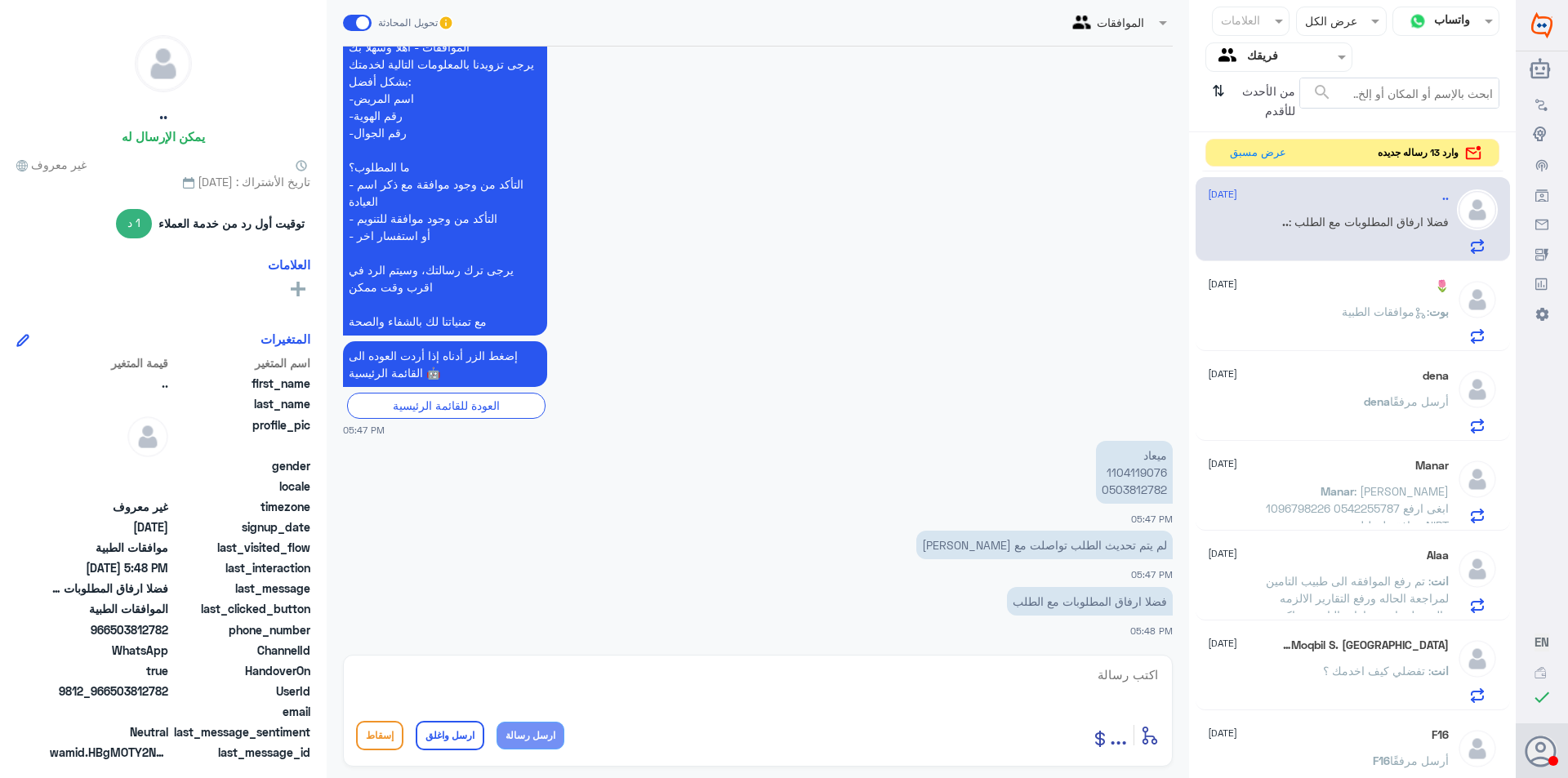
click at [1343, 316] on span ": موافقات الطبية" at bounding box center [1385, 311] width 88 height 13
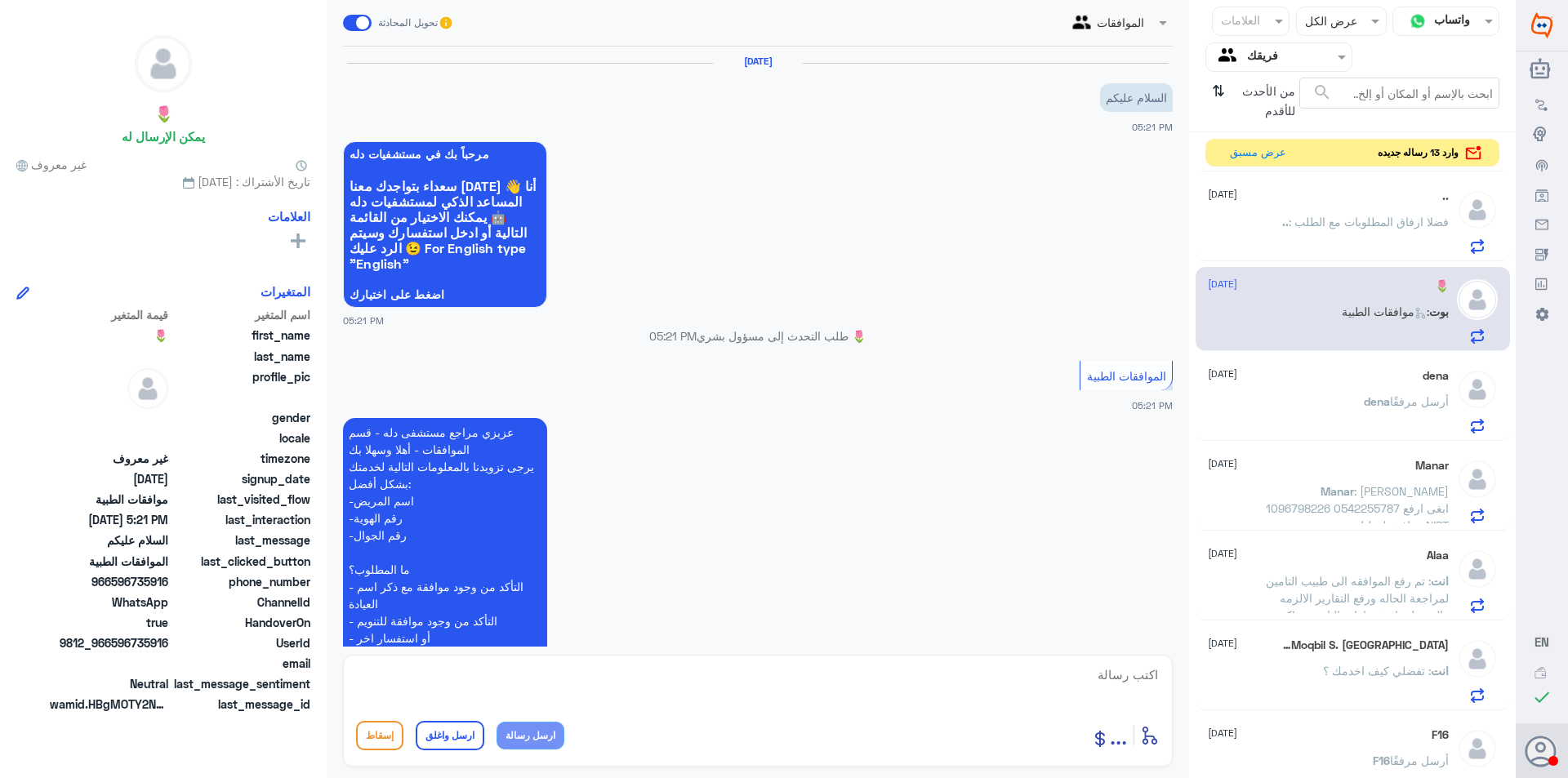
scroll to position [200, 0]
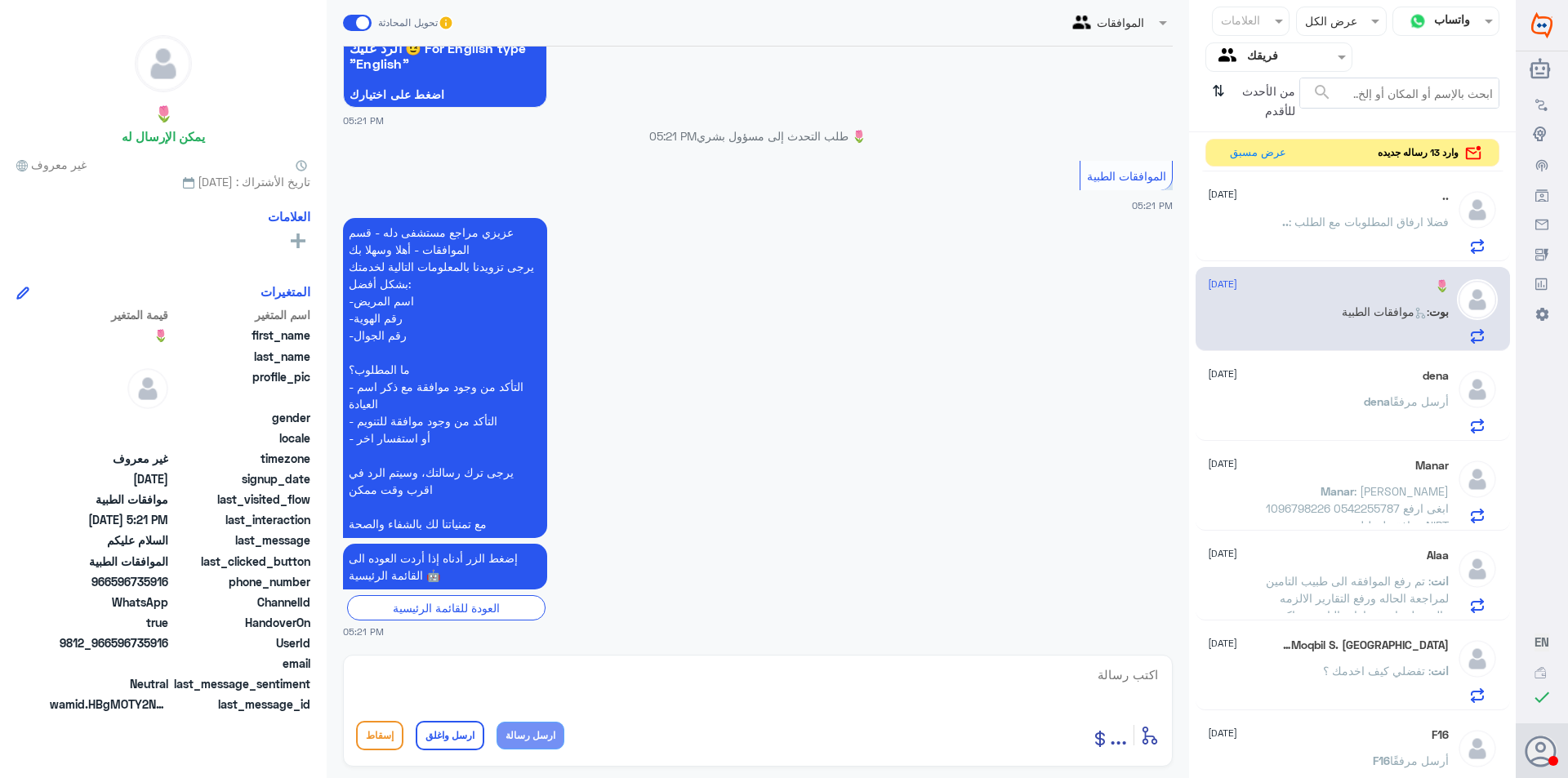
click at [1398, 379] on div "dena [DATE]" at bounding box center [1328, 376] width 241 height 13
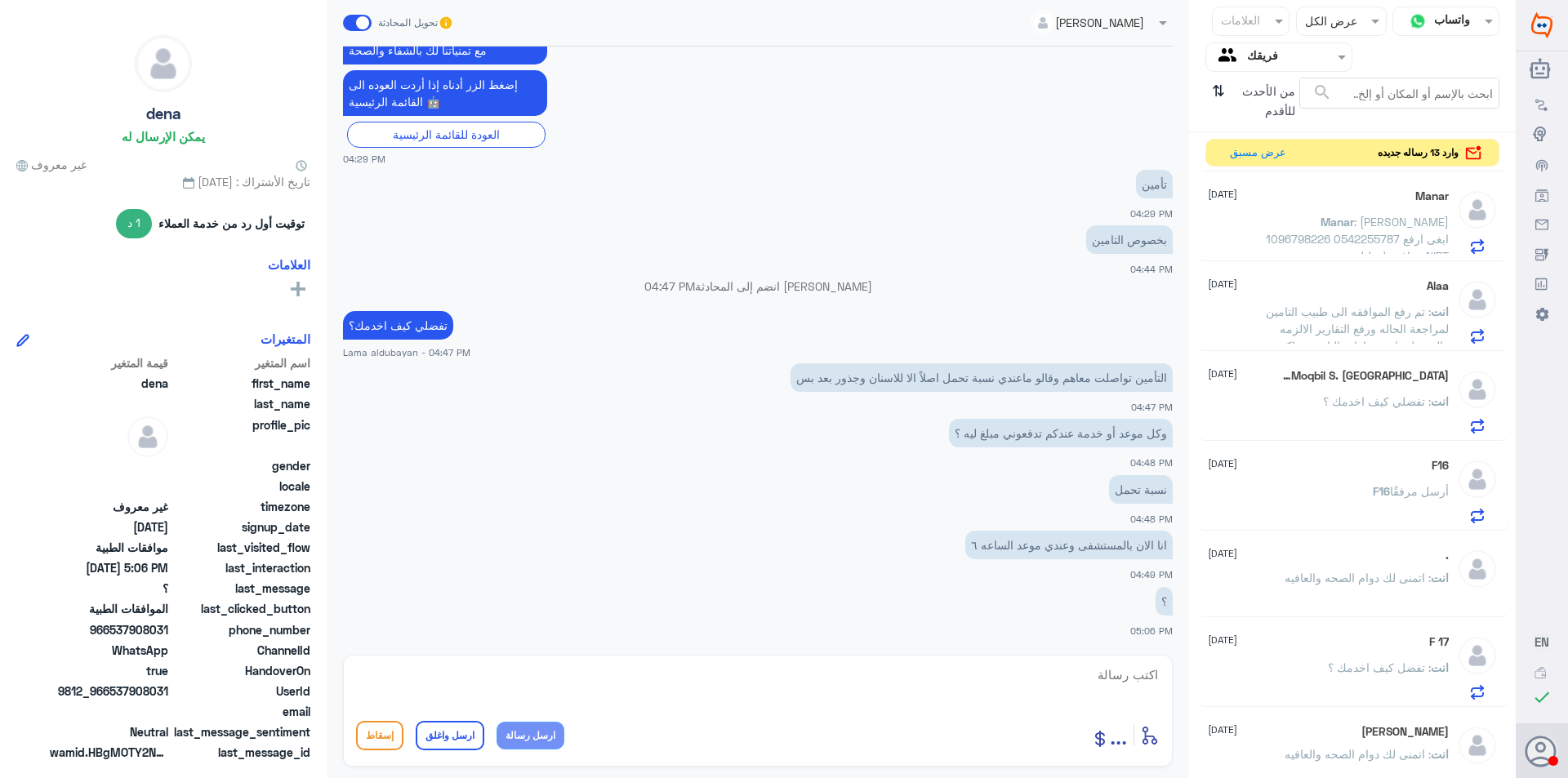
scroll to position [1184, 0]
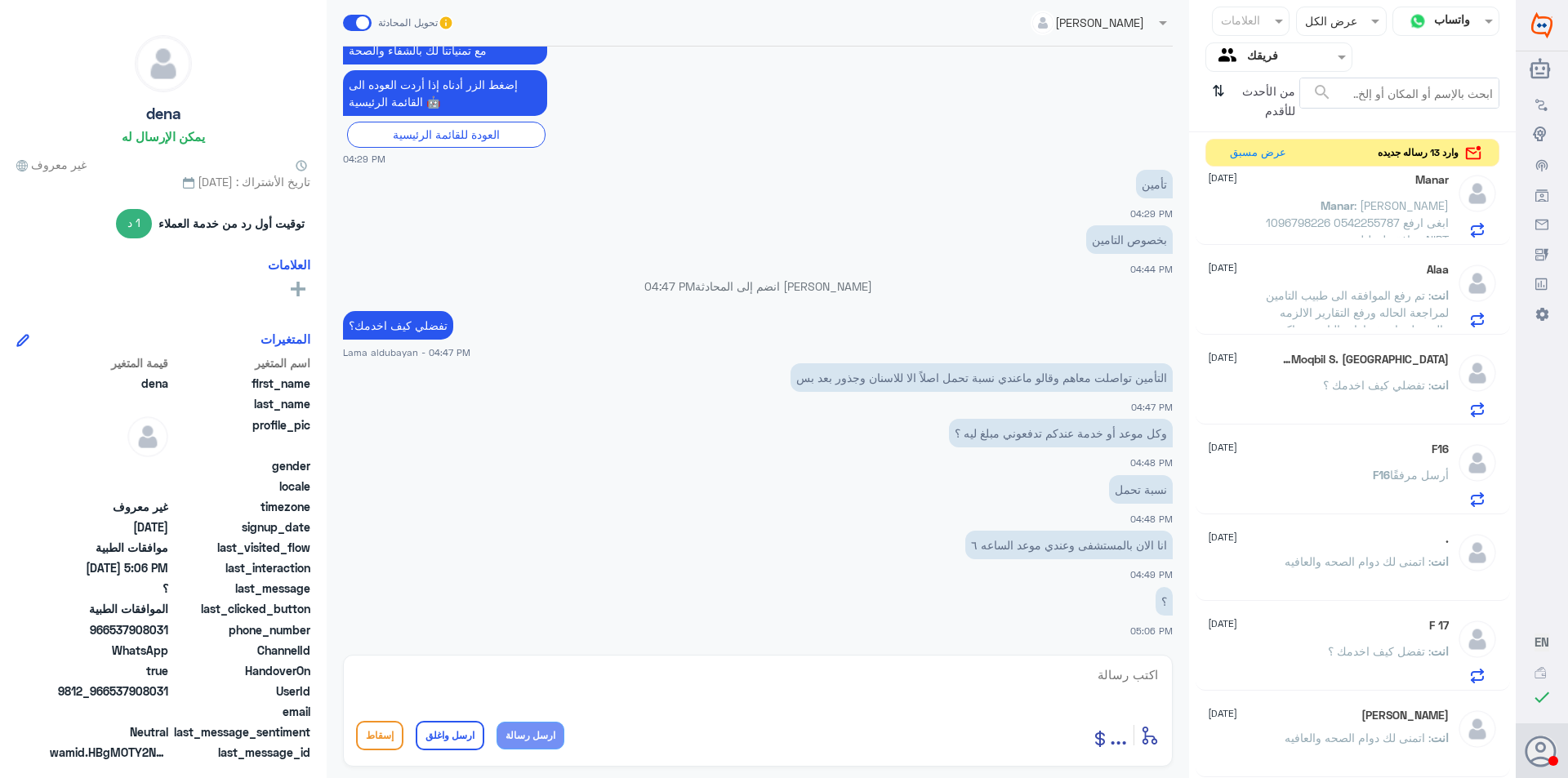
click at [1404, 730] on p "انت : اتمنى لك دوام الصحه والعافيه" at bounding box center [1367, 749] width 164 height 40
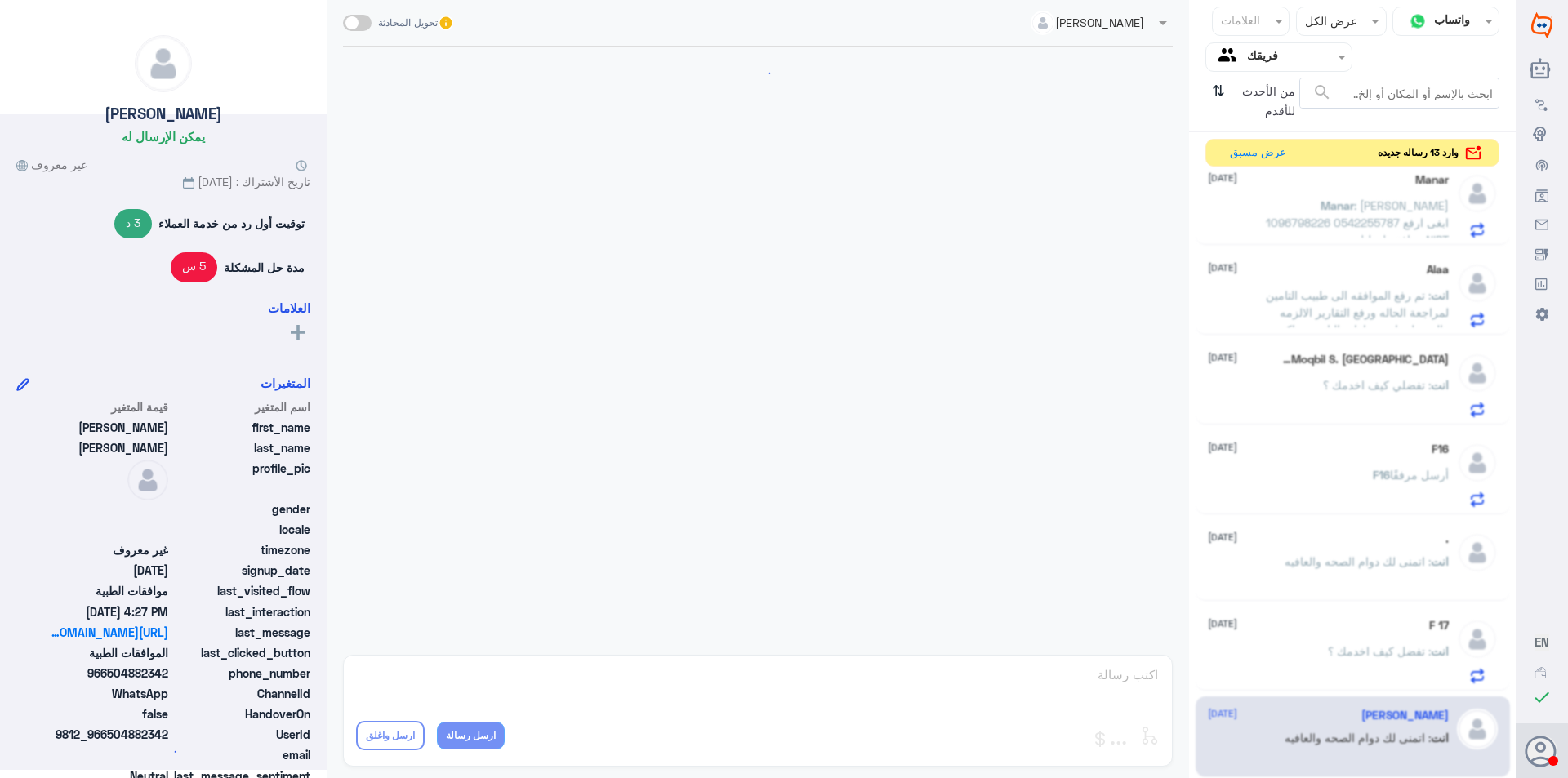
scroll to position [1088, 0]
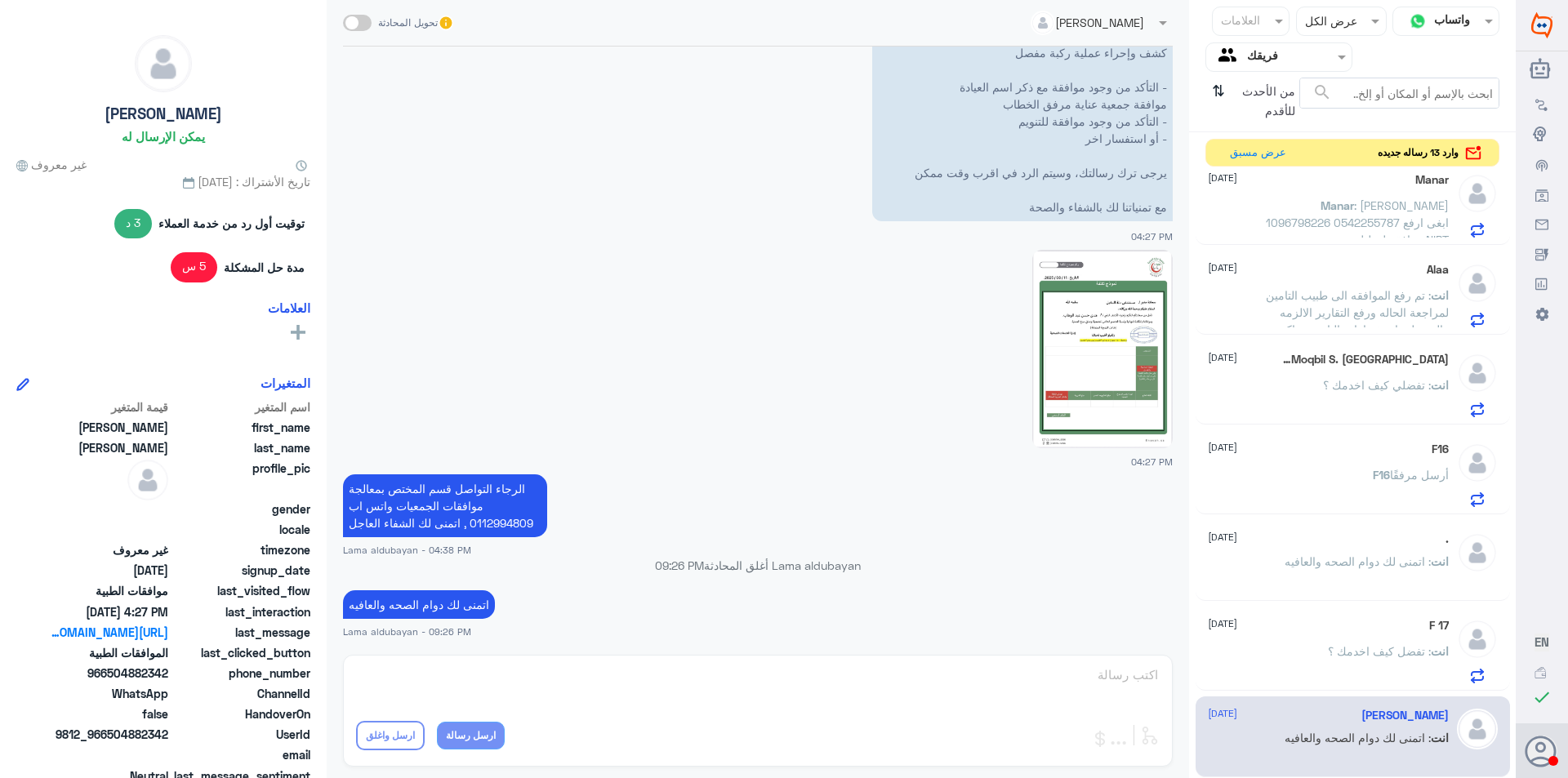
click at [1418, 629] on div "F 17 [DATE]" at bounding box center [1328, 626] width 241 height 13
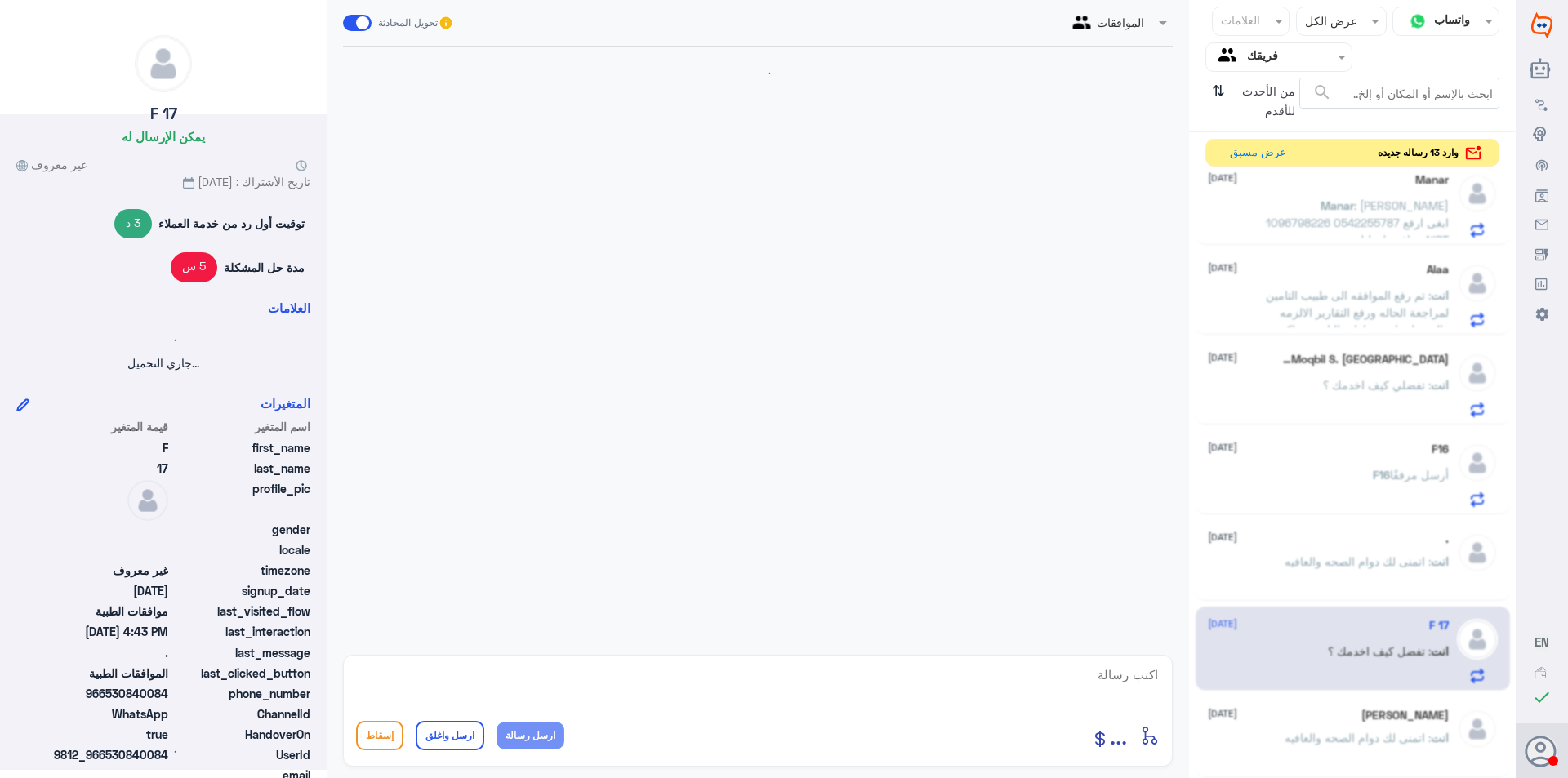
scroll to position [282, 0]
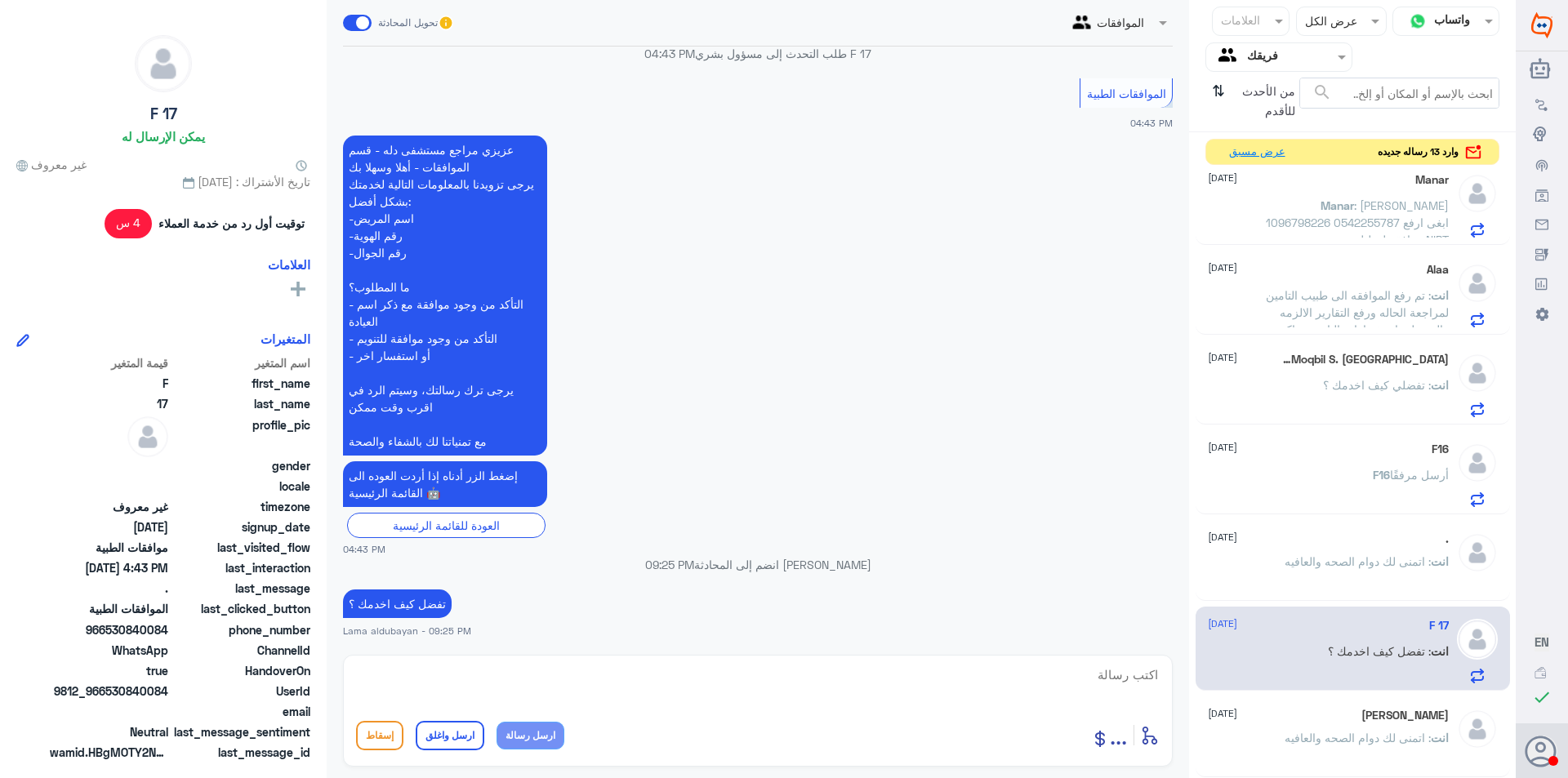
click at [1281, 158] on button "عرض مسبق" at bounding box center [1257, 152] width 68 height 25
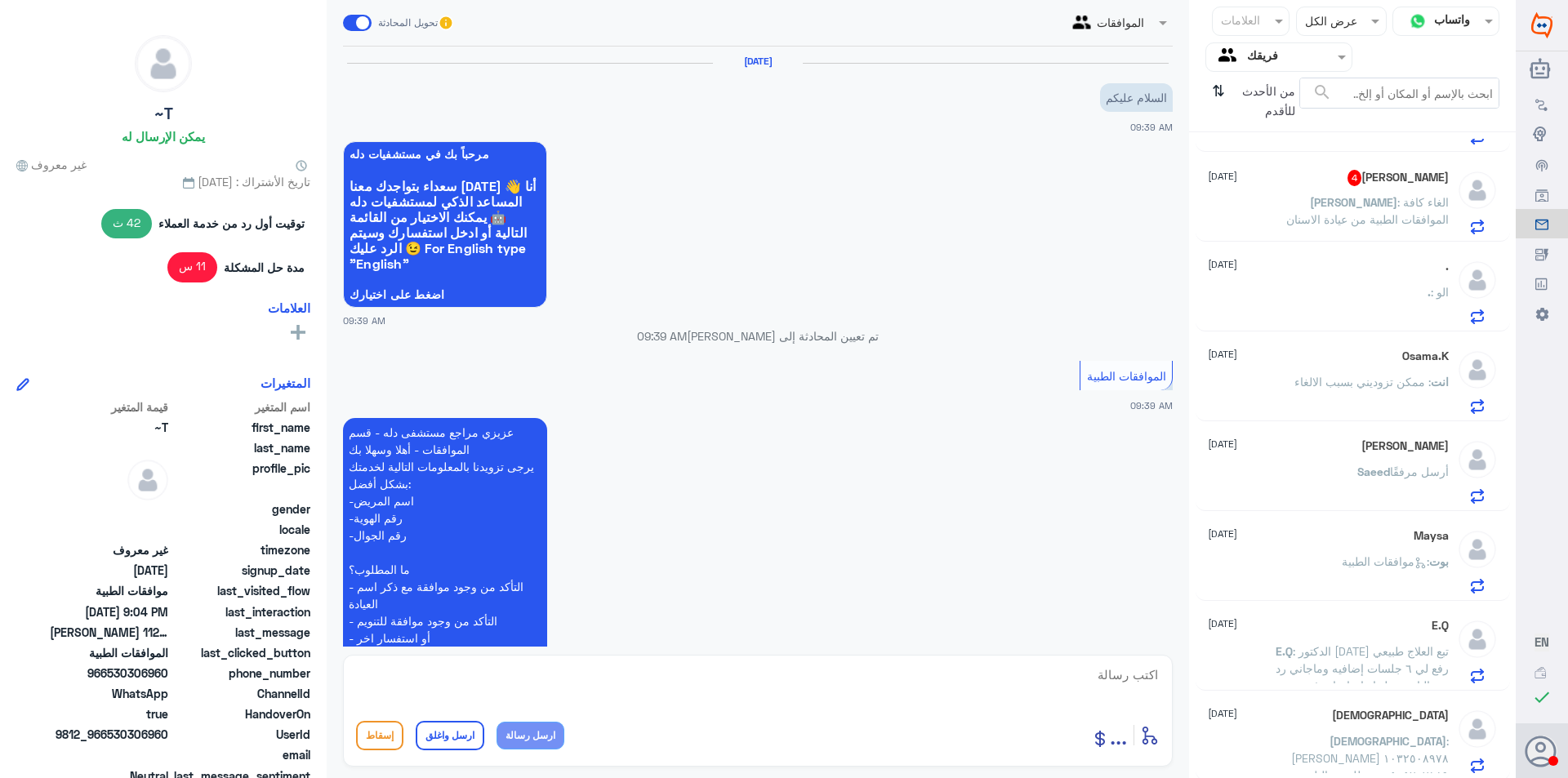
scroll to position [1408, 0]
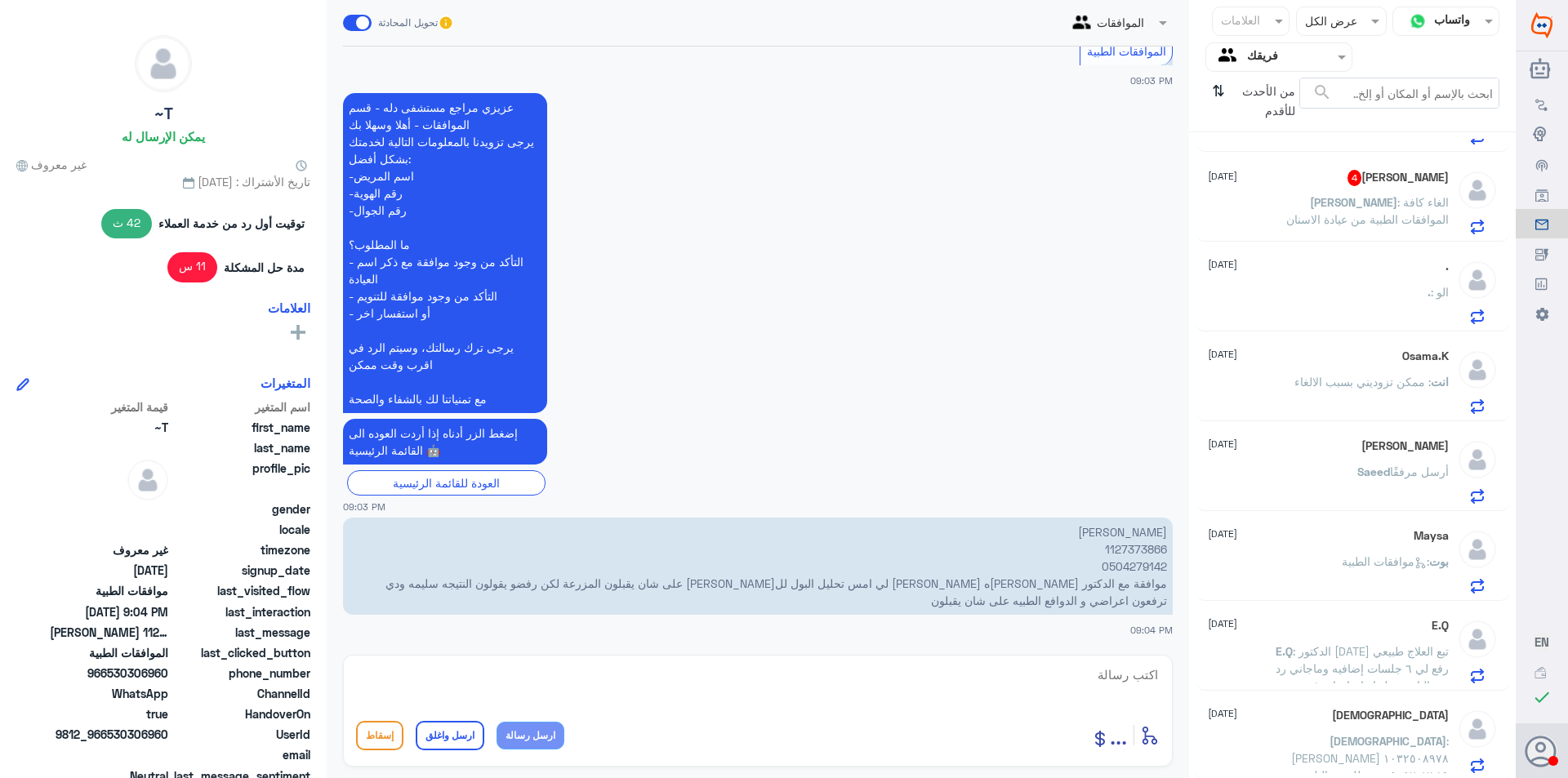
click at [1364, 358] on div "Osama.K [DATE]" at bounding box center [1328, 356] width 241 height 13
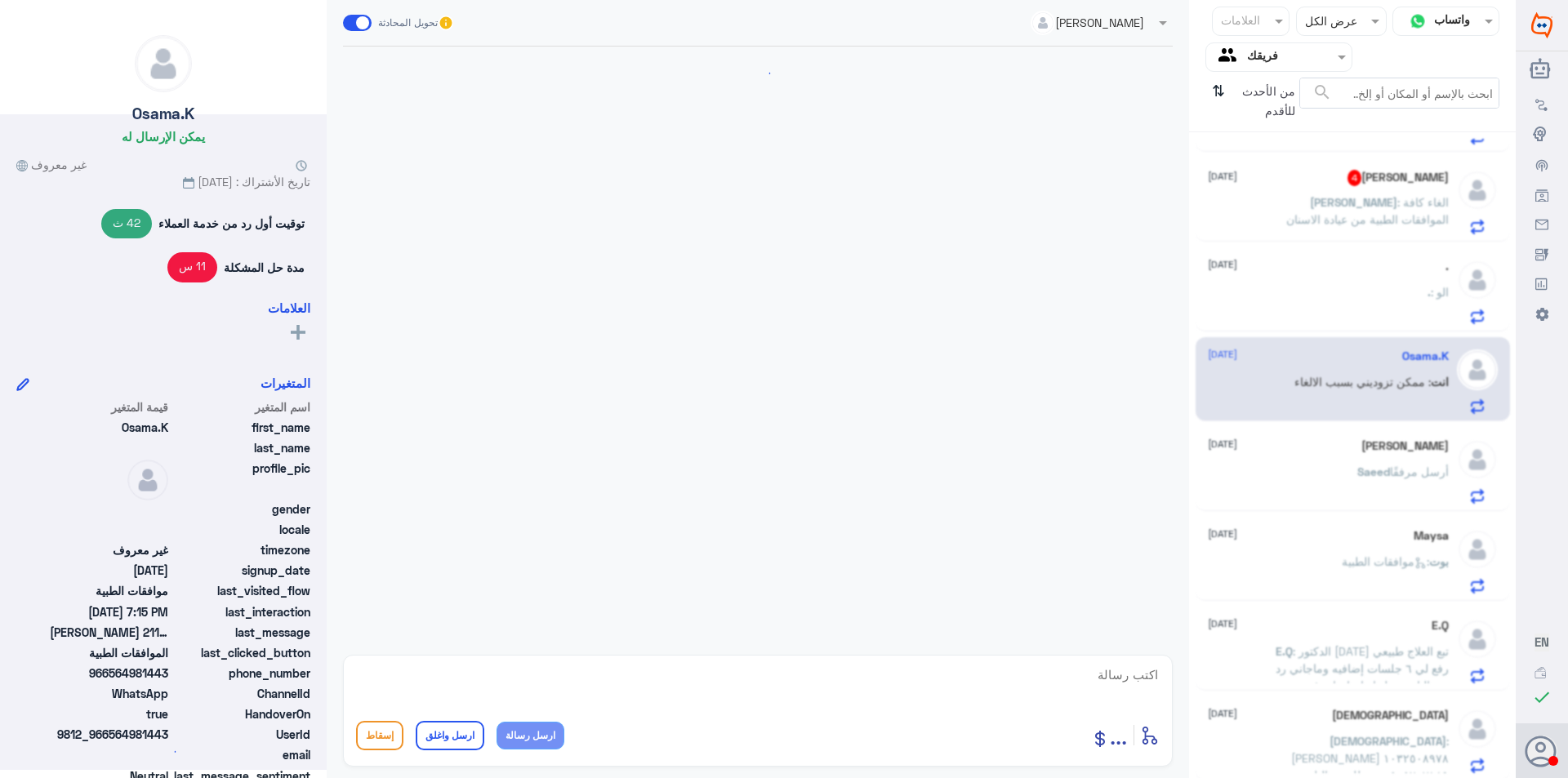
scroll to position [406, 0]
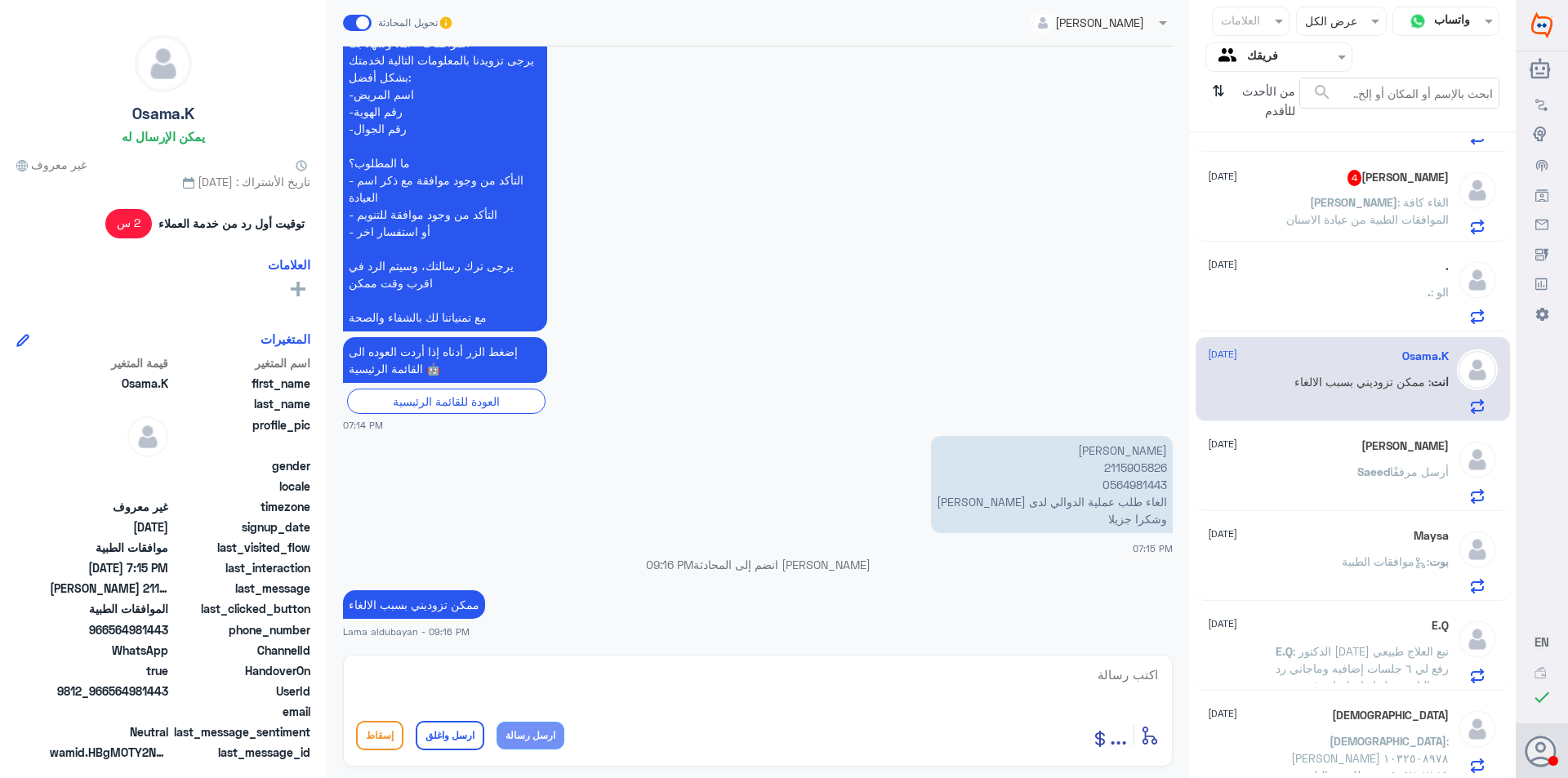
click at [1369, 318] on div ". : الو" at bounding box center [1328, 306] width 241 height 37
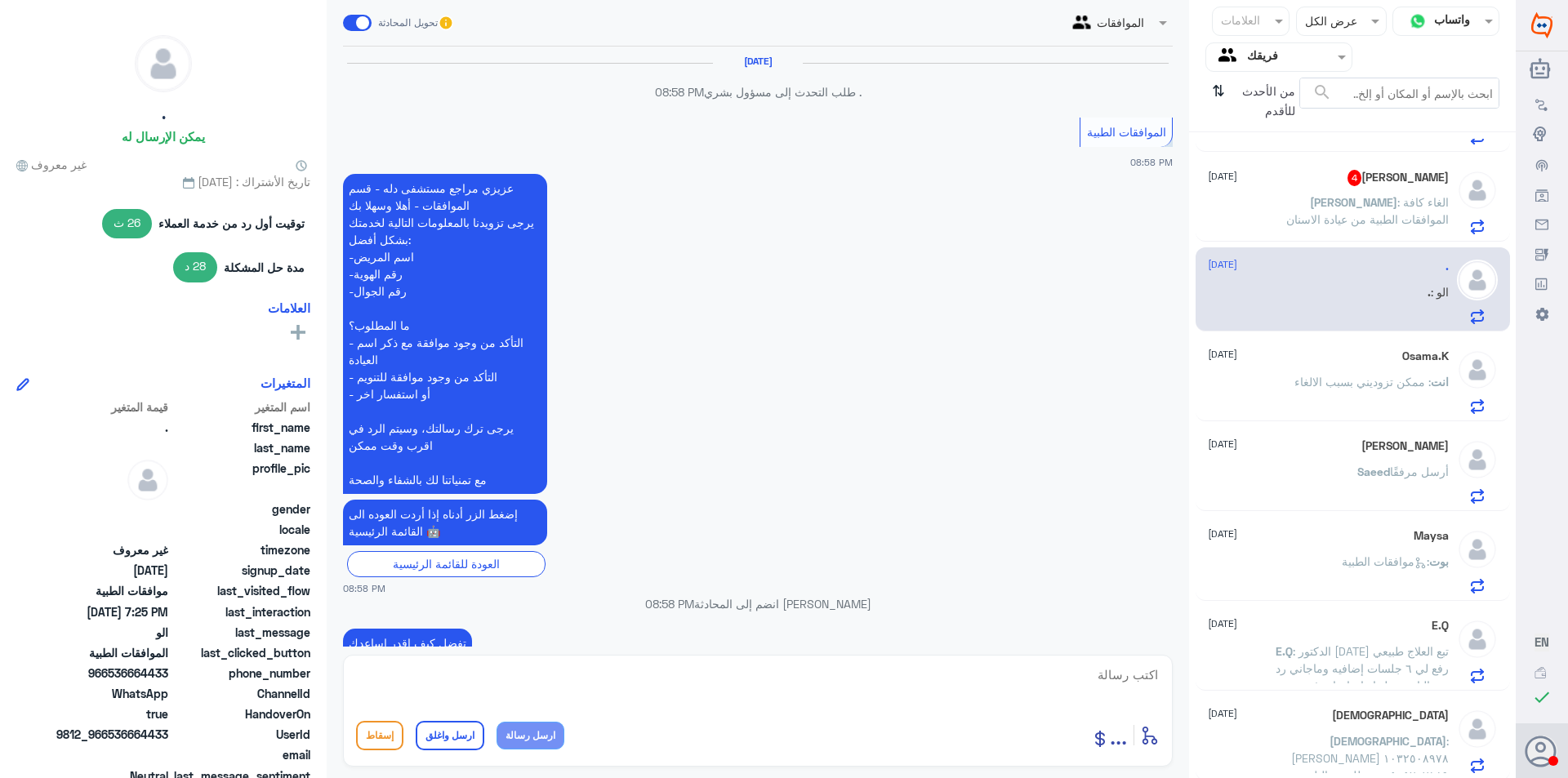
scroll to position [1443, 0]
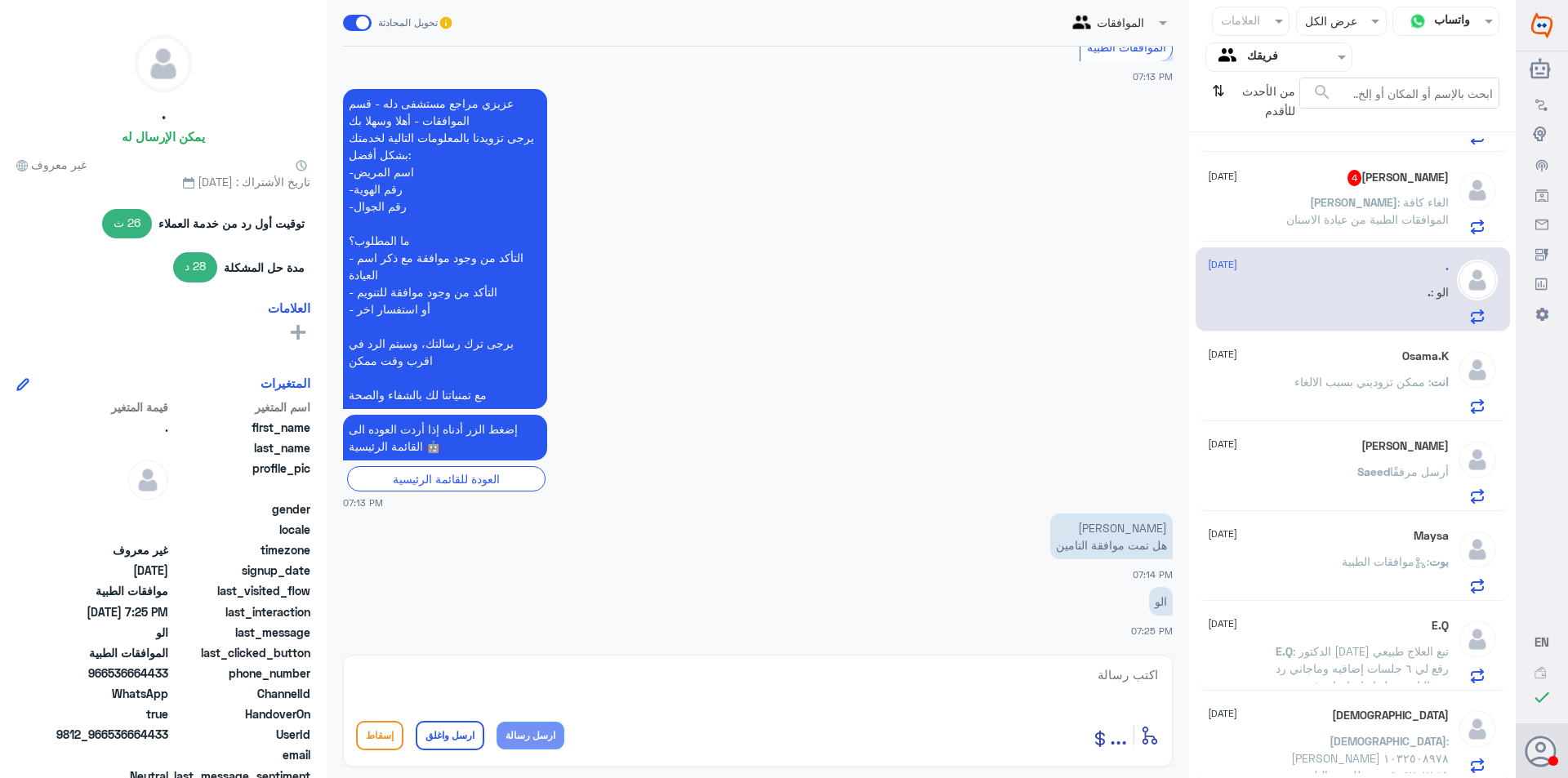
click at [1363, 451] on div "[PERSON_NAME] [DATE][PERSON_NAME] أرسل مرفقًا" at bounding box center [1328, 471] width 241 height 65
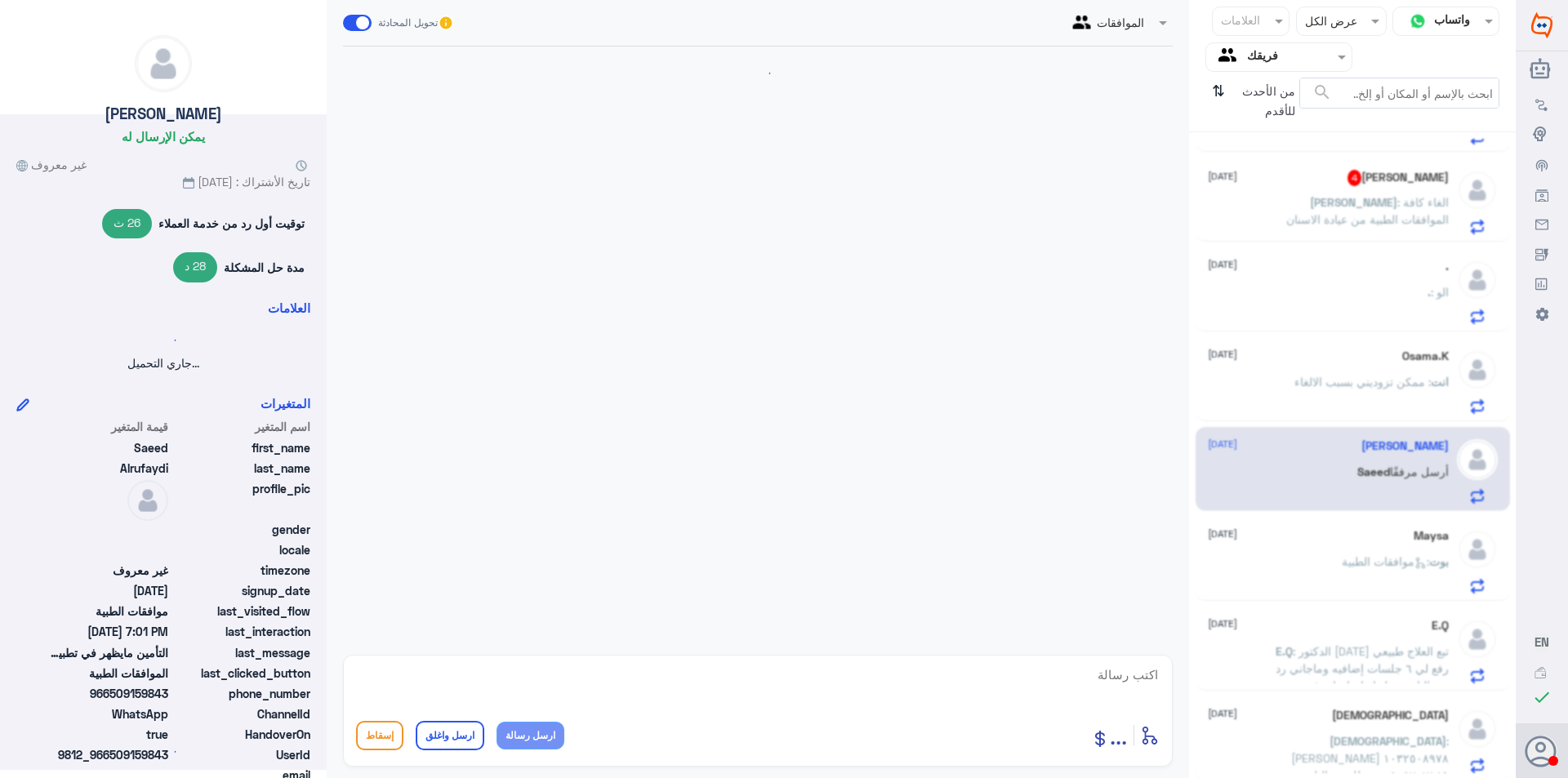
scroll to position [255, 0]
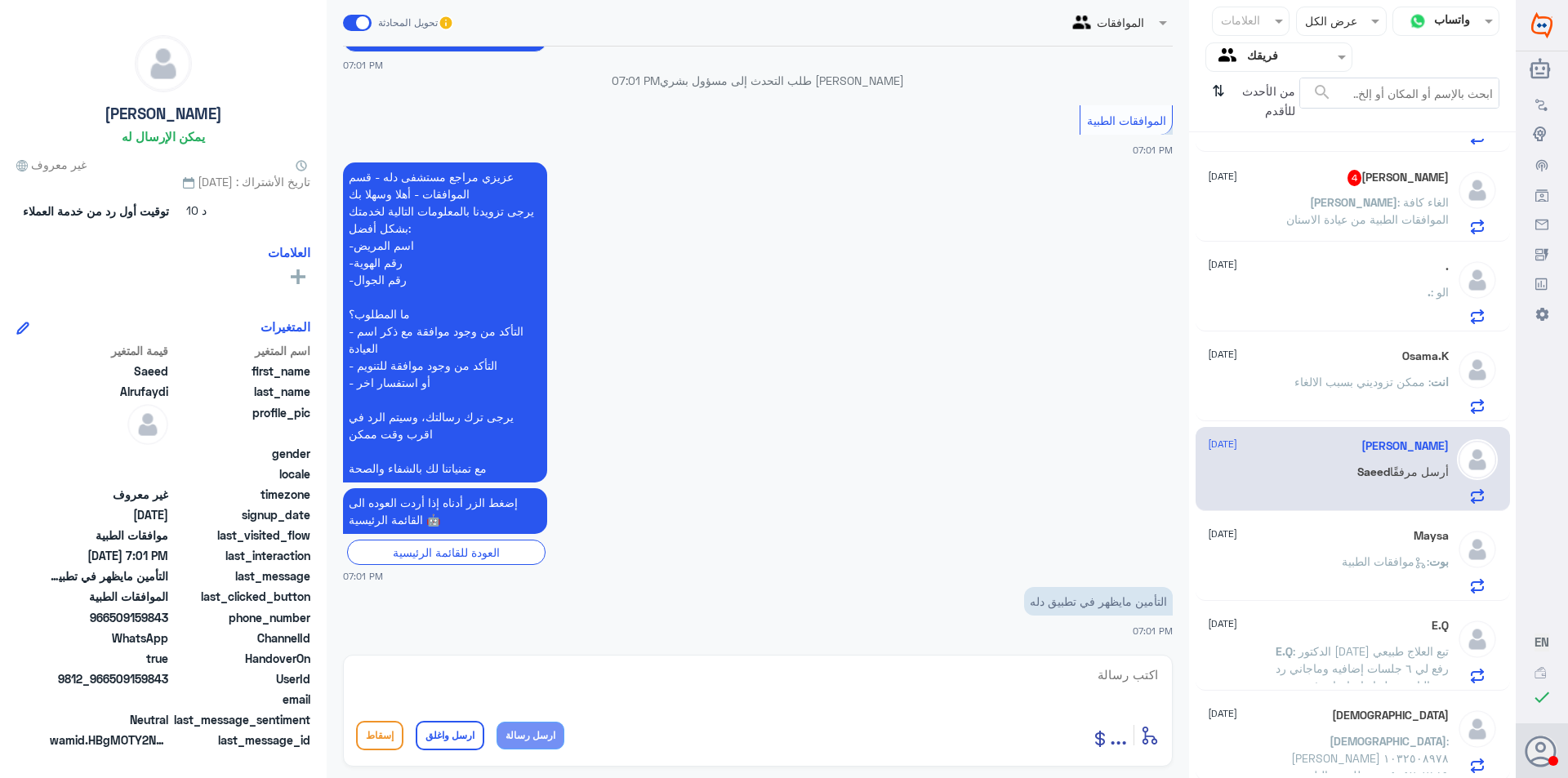
drag, startPoint x: 1344, startPoint y: 567, endPoint x: 1341, endPoint y: 613, distance: 46.1
click at [1344, 568] on p "بوت : موافقات الطبية" at bounding box center [1395, 573] width 107 height 40
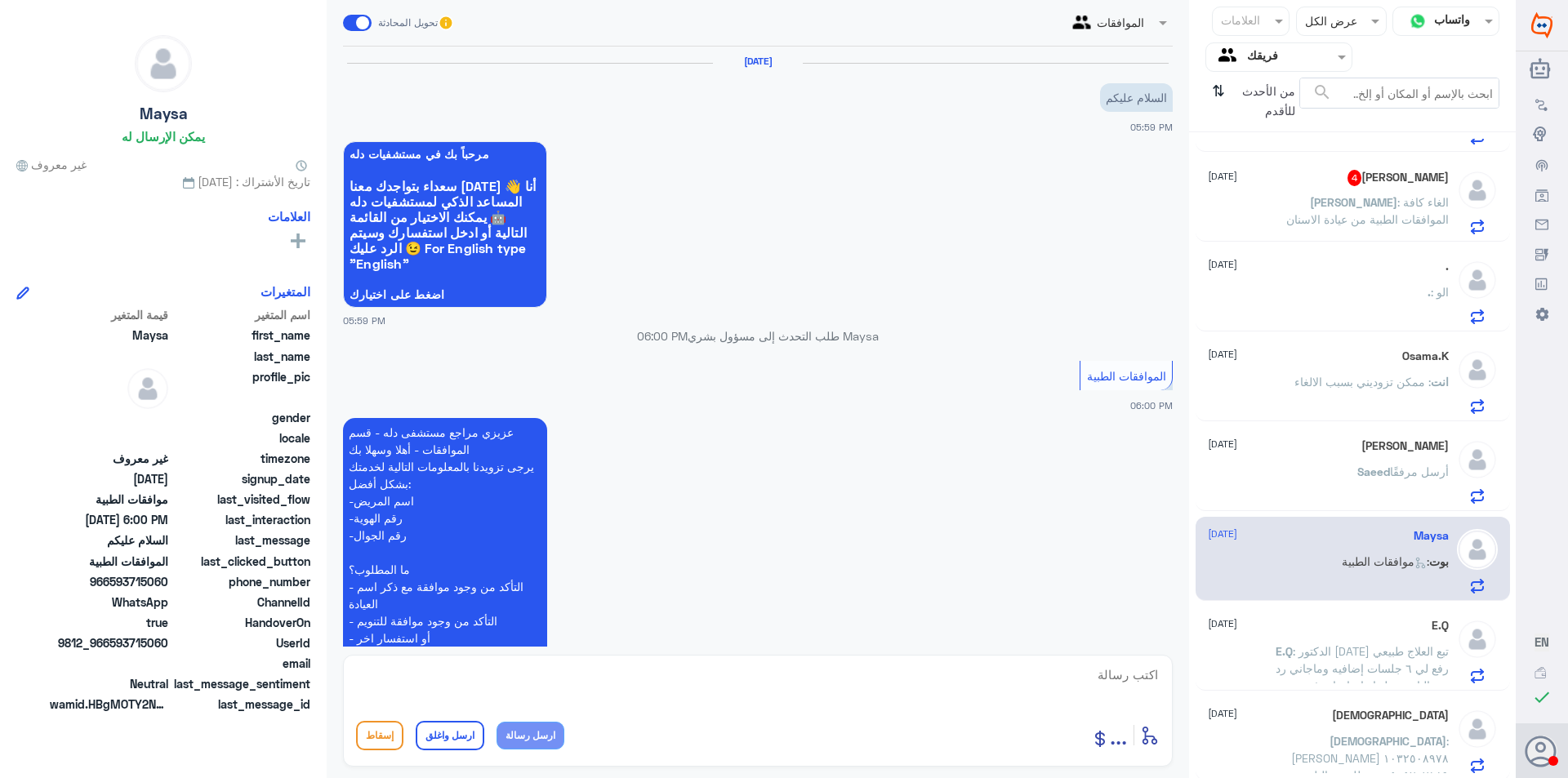
scroll to position [200, 0]
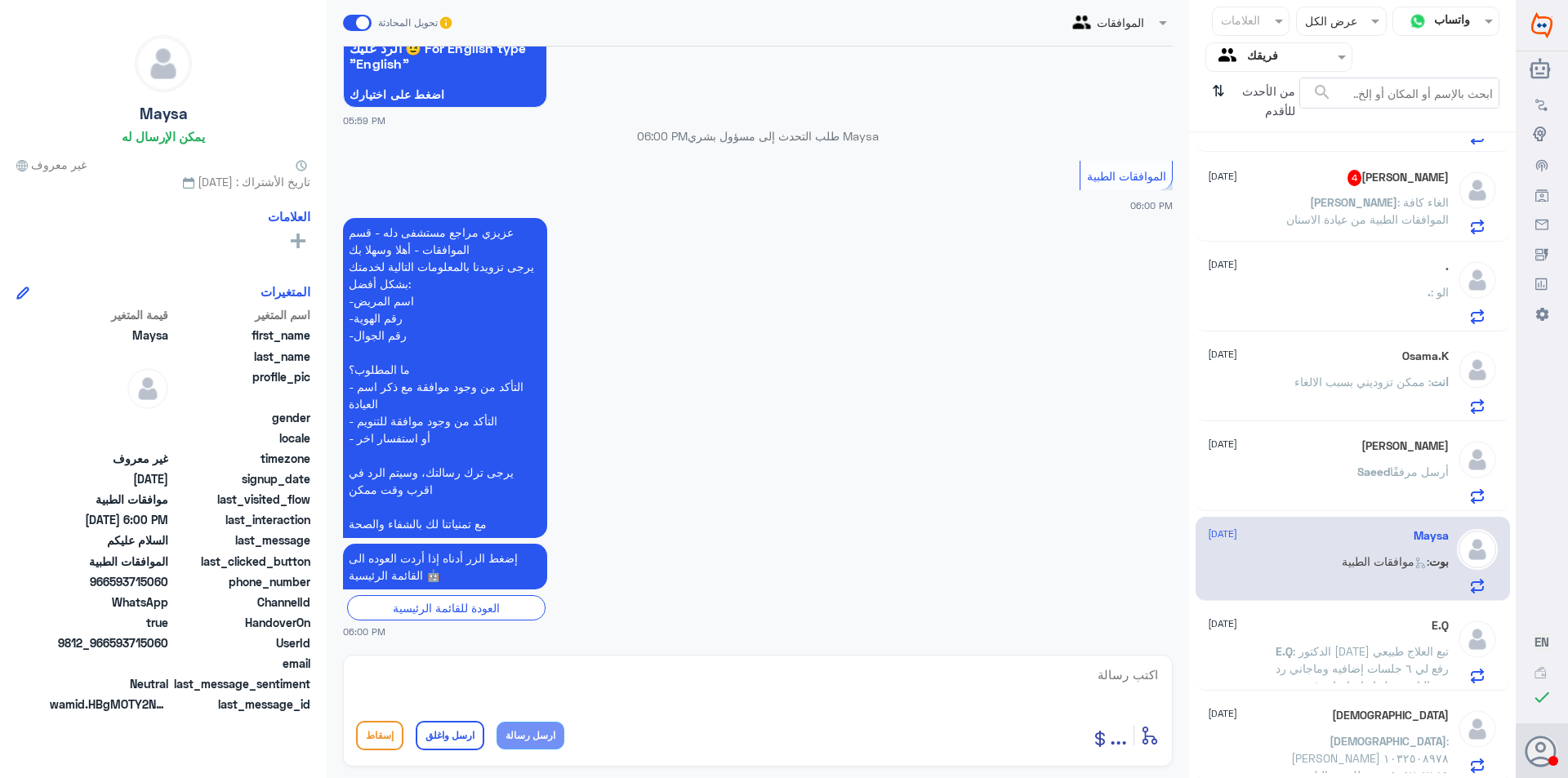
click at [1315, 663] on span ": الدكتور [DATE] تبع العلاج طبيعي رفع لي ٦ جلسات إضافيه وماجاني رد من التامين ع…" at bounding box center [1358, 693] width 183 height 99
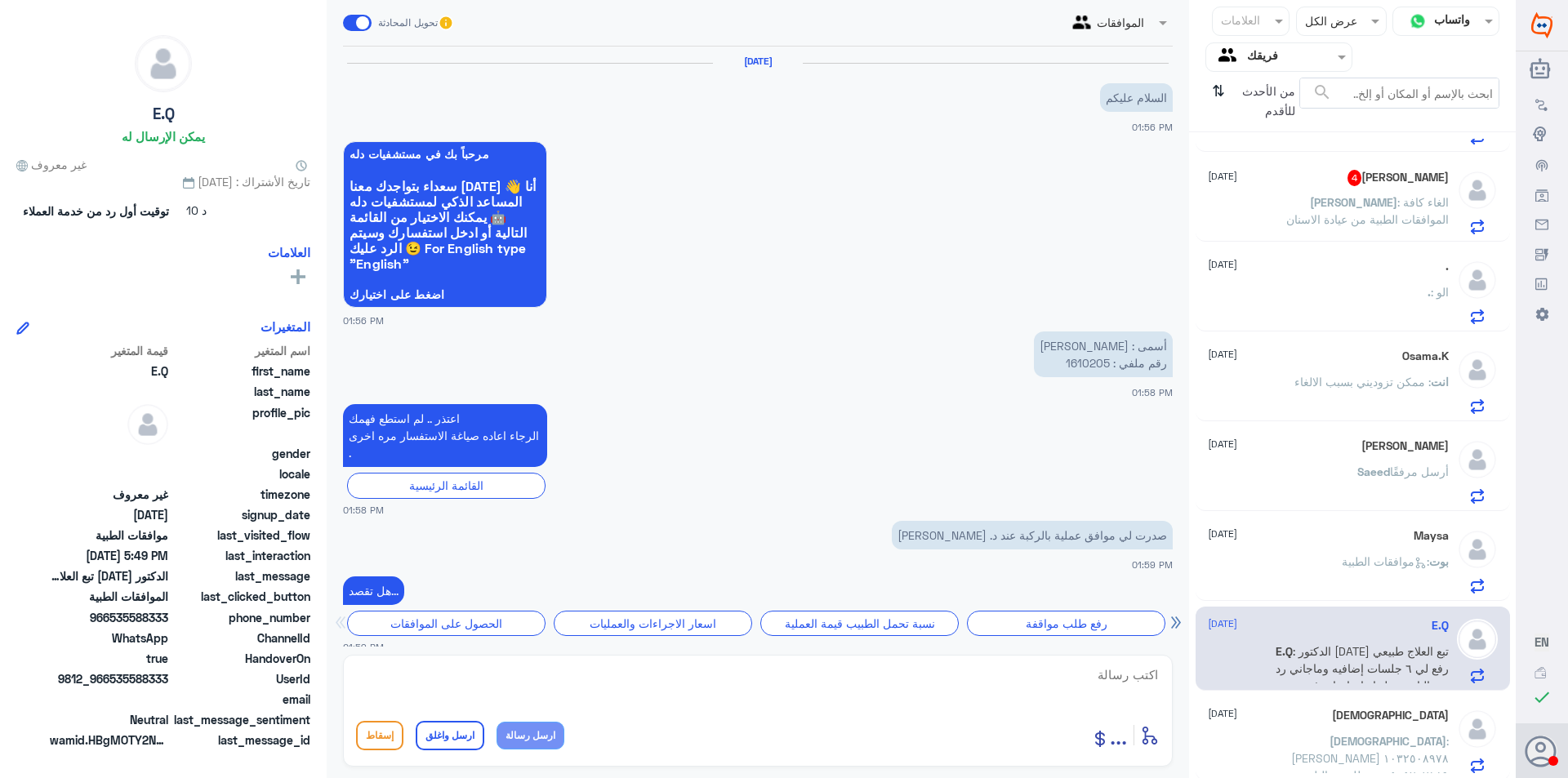
scroll to position [1046, 0]
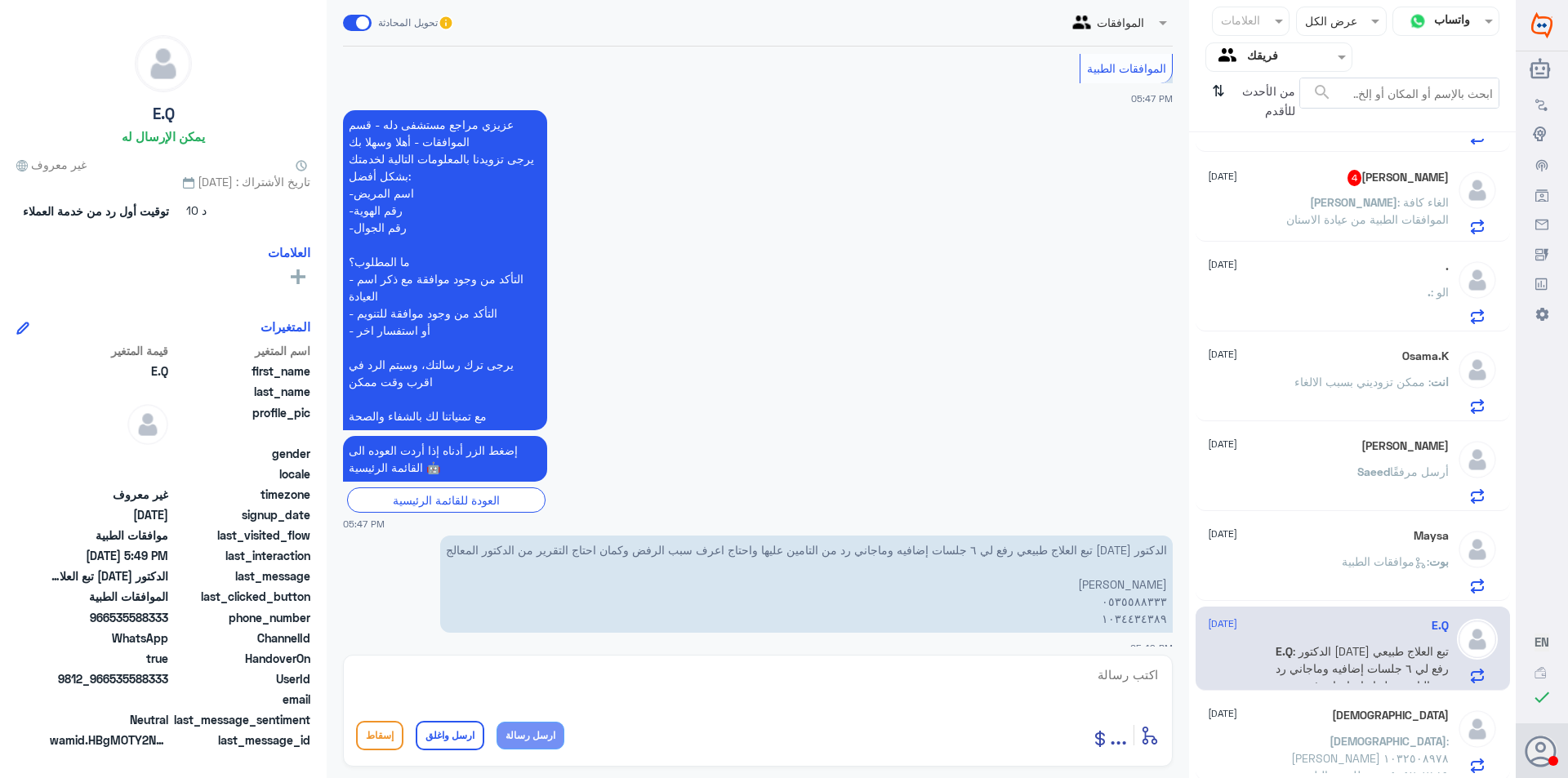
click at [1310, 729] on div "[PERSON_NAME] [DATE][PERSON_NAME] : [PERSON_NAME] ١٠٣٢٥٠٨٩٧٨ ٠٥٠٥٢٠٧١٨٩ تم طلب …" at bounding box center [1328, 740] width 241 height 65
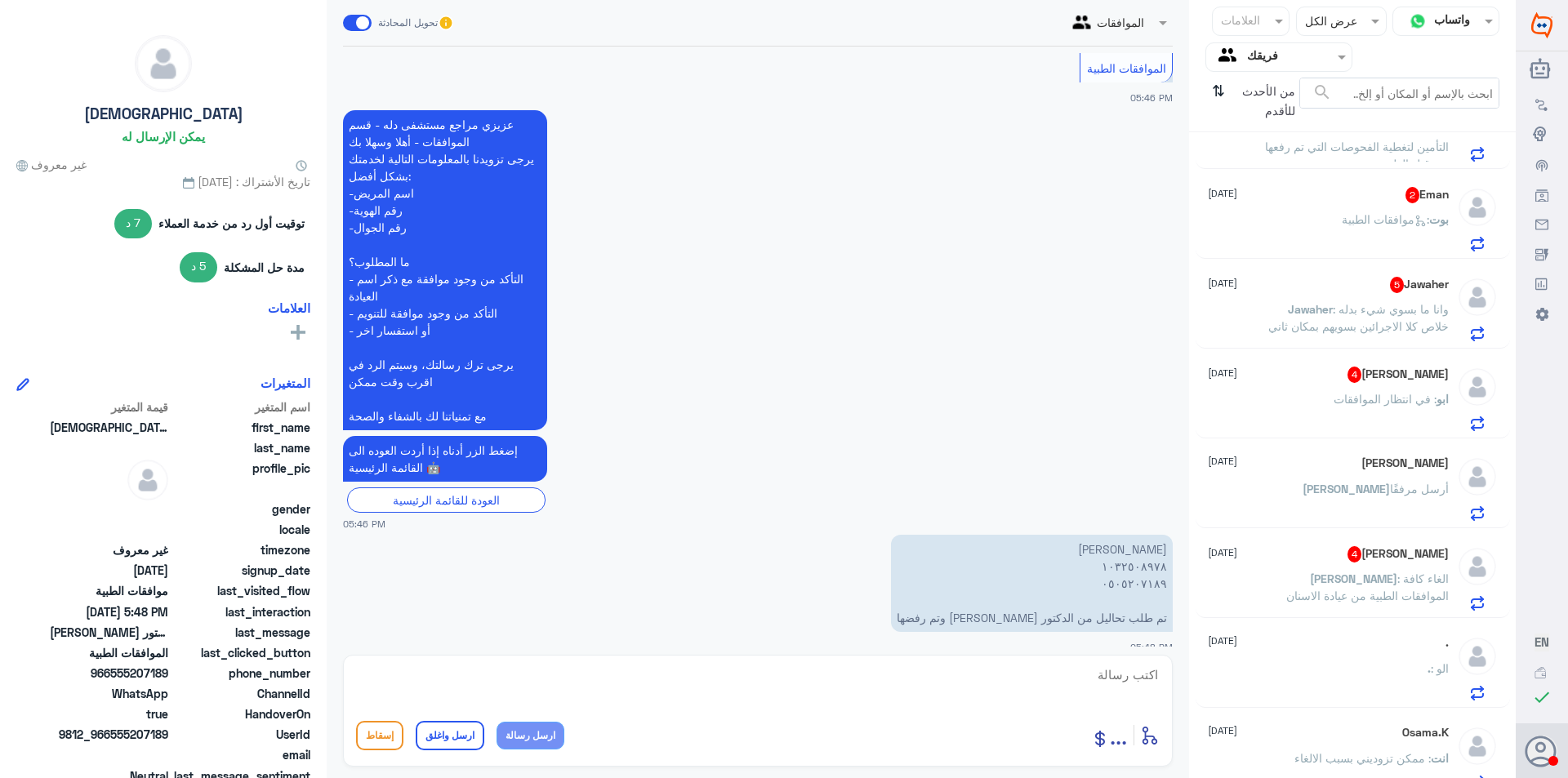
scroll to position [750, 0]
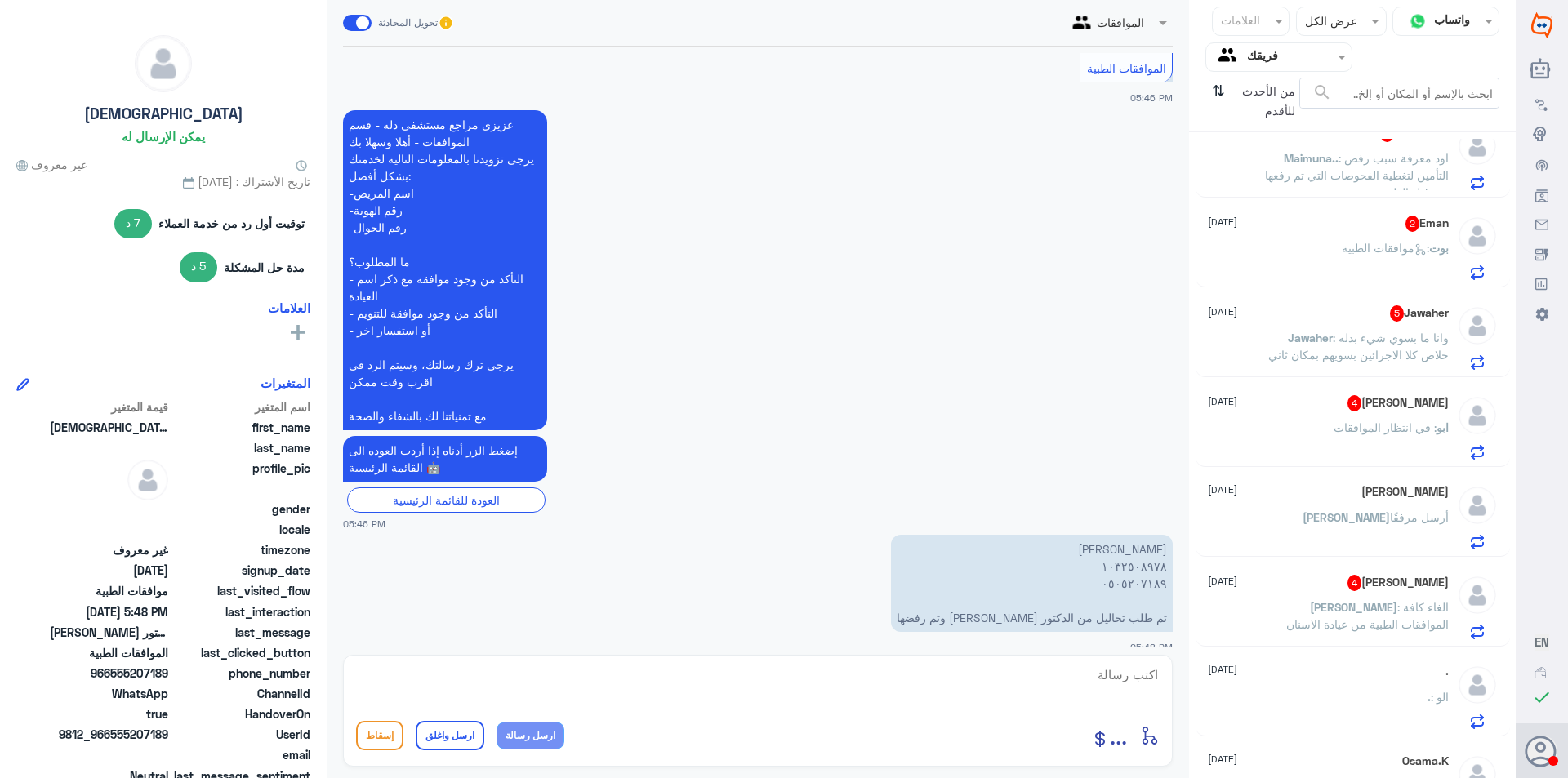
click at [1379, 528] on p "[PERSON_NAME] أرسل مرفقًا" at bounding box center [1376, 529] width 146 height 40
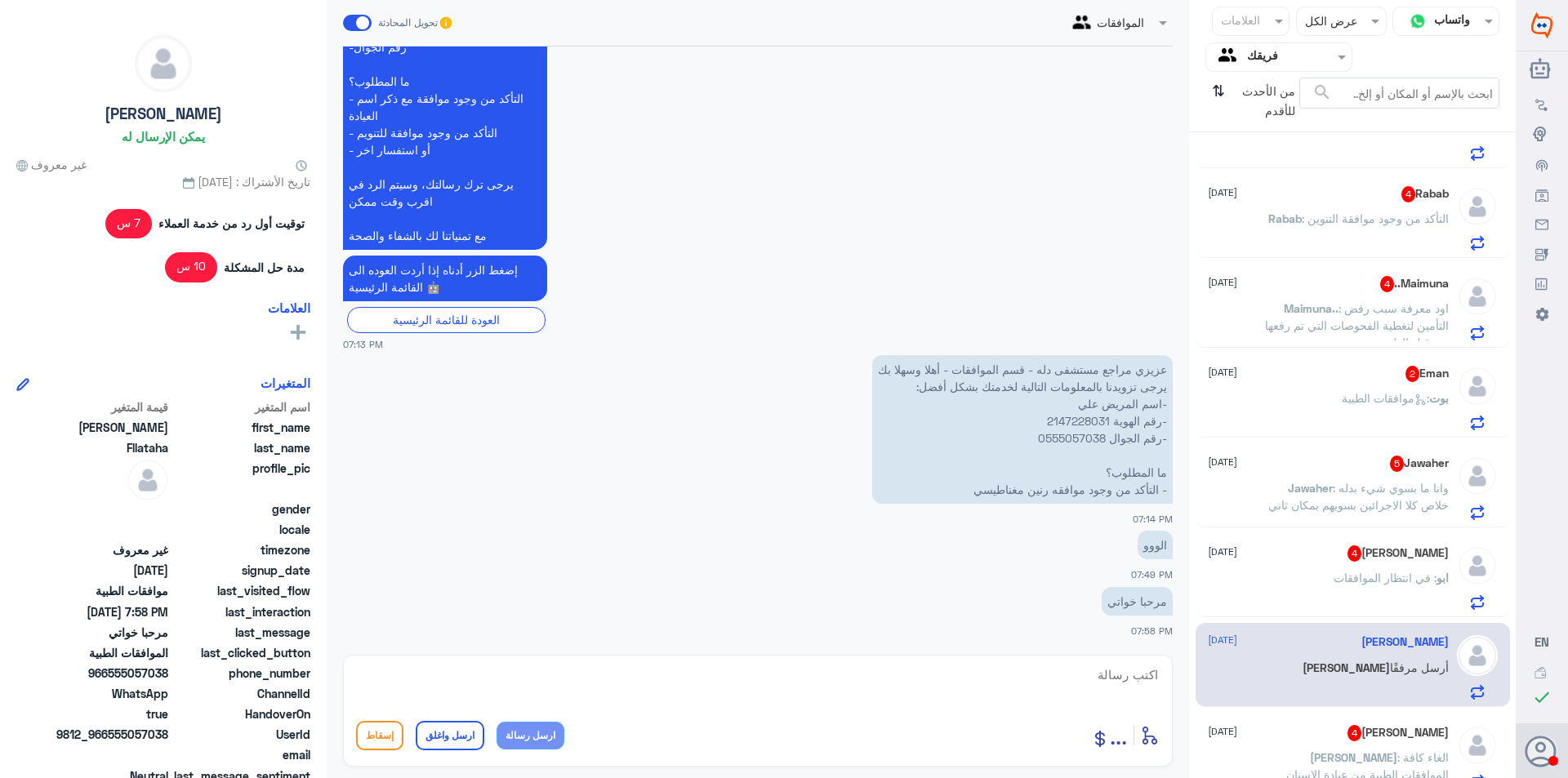
scroll to position [586, 0]
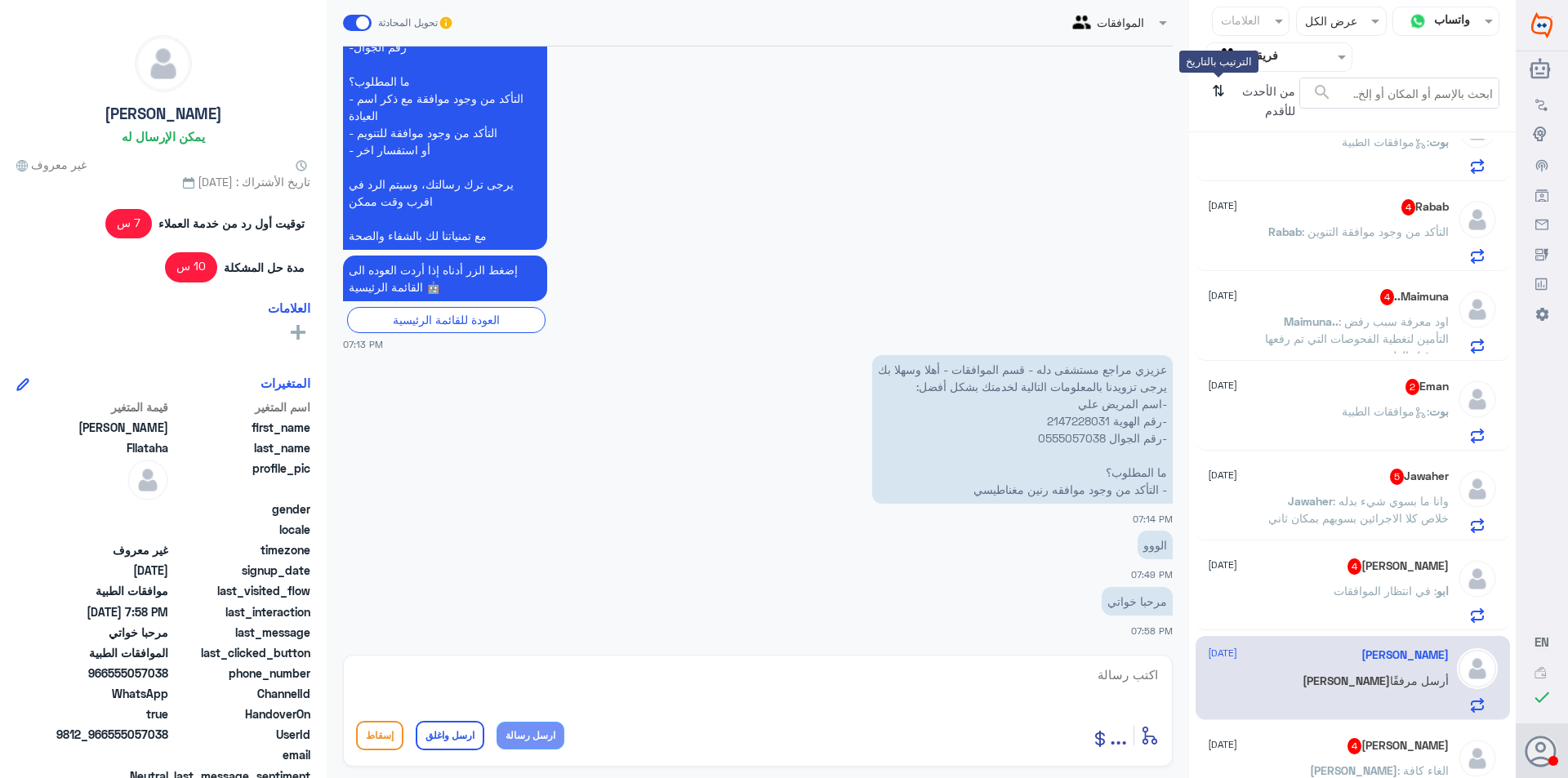
click at [1223, 87] on icon "⇅" at bounding box center [1219, 98] width 13 height 41
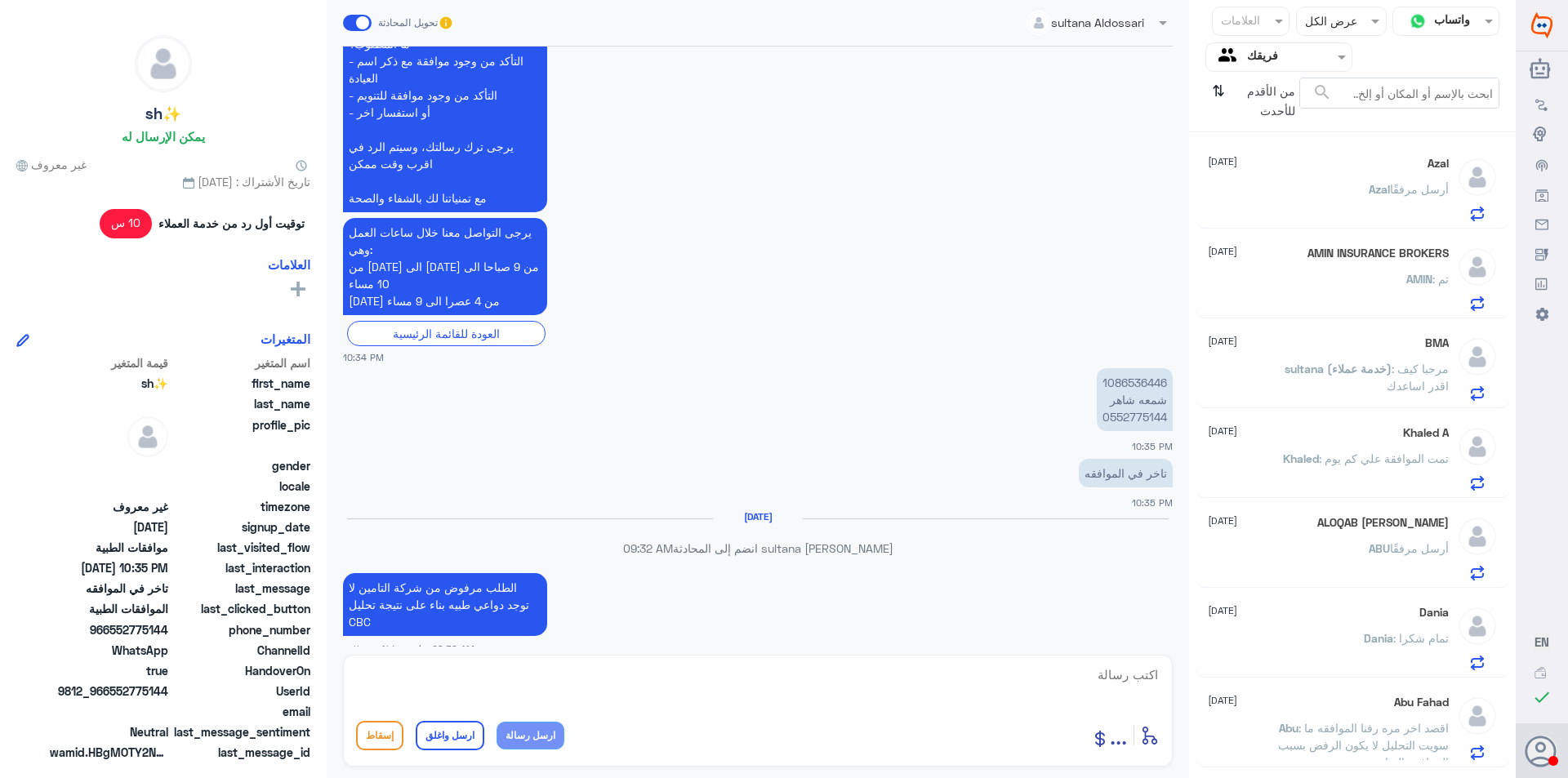
scroll to position [1158, 0]
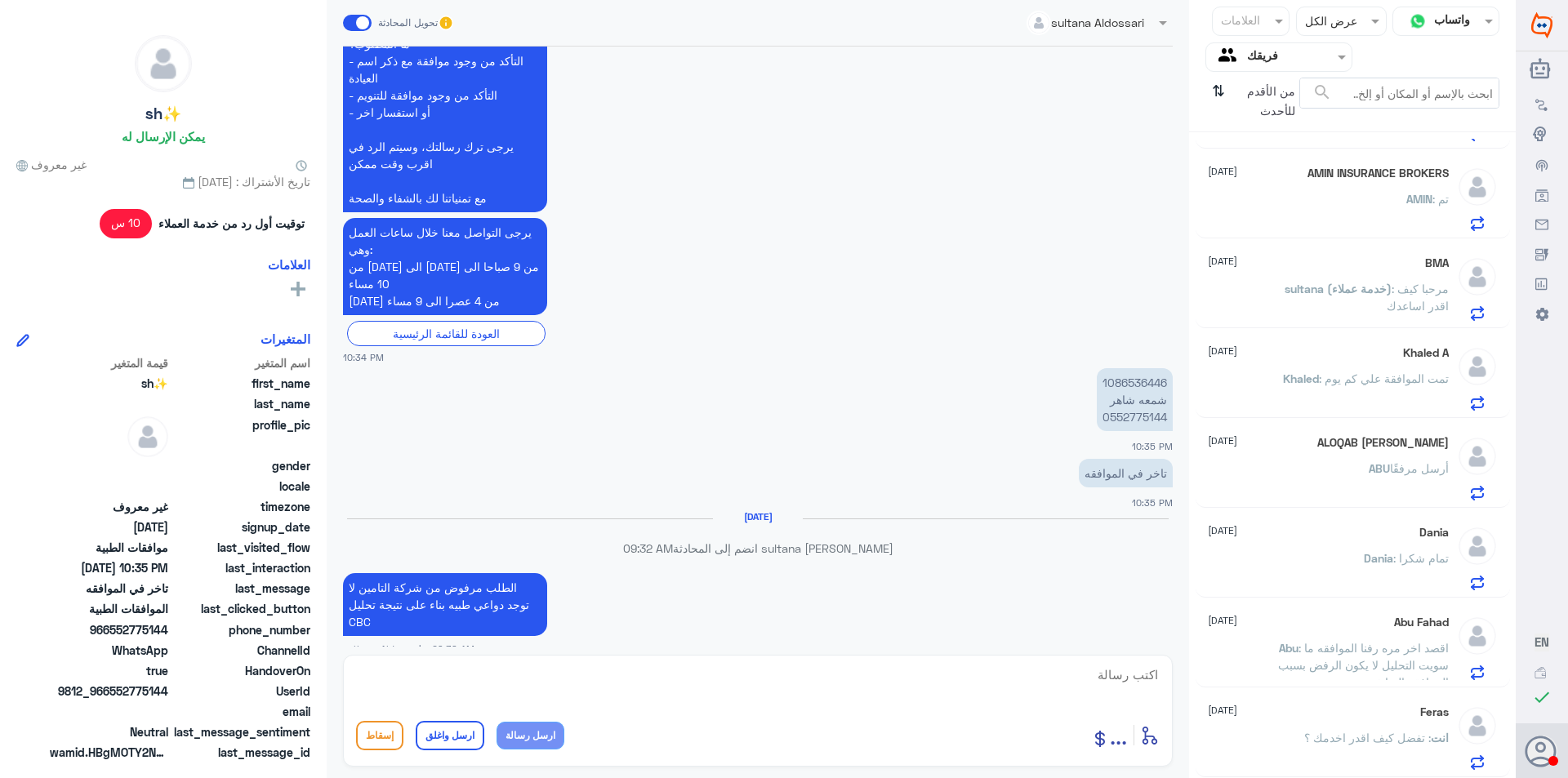
click at [1320, 527] on div "Dania [DATE]" at bounding box center [1328, 532] width 241 height 13
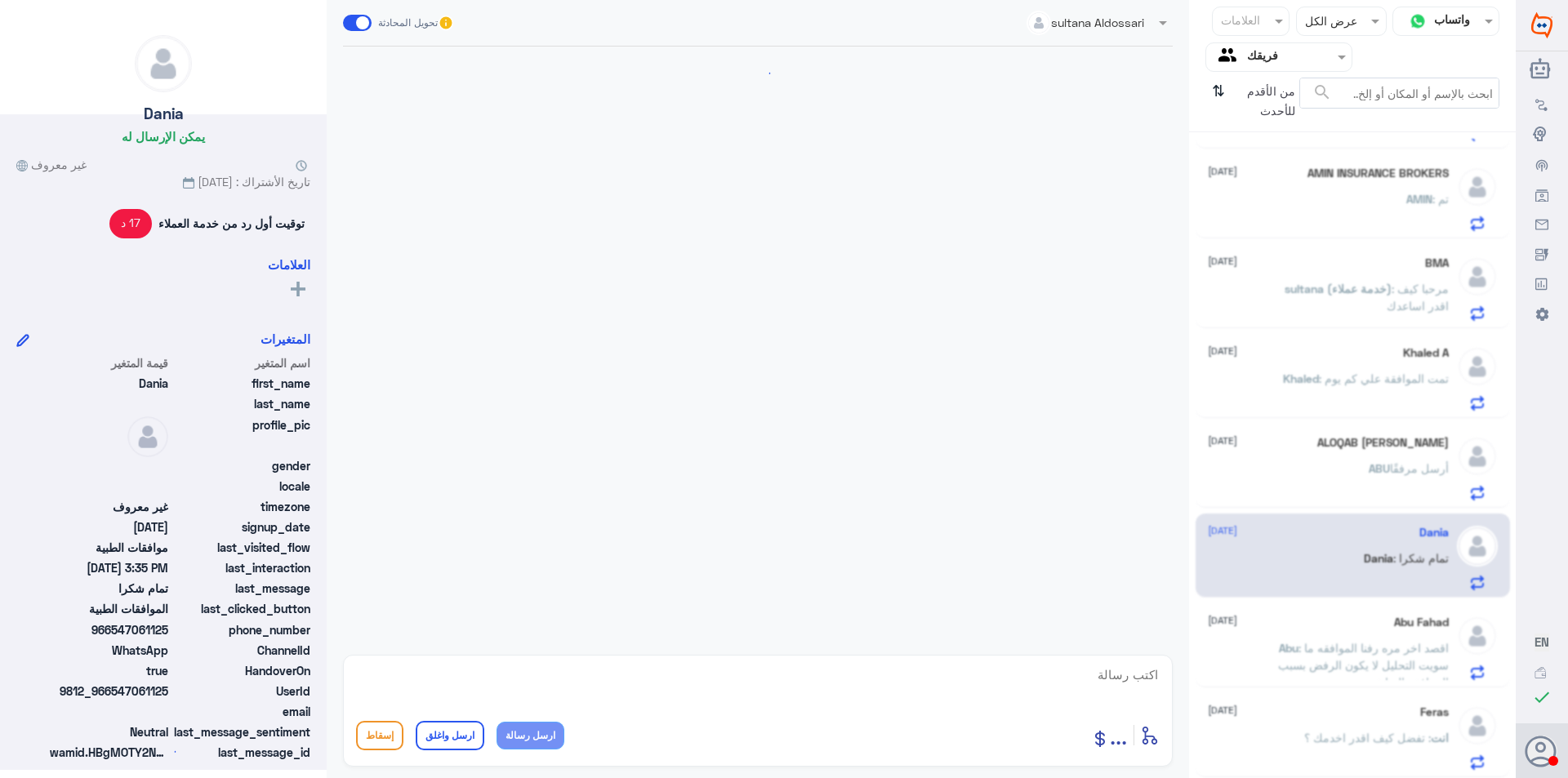
scroll to position [939, 0]
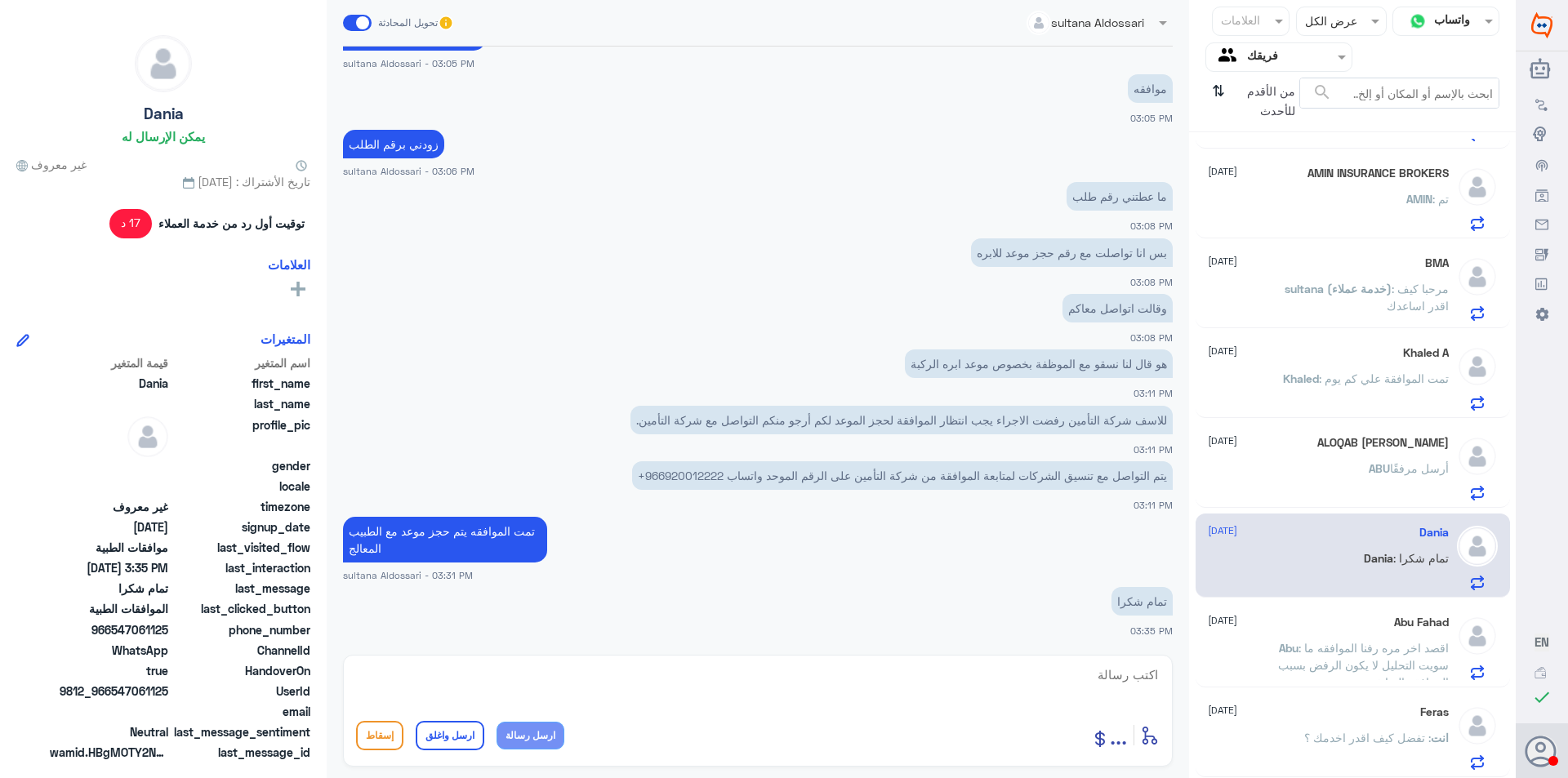
click at [1342, 739] on span ": تفضل كيف اقدر اخدمك ؟" at bounding box center [1367, 738] width 126 height 13
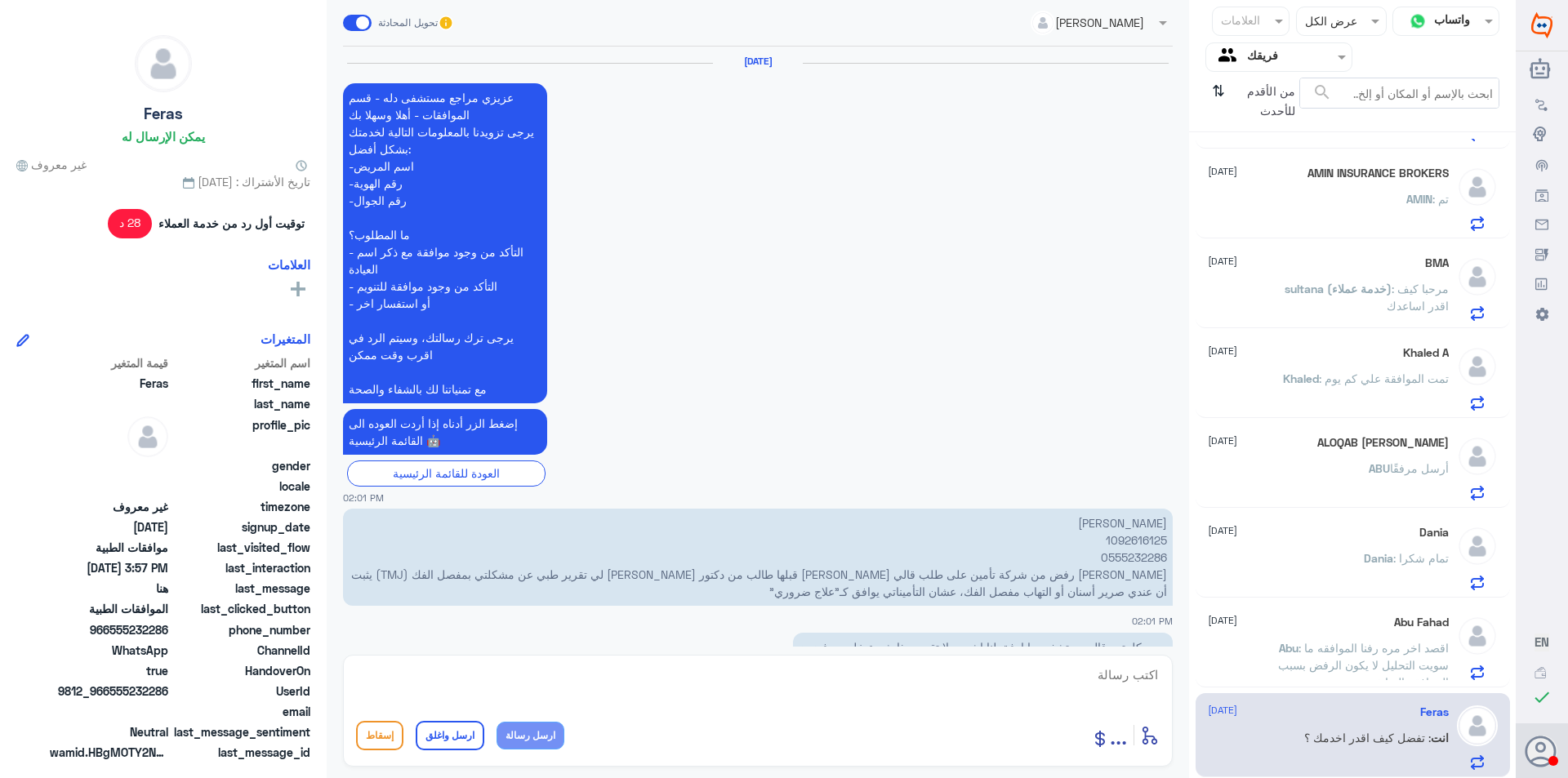
scroll to position [1518, 0]
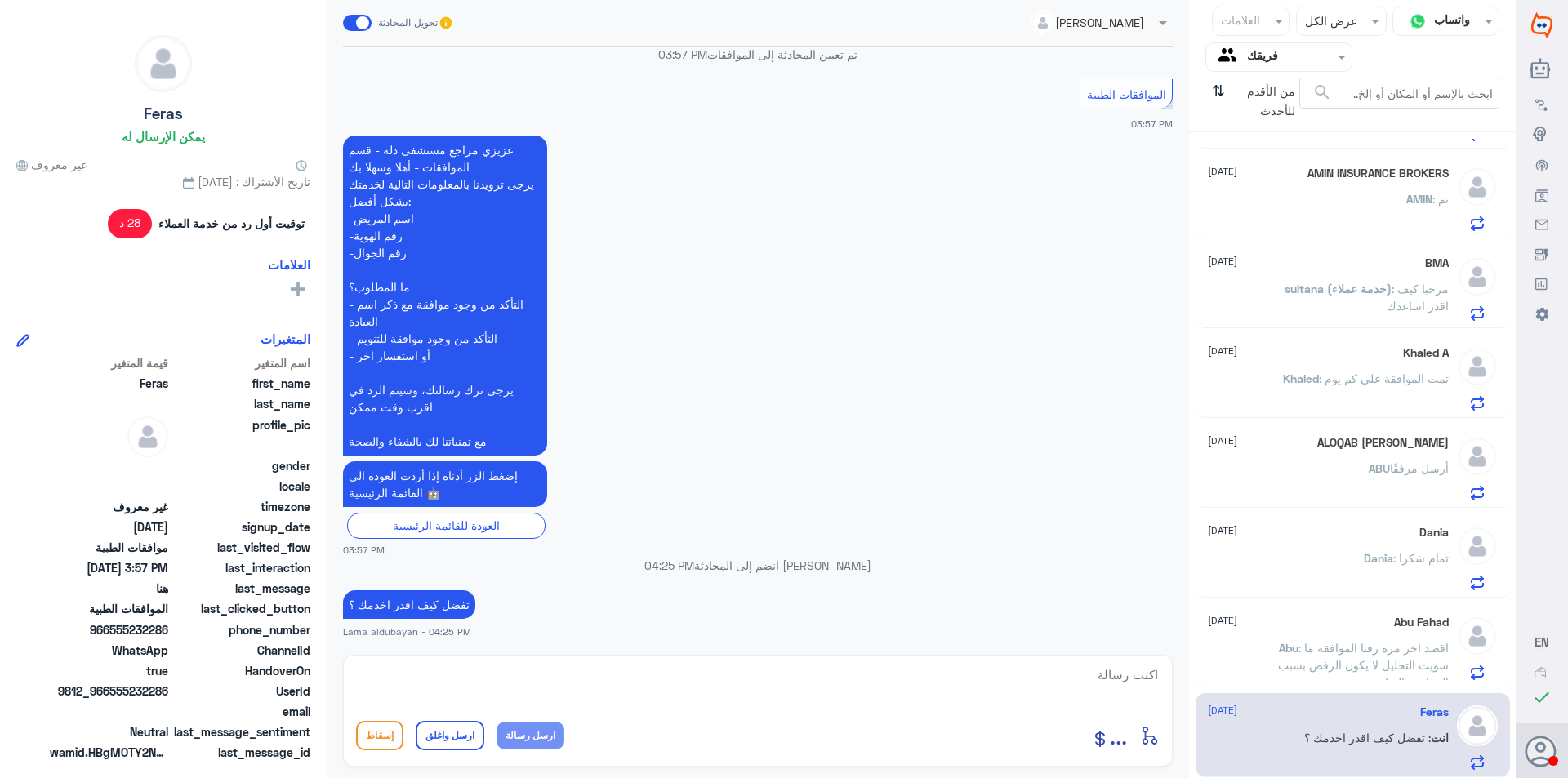
click at [1352, 668] on span ": اقصد اخر مره رفنا الموافقه ما سويت التحليل لا يكون الرفض بسبب المرافقه السابقه" at bounding box center [1363, 665] width 170 height 48
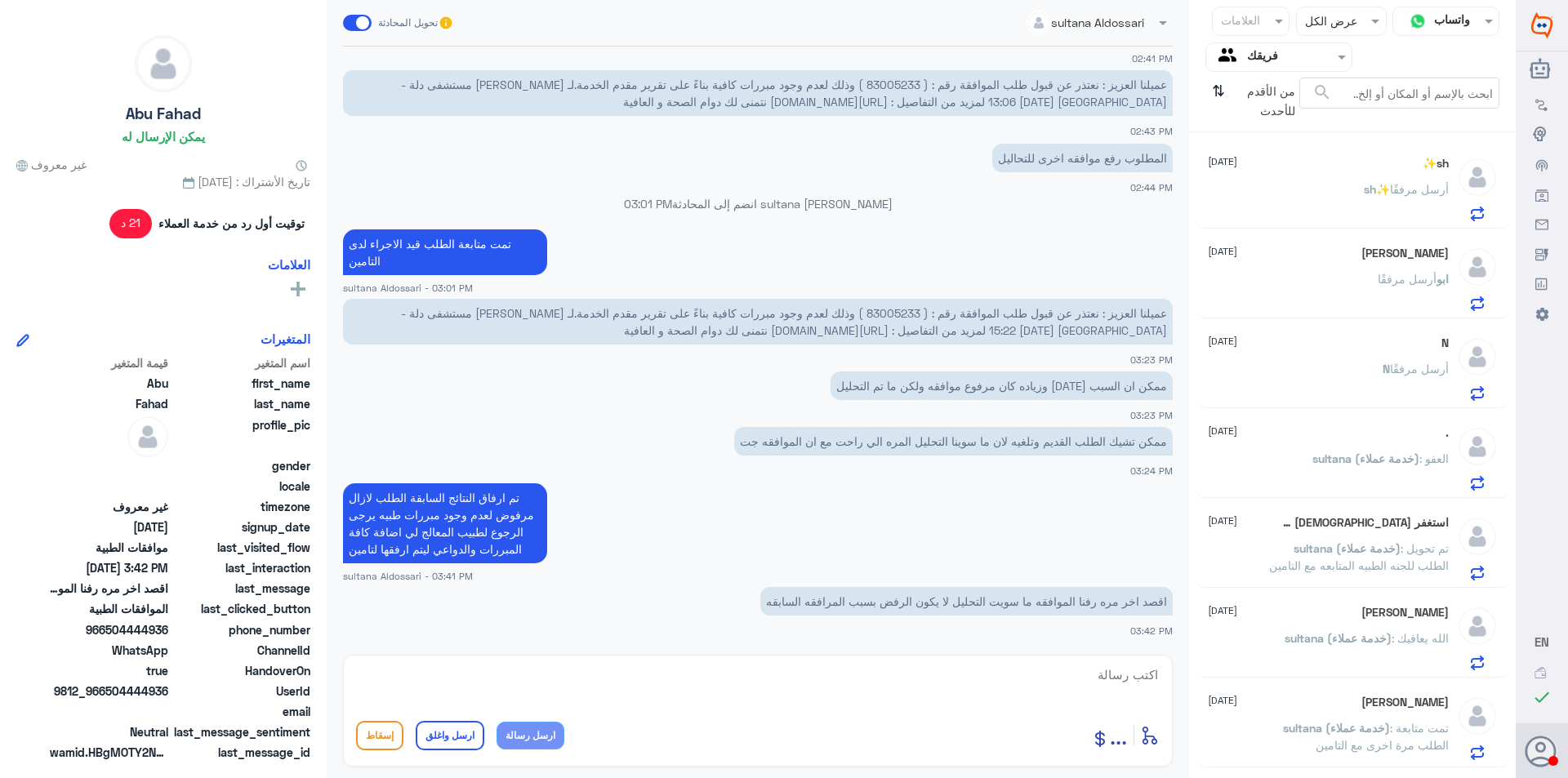
click at [1326, 193] on div "sh✨ أرسل مرفقًا" at bounding box center [1328, 203] width 241 height 37
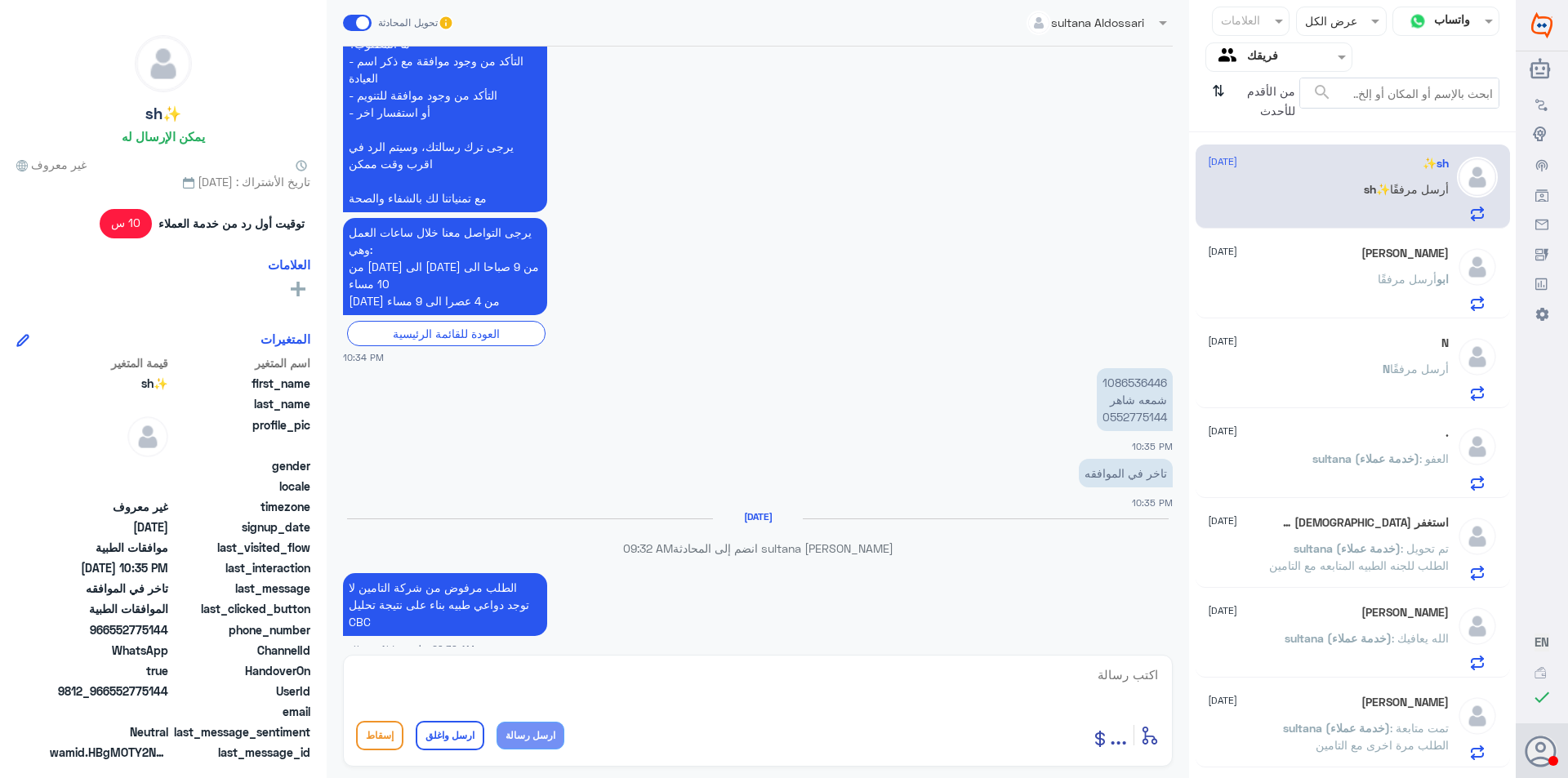
click at [1331, 277] on div "[PERSON_NAME] مرفقًا" at bounding box center [1328, 293] width 241 height 37
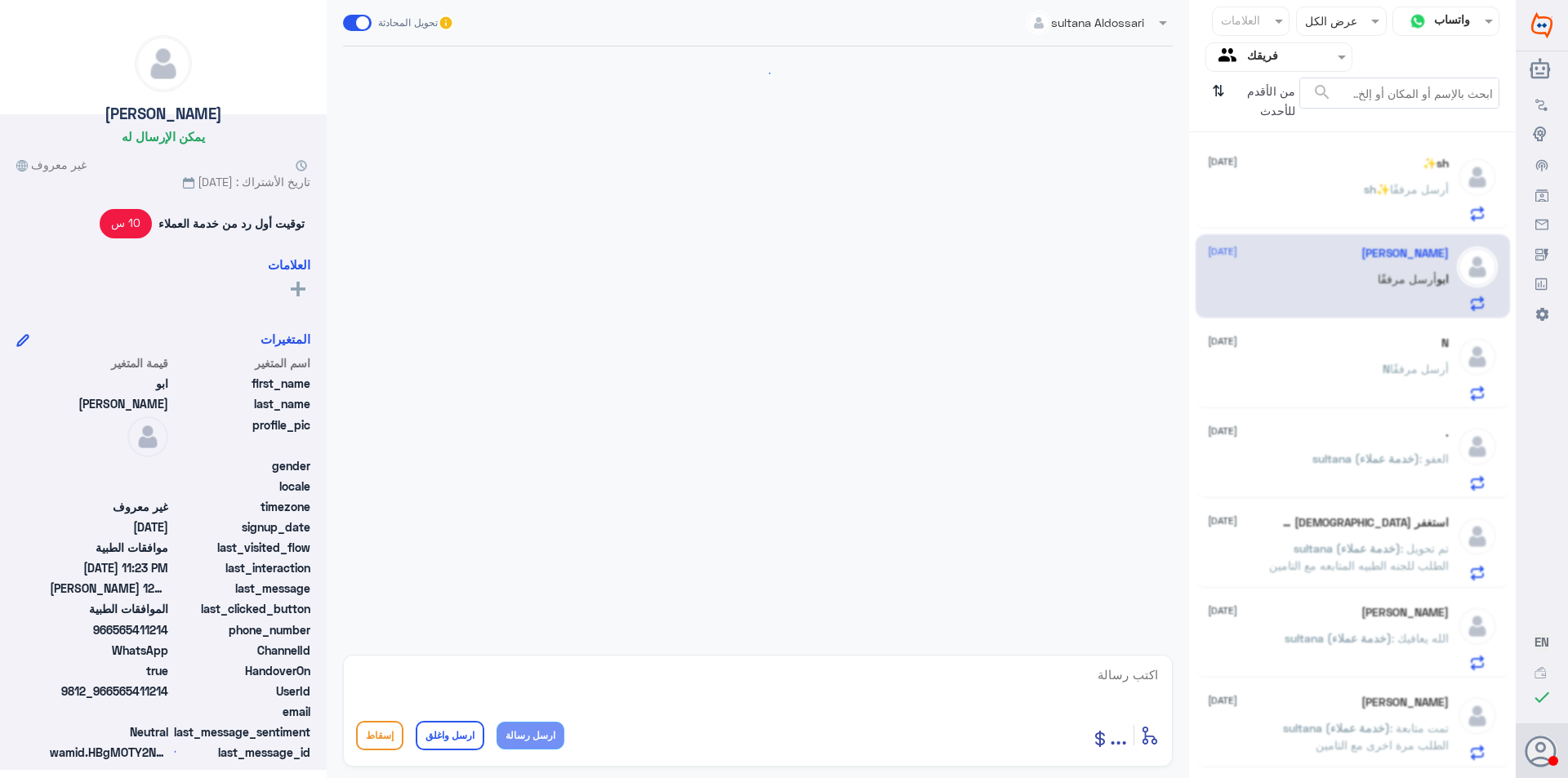
click at [1335, 342] on div "N [DATE]" at bounding box center [1328, 343] width 241 height 13
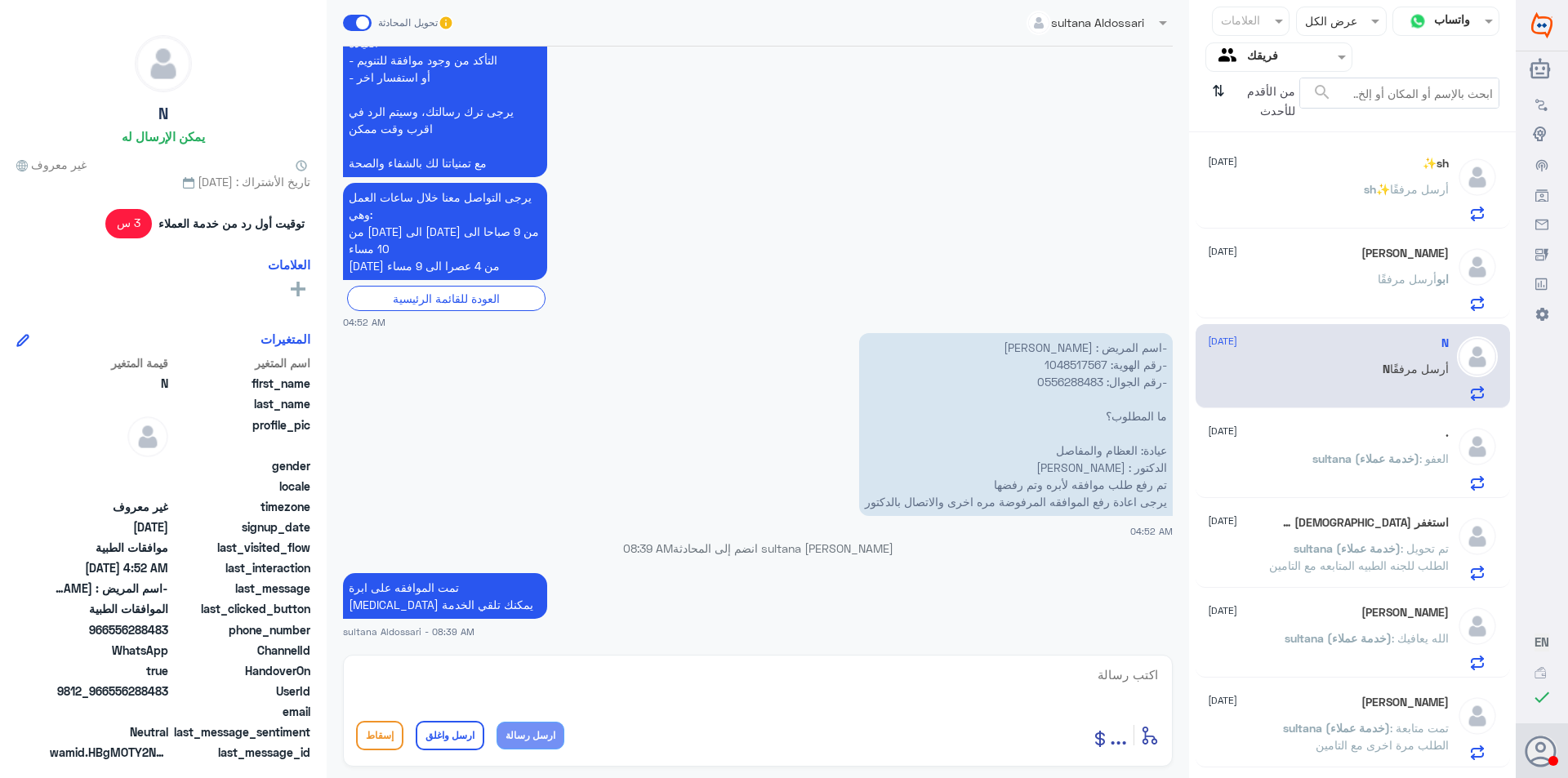
click at [1375, 182] on span "sh✨" at bounding box center [1376, 189] width 26 height 13
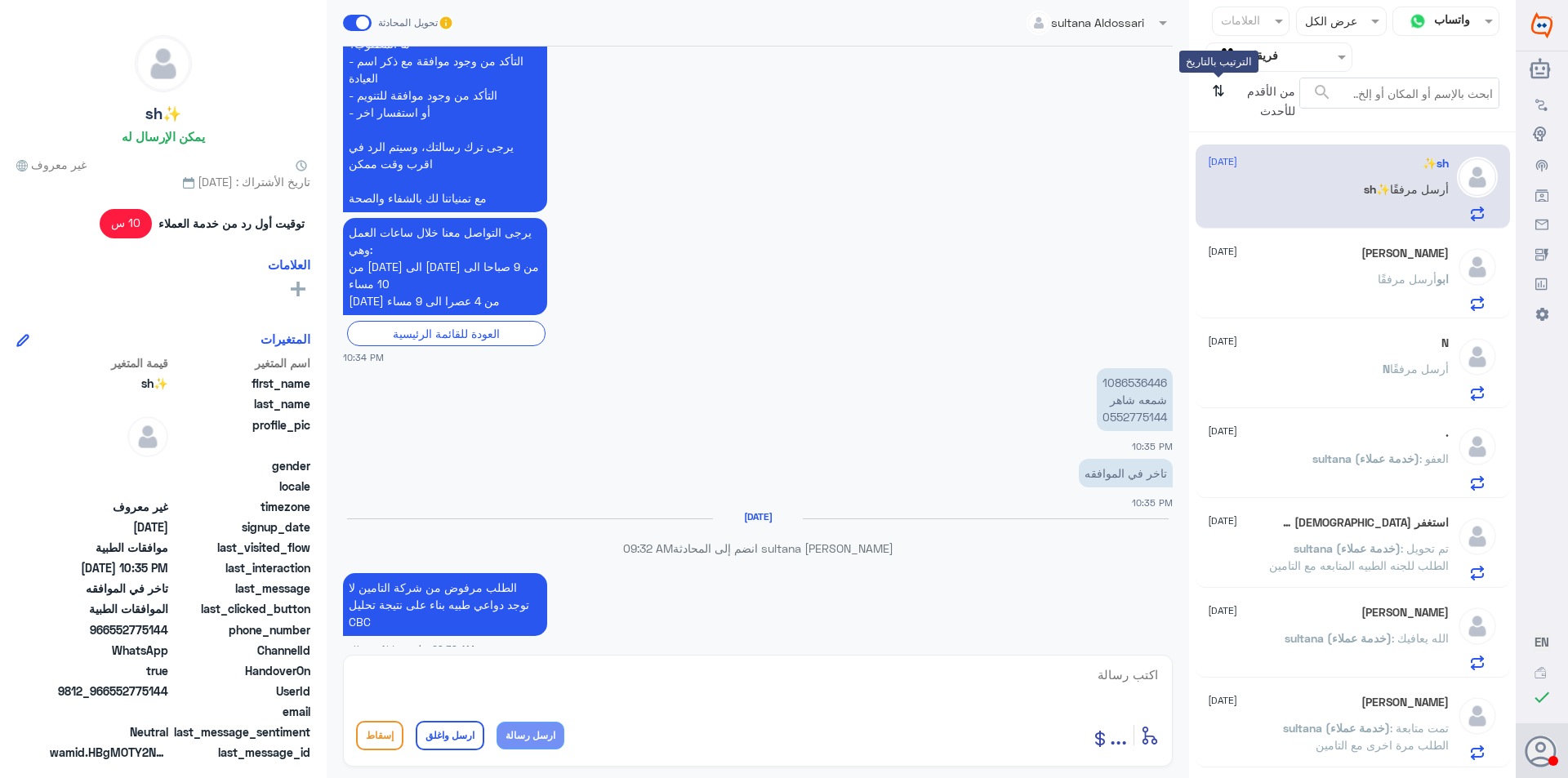
click at [1222, 91] on icon "⇅" at bounding box center [1219, 98] width 13 height 41
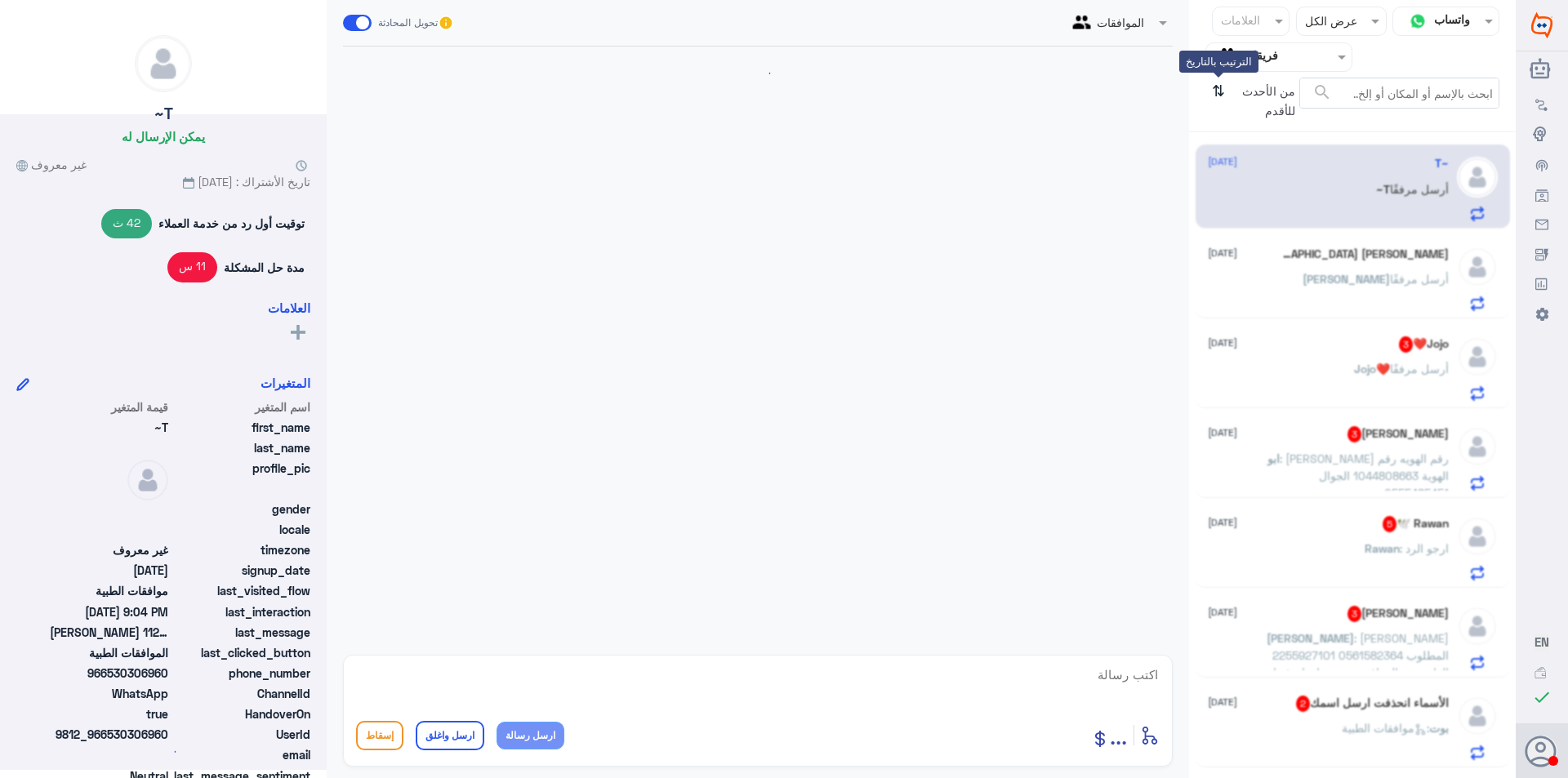
click at [1222, 91] on icon "⇅" at bounding box center [1219, 98] width 13 height 41
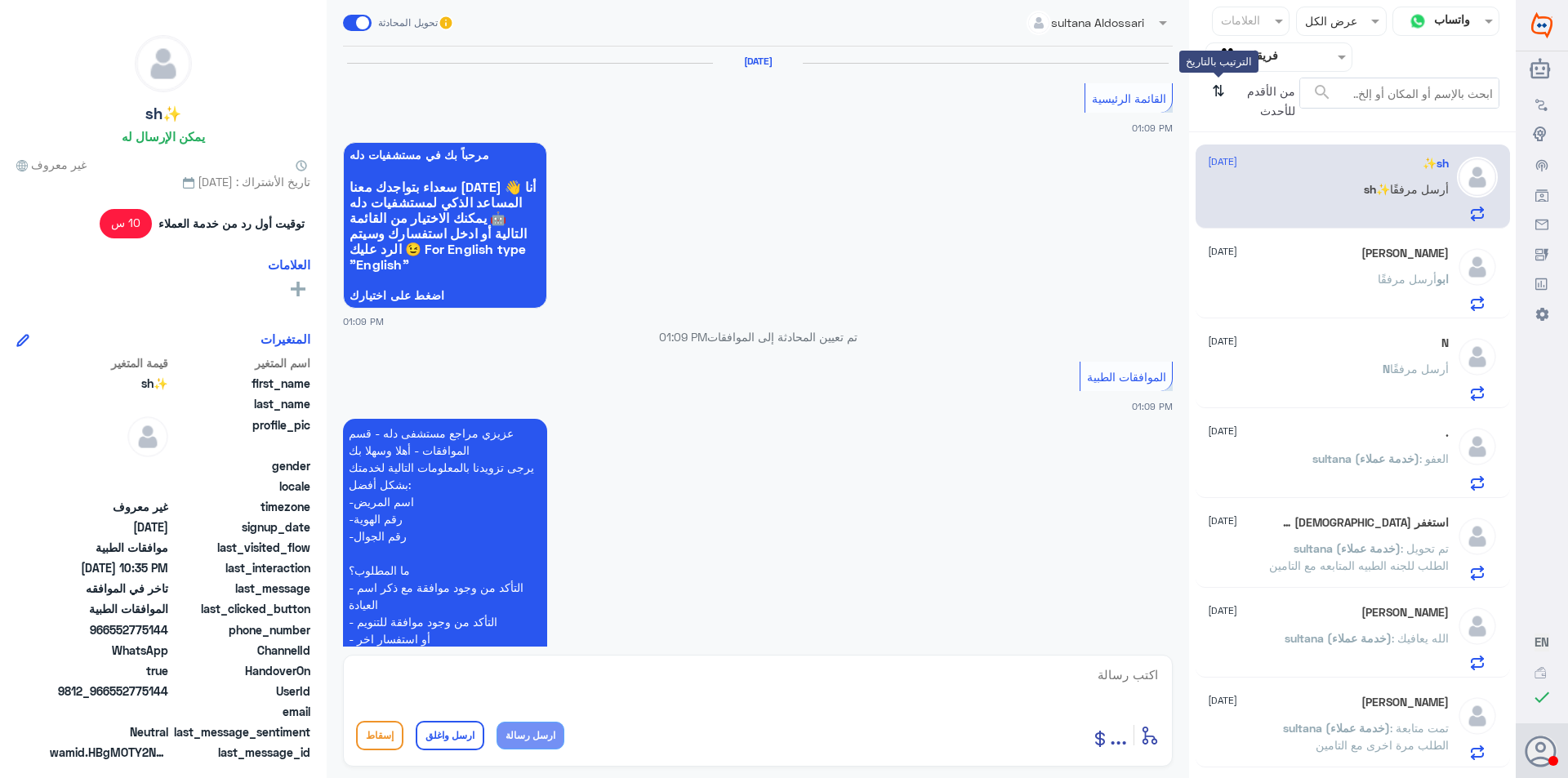
scroll to position [1499, 0]
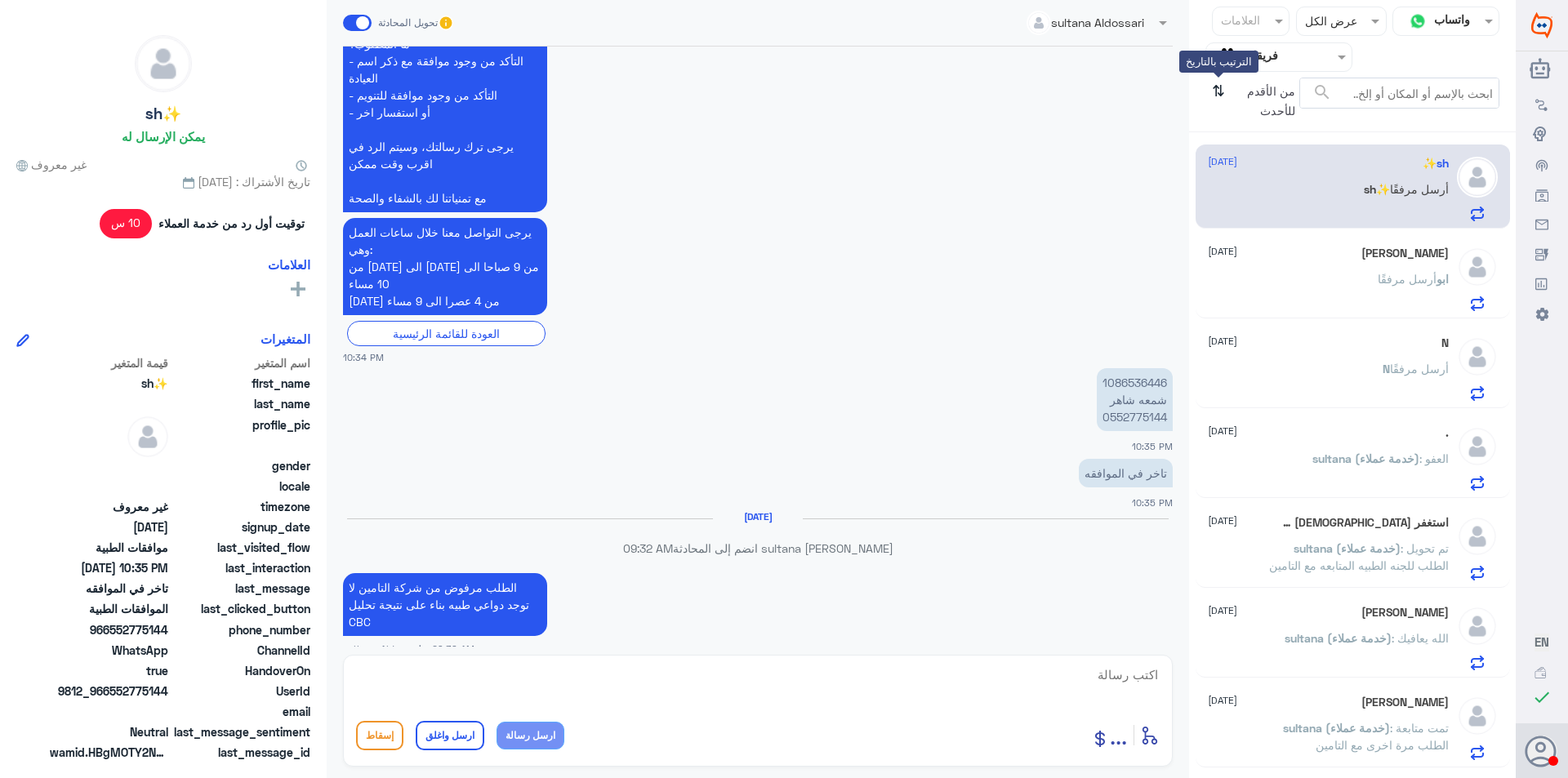
click at [1222, 91] on icon "⇅" at bounding box center [1219, 98] width 13 height 41
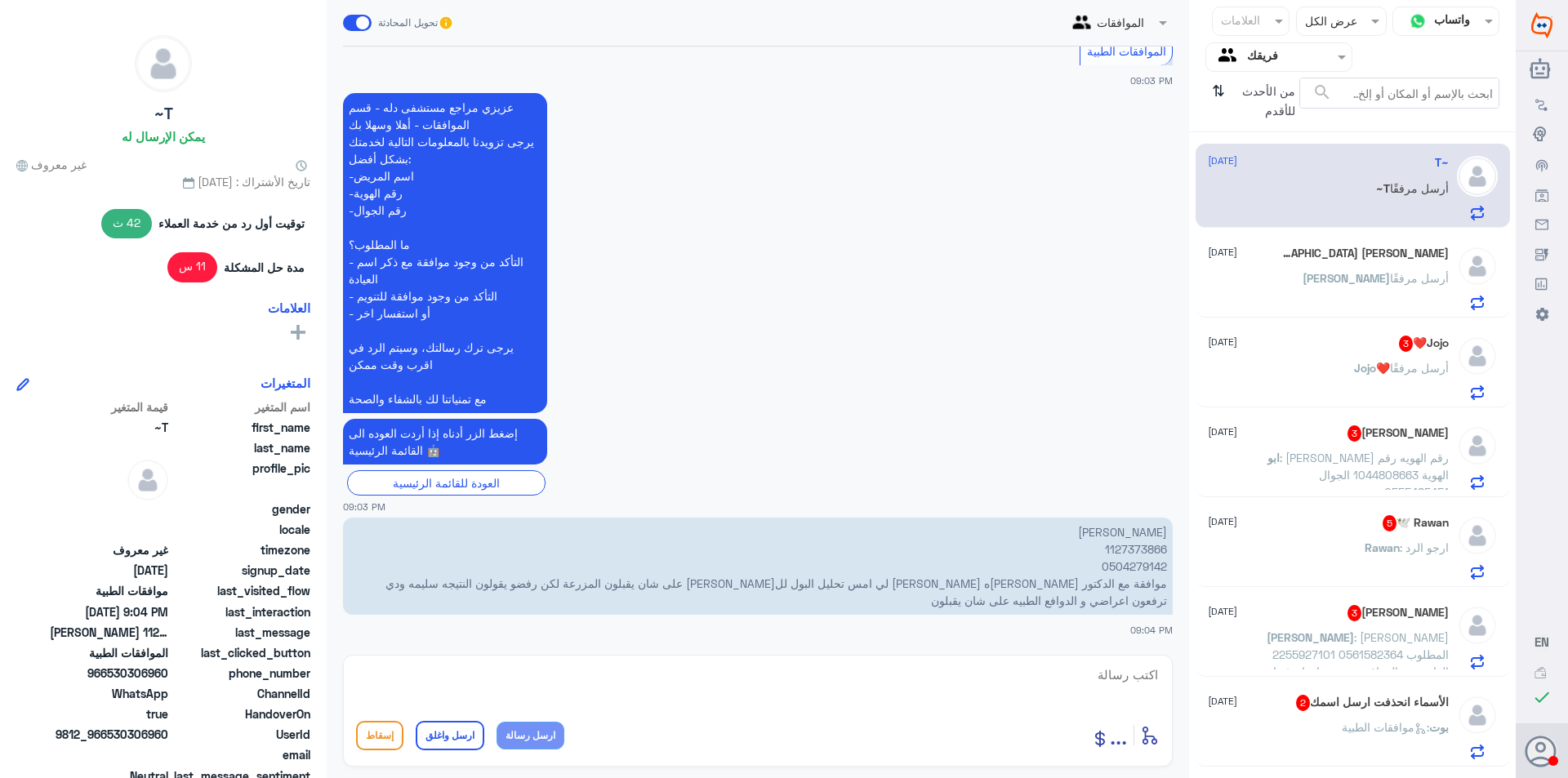
scroll to position [0, 0]
click at [1129, 551] on p "[PERSON_NAME] 1127373866 0504279142 موافقة مع الدكتور [PERSON_NAME]ه [PERSON_NA…" at bounding box center [758, 566] width 830 height 97
copy p "1127373866"
click at [863, 666] on textarea at bounding box center [758, 685] width 804 height 40
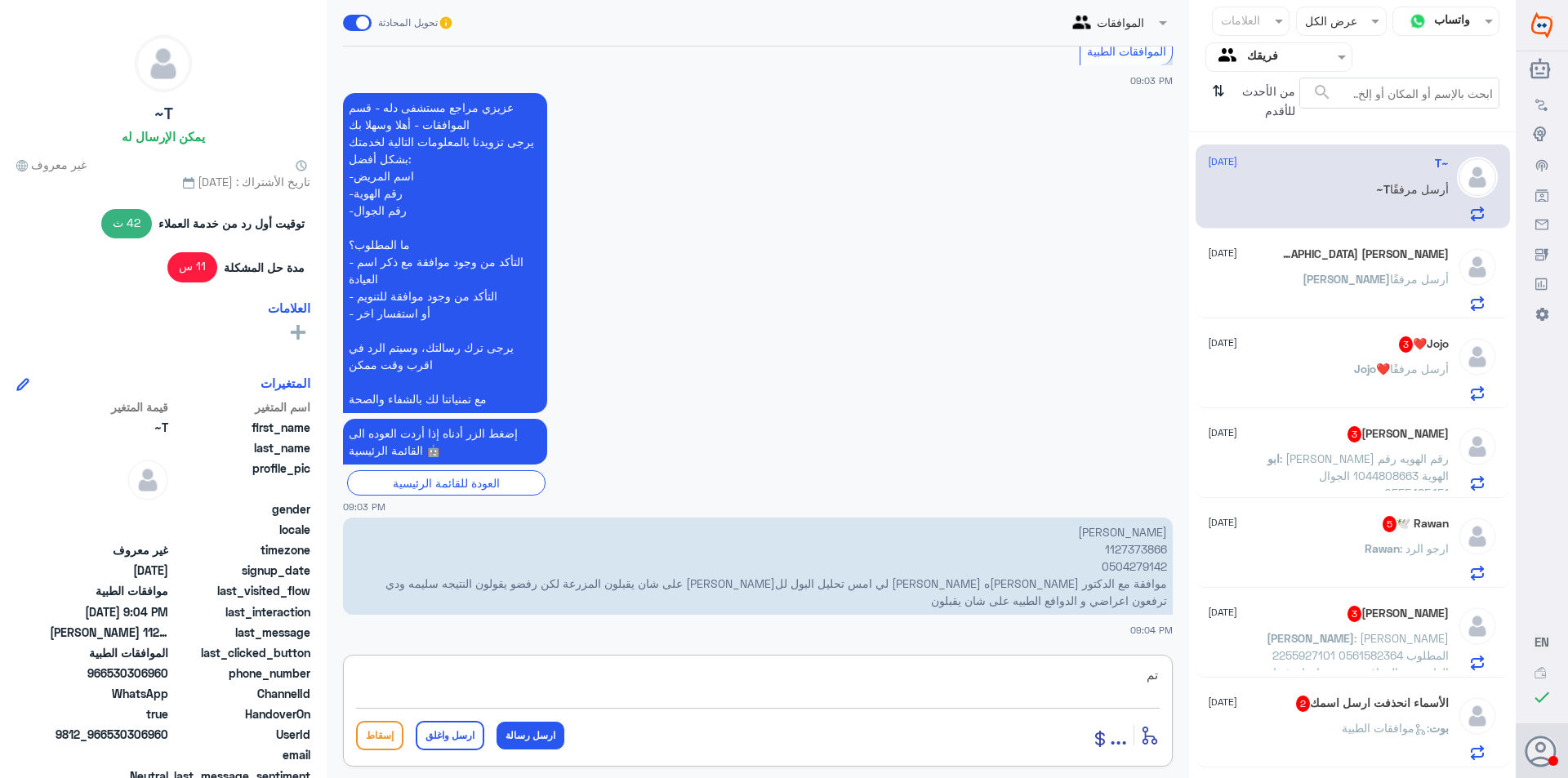
click at [666, 678] on textarea "تم" at bounding box center [758, 685] width 804 height 40
type textarea "ت"
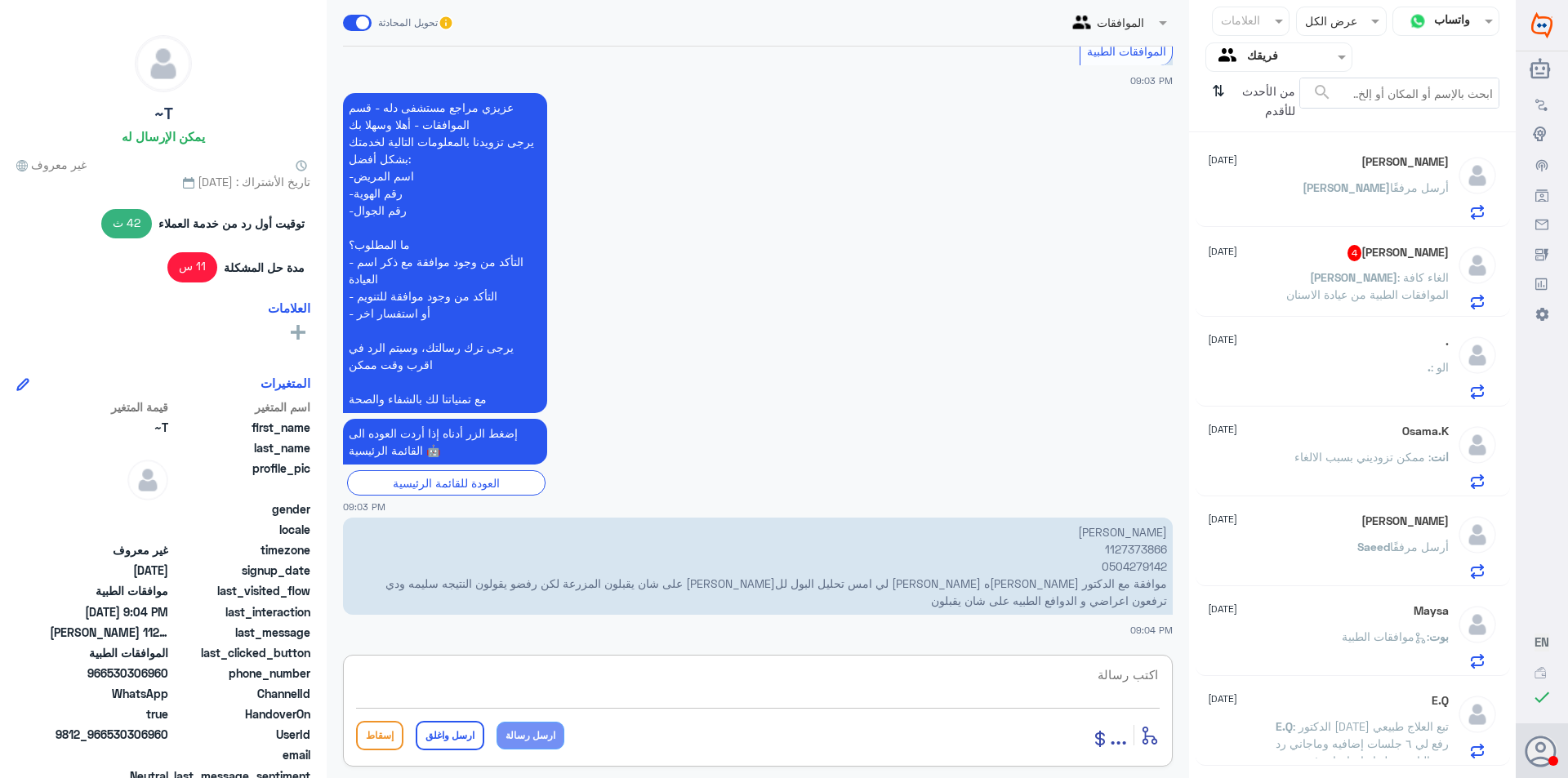
scroll to position [1158, 0]
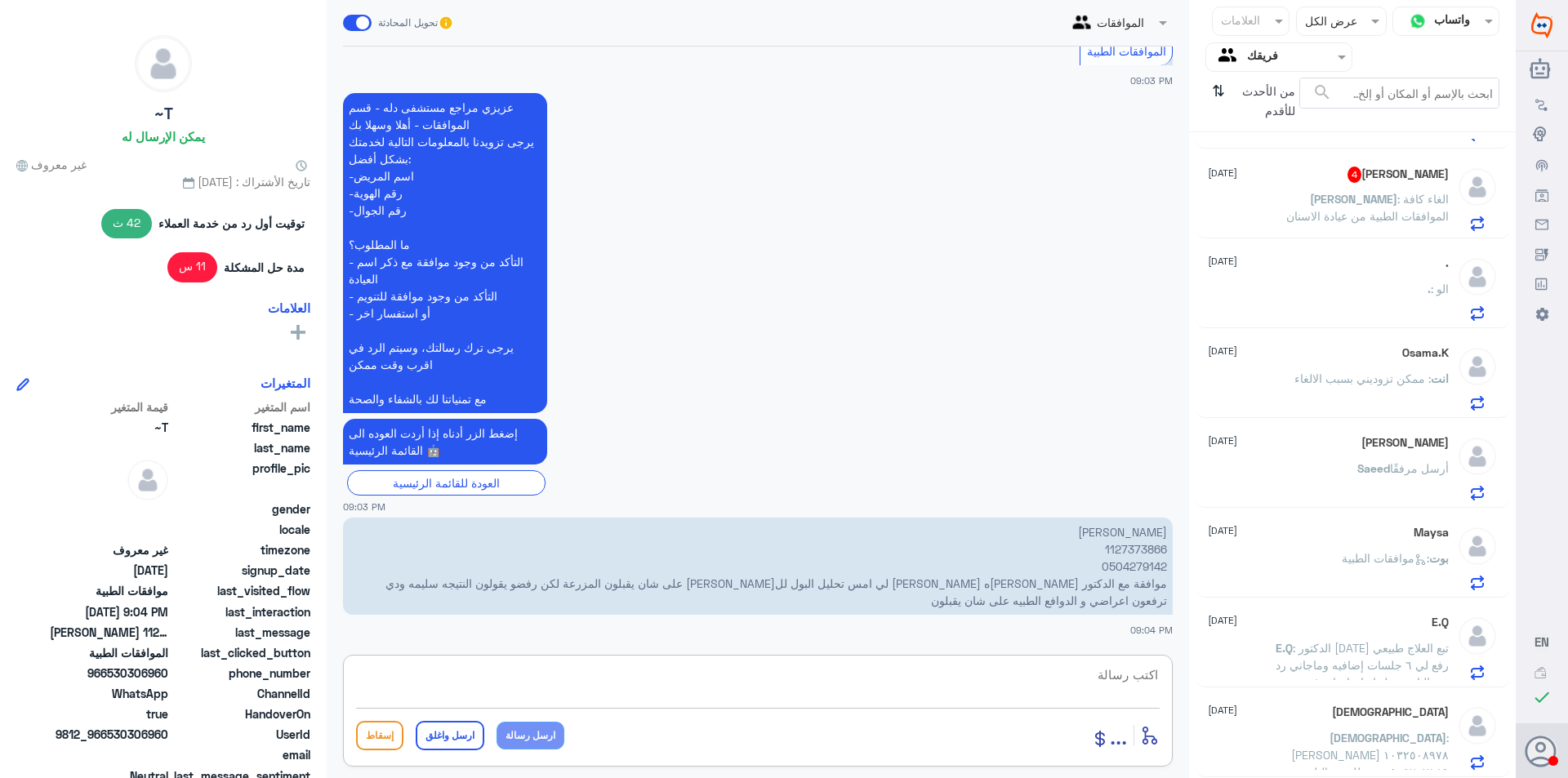
click at [1377, 222] on span ": الغاء كافة الموافقات الطبية من عيادة الاسنان" at bounding box center [1368, 207] width 163 height 31
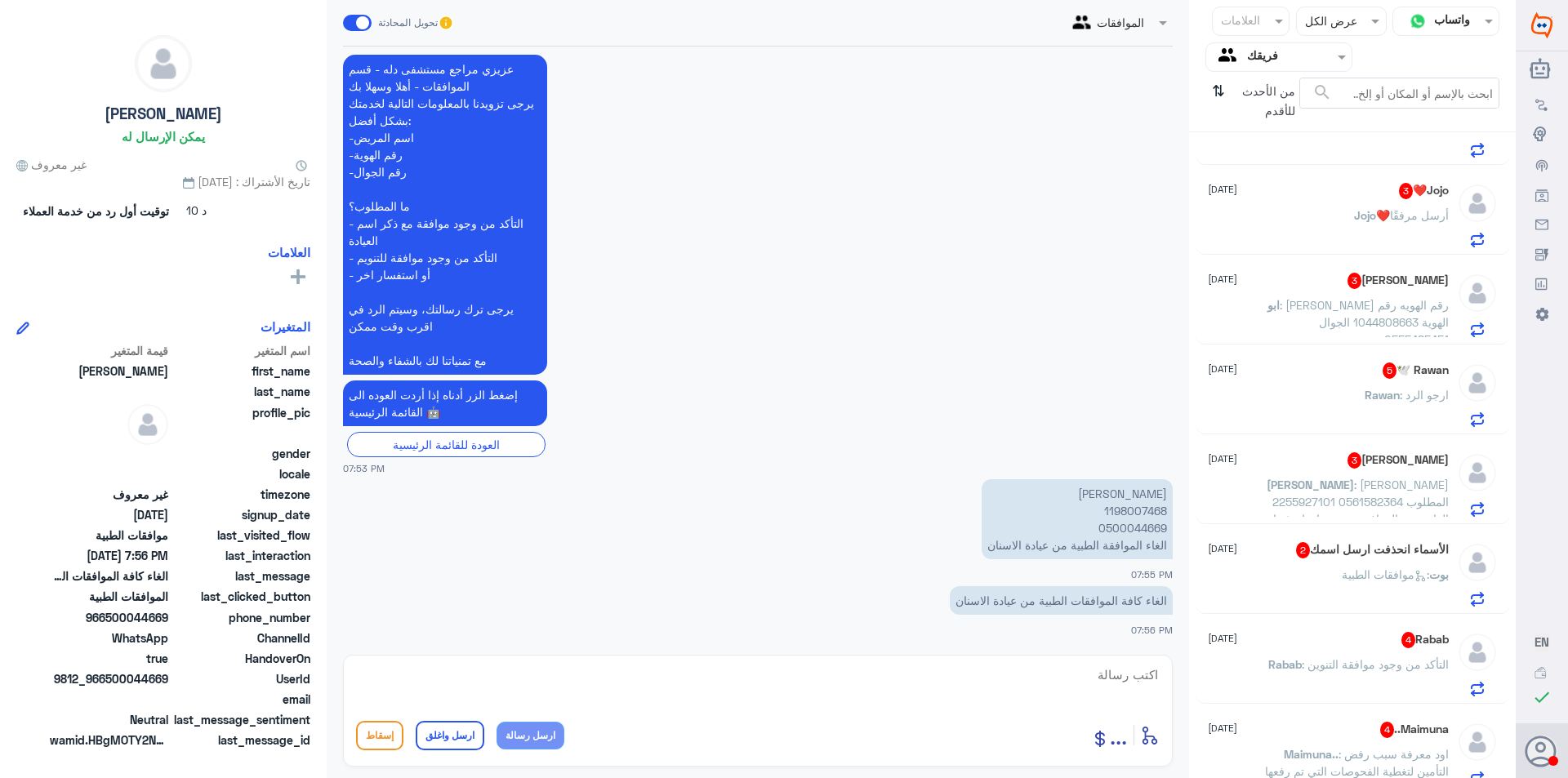
scroll to position [164, 0]
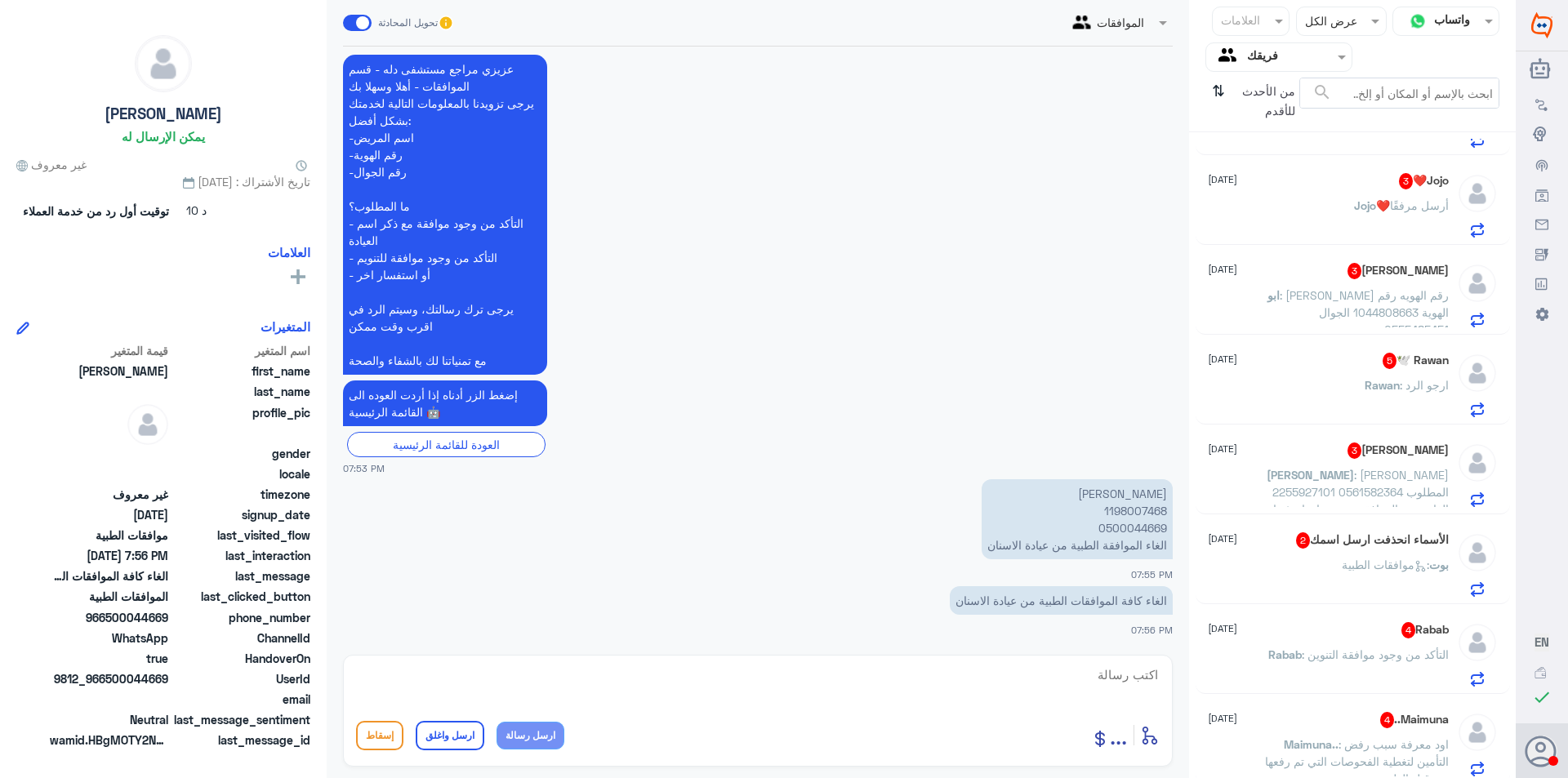
click at [1143, 507] on p "[PERSON_NAME] 1198007468 0500044669 الغاء الموافقة الطبية من عيادة الاسنان" at bounding box center [1077, 519] width 191 height 80
copy p "1198007468"
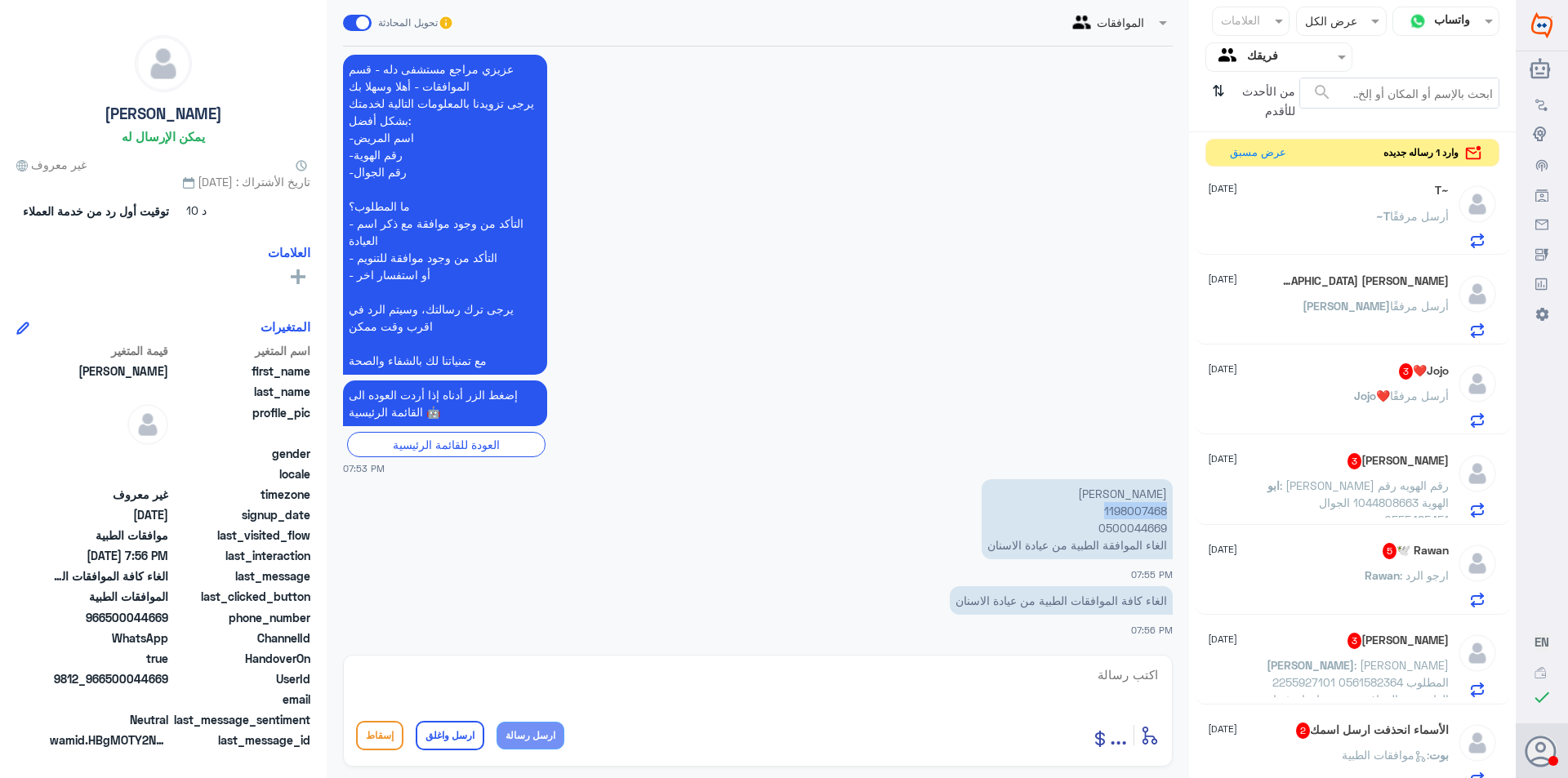
scroll to position [0, 0]
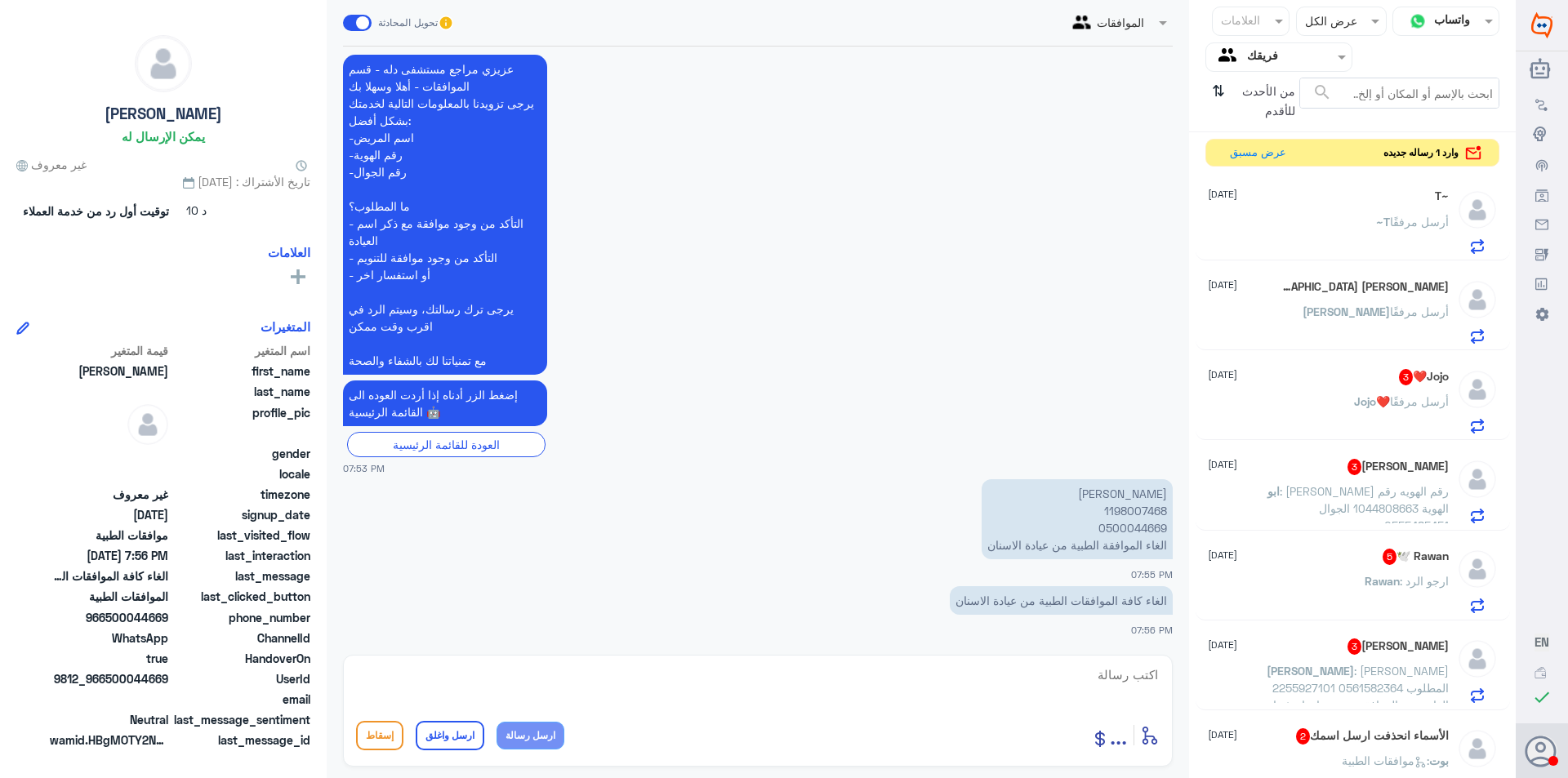
click at [1348, 194] on div "~T [DATE]" at bounding box center [1328, 196] width 241 height 13
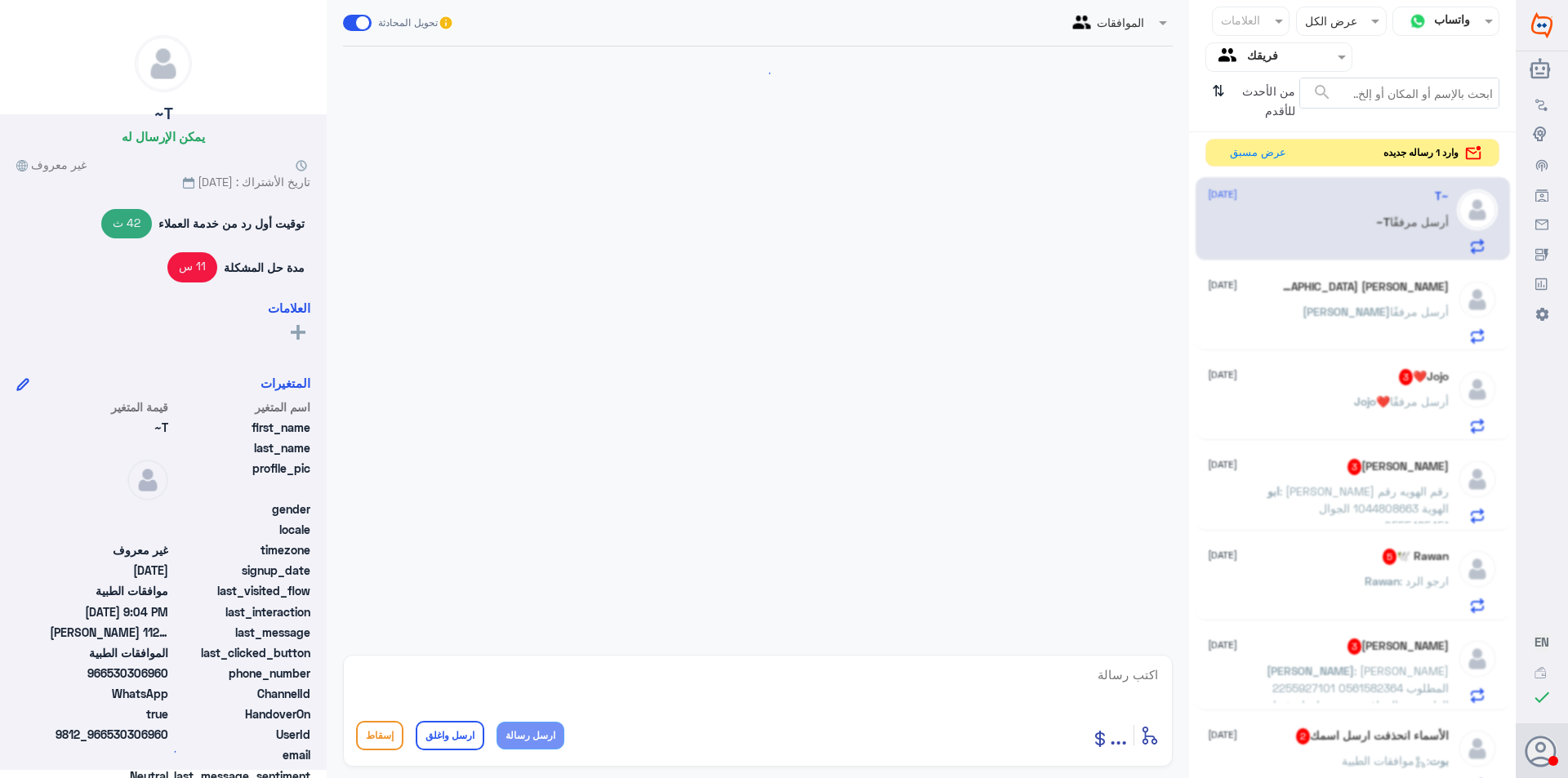
scroll to position [1408, 0]
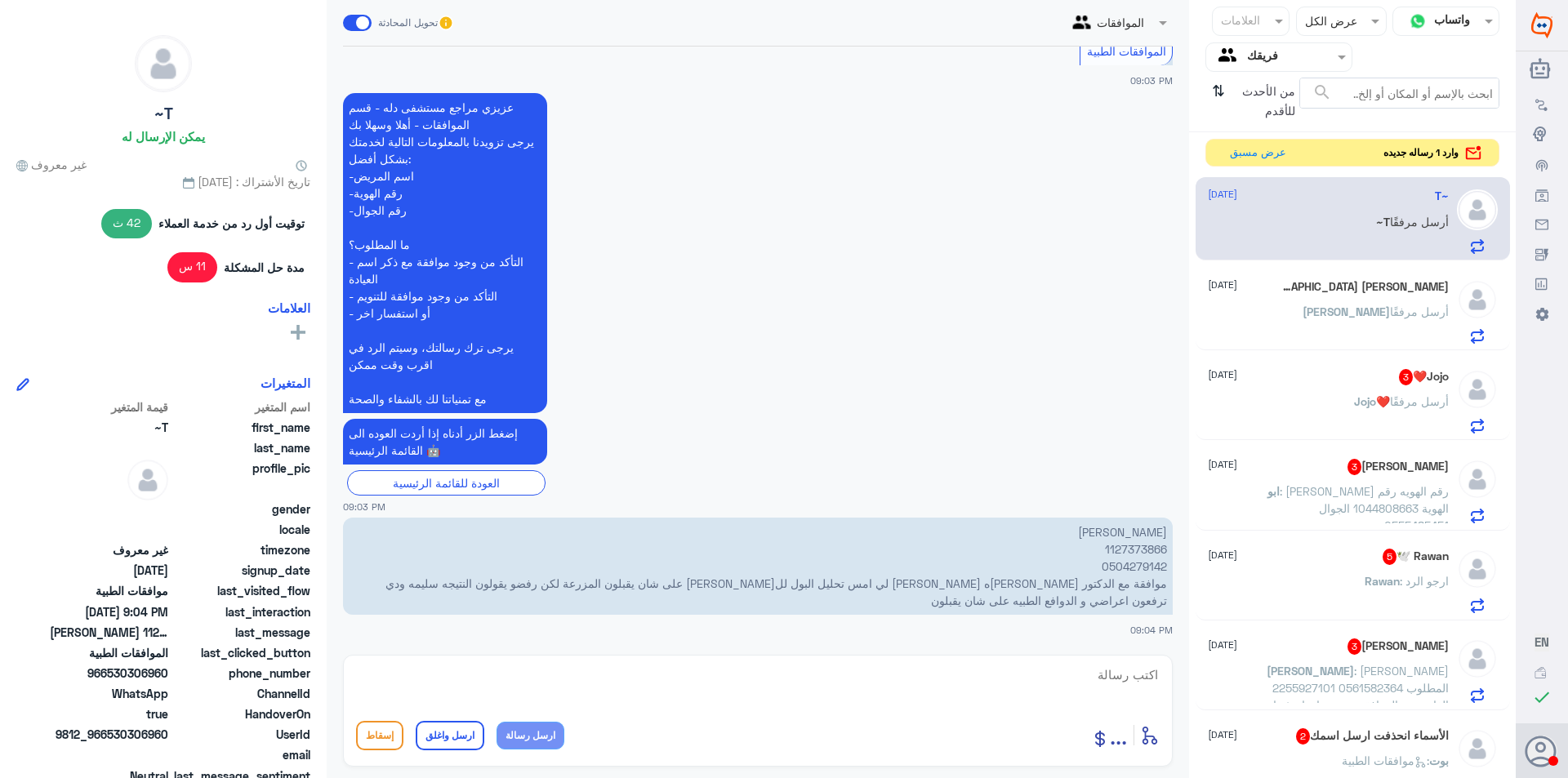
click at [1095, 686] on textarea at bounding box center [758, 685] width 804 height 40
paste textarea "ما يحتاج الفحص المرفوض ( المزرعة) حسب نتيجة تحليل البول (اكرمكم الله)"
drag, startPoint x: 1116, startPoint y: 672, endPoint x: 1175, endPoint y: 676, distance: 59.1
click at [1175, 669] on div "الموافقات تحويل المحادثة [DATE] السلام عليكم 09:39 AM مرحباً بك في مستشفيات دله…" at bounding box center [758, 391] width 863 height 783
click at [728, 679] on textarea "الفحص المرفوض ( المزرعة) حسب نتيجة تحليل البول (اكرمكم الله)" at bounding box center [758, 685] width 804 height 40
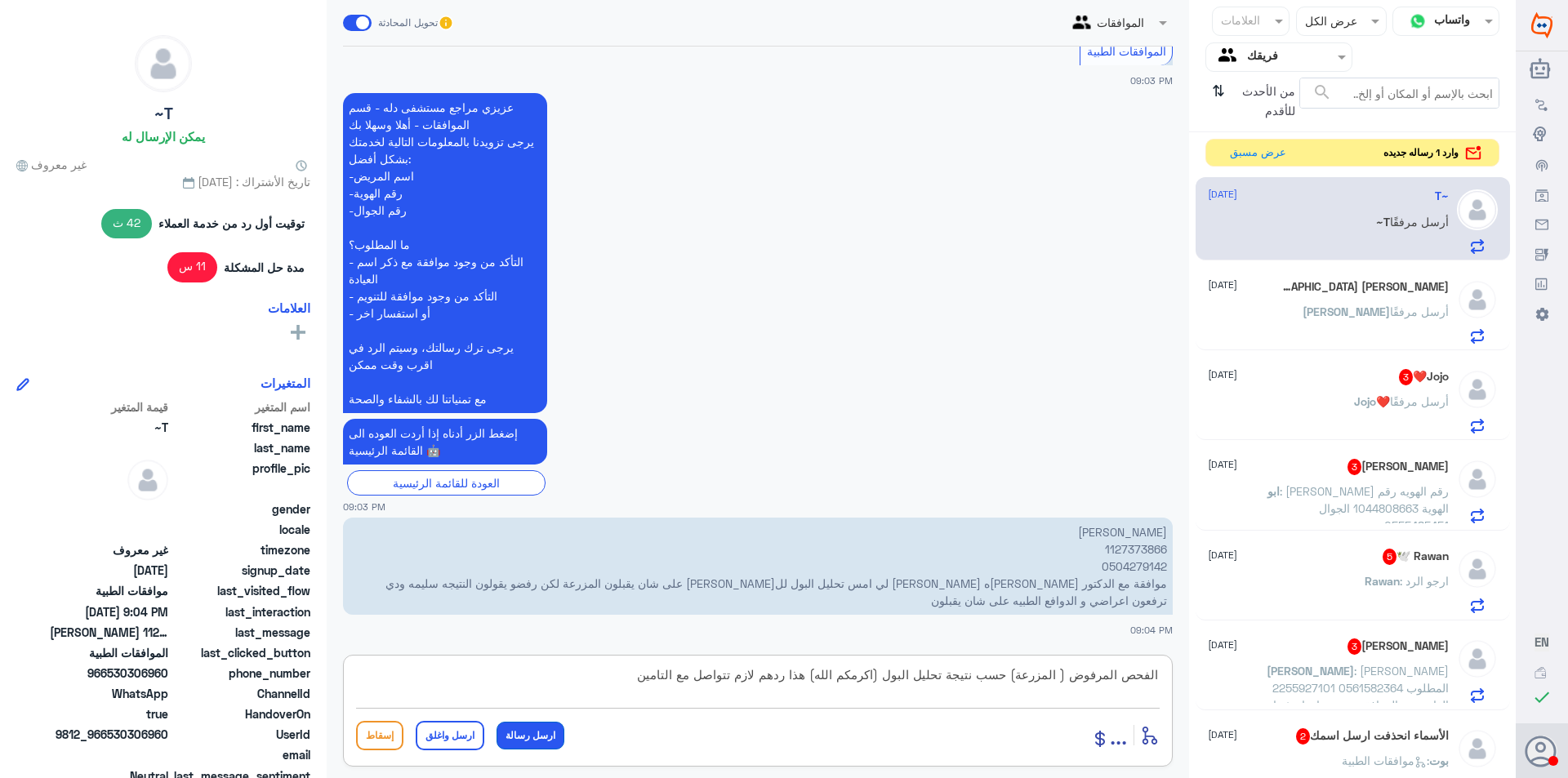
type textarea "الفحص المرفوض ( المزرعة) حسب نتيجة تحليل البول (اكرمكم الله) هذا ردهم لازم تتوا…"
click at [546, 739] on button "ارسل رسالة" at bounding box center [531, 736] width 67 height 28
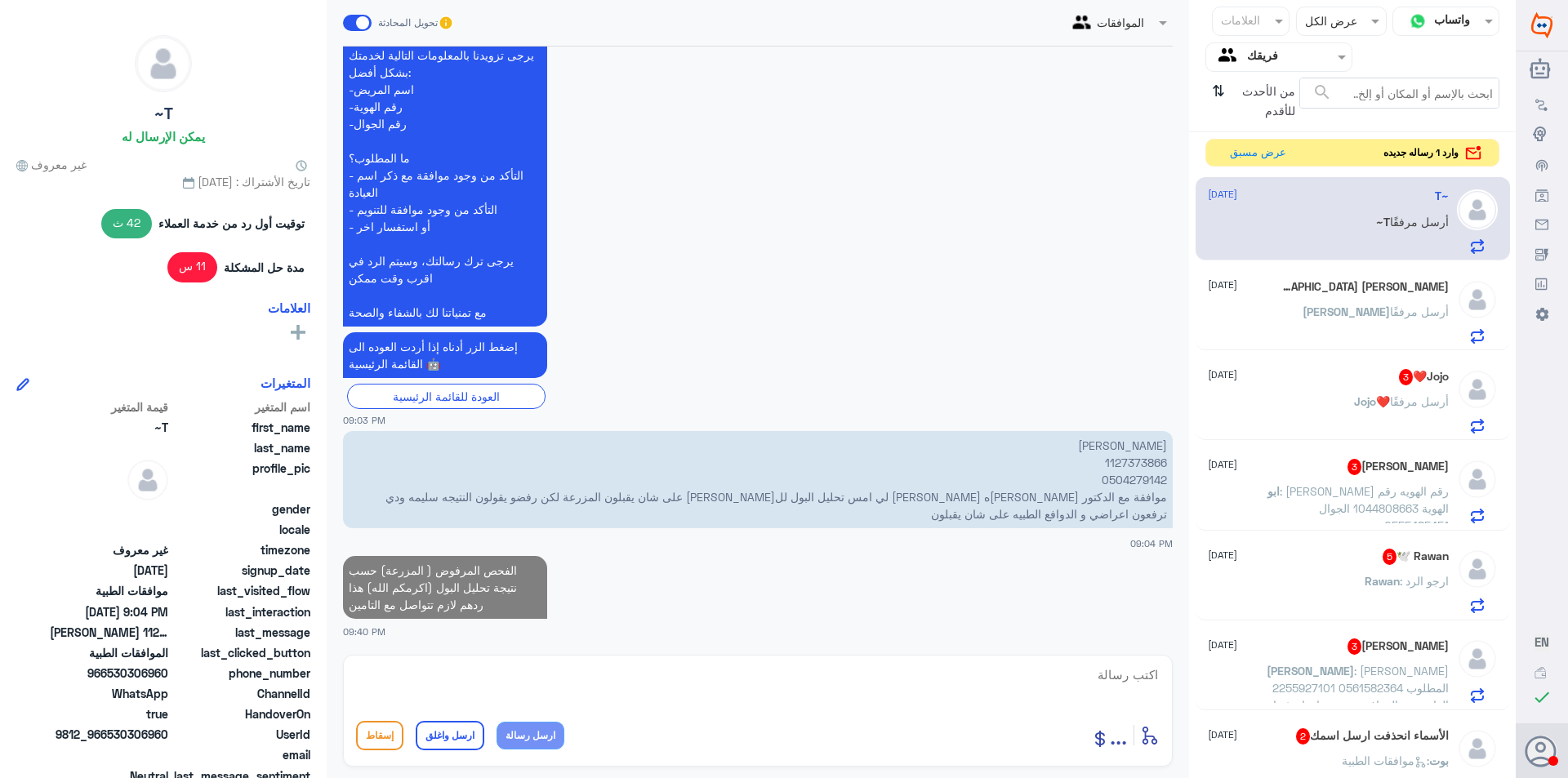
click at [1367, 324] on p "[PERSON_NAME] أرسل مرفقًا" at bounding box center [1376, 324] width 146 height 40
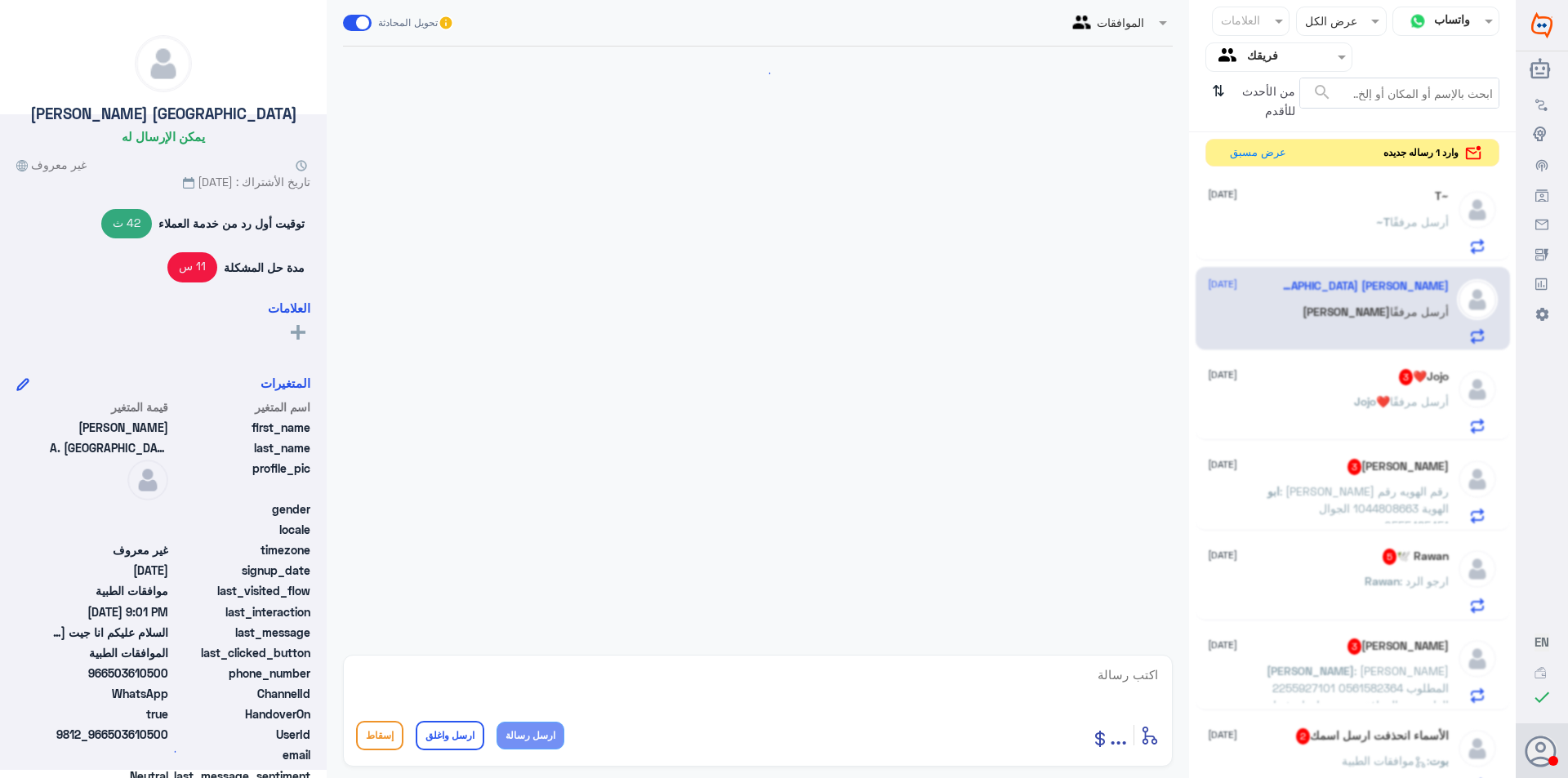
scroll to position [380, 0]
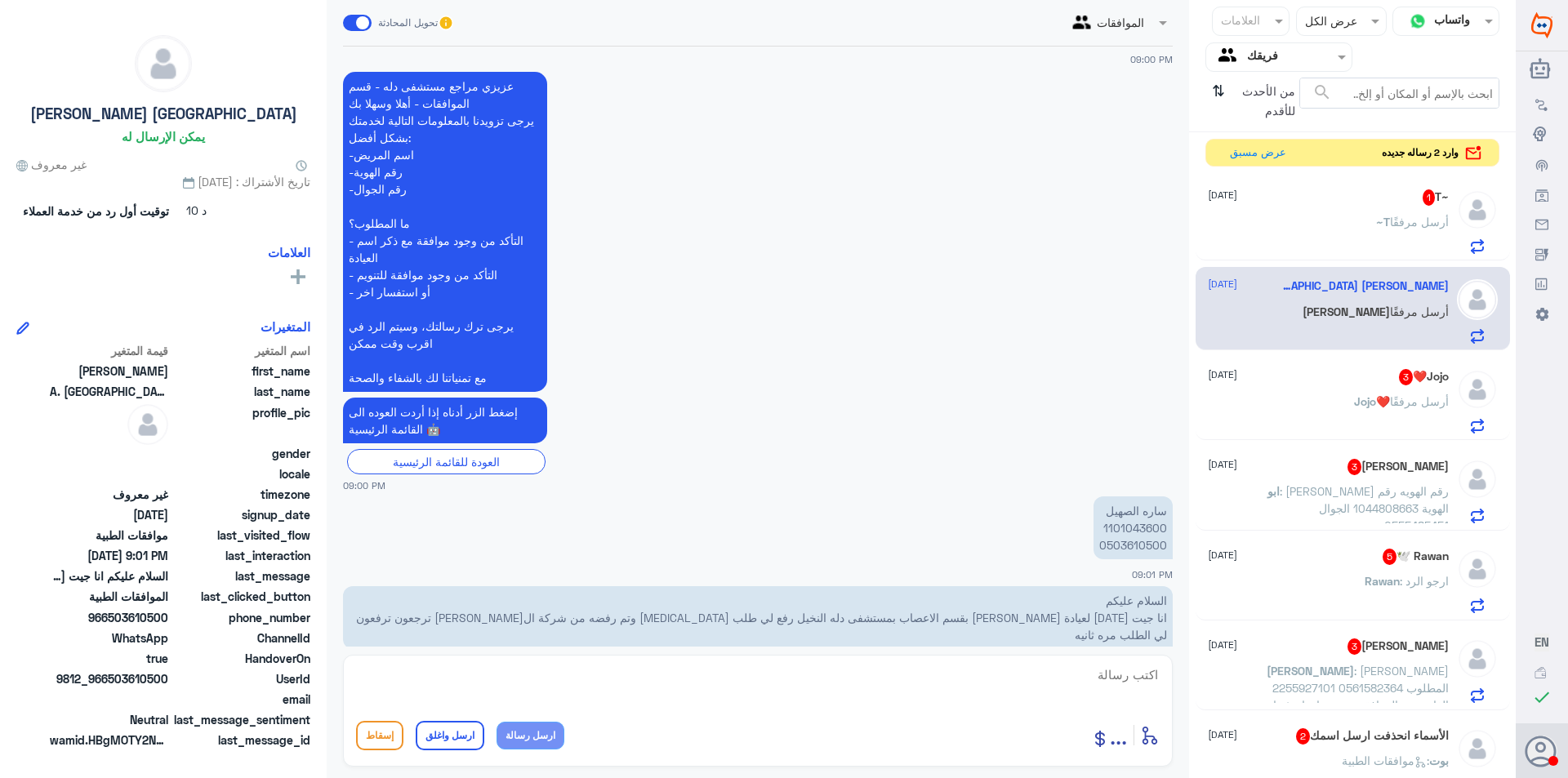
click at [1149, 505] on p "ساره الصهيل 1101043600 0503610500" at bounding box center [1134, 528] width 79 height 63
copy p "1101043600"
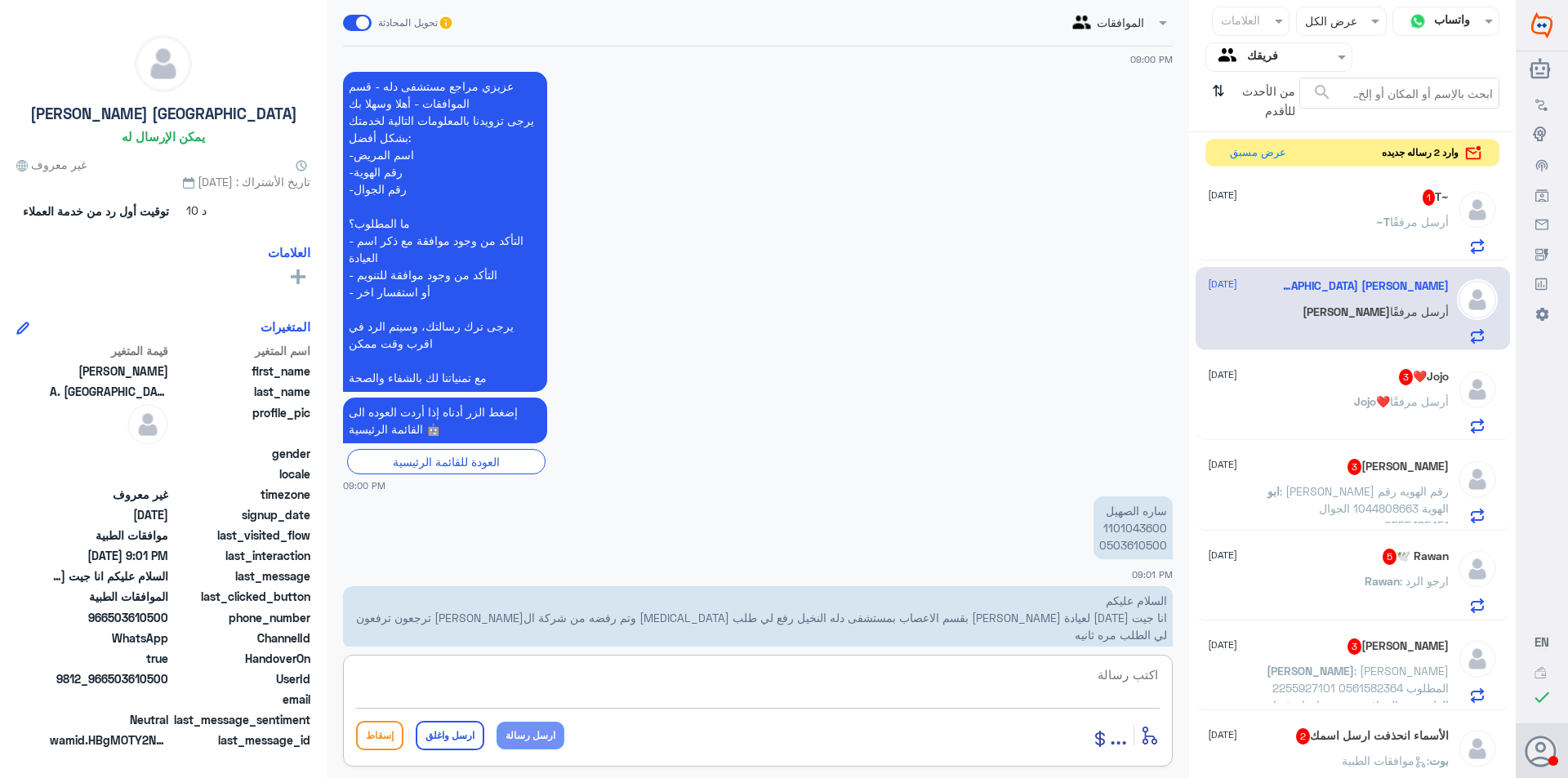
click at [645, 687] on textarea at bounding box center [758, 685] width 804 height 40
type textarea "تم ارفاق الاشعه السابقه بالاضافه لتق"
